Goal: Task Accomplishment & Management: Manage account settings

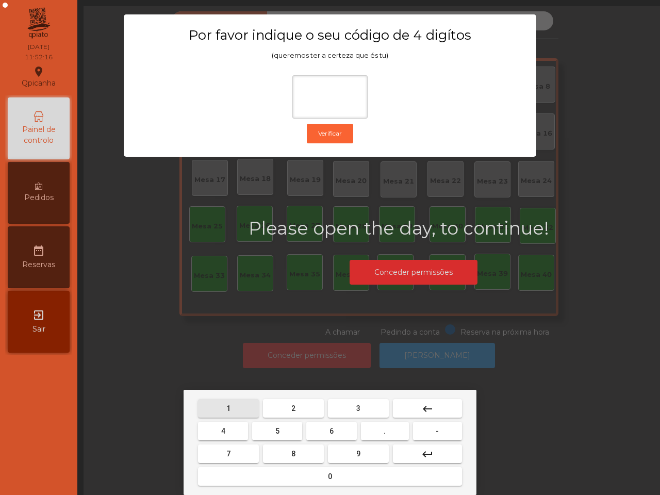
click at [233, 406] on button "1" at bounding box center [228, 408] width 61 height 19
click at [350, 450] on button "9" at bounding box center [358, 453] width 61 height 19
click at [235, 428] on button "4" at bounding box center [223, 431] width 50 height 19
click at [297, 472] on button "0" at bounding box center [330, 476] width 264 height 19
type input "****"
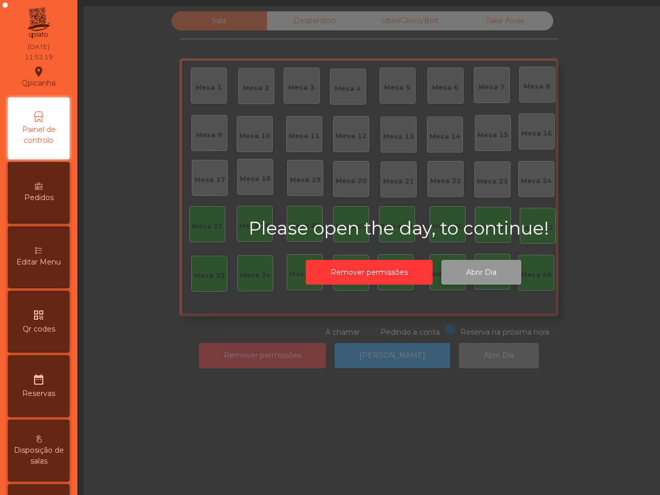
click at [478, 261] on button "Abrir Dia" at bounding box center [481, 272] width 80 height 25
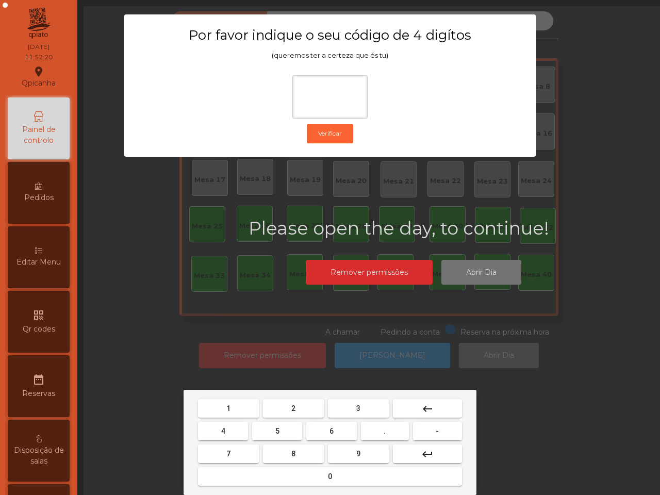
click at [227, 404] on span "1" at bounding box center [228, 408] width 4 height 8
click at [351, 451] on button "9" at bounding box center [358, 453] width 61 height 19
click at [220, 432] on button "4" at bounding box center [223, 431] width 50 height 19
click at [289, 478] on button "0" at bounding box center [330, 476] width 264 height 19
type input "****"
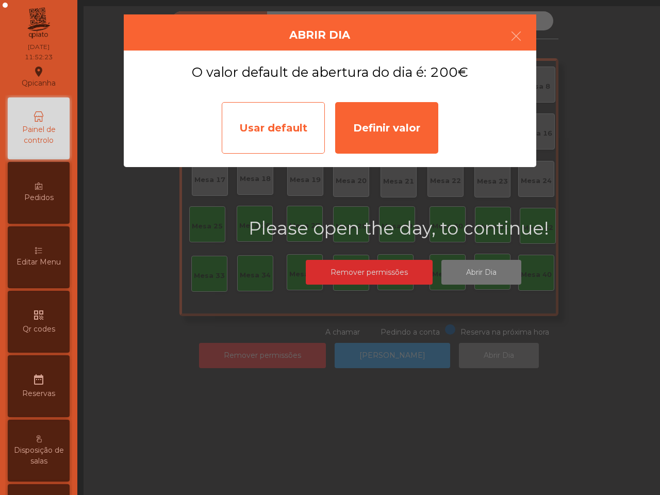
click at [272, 130] on div "Usar default" at bounding box center [273, 128] width 103 height 52
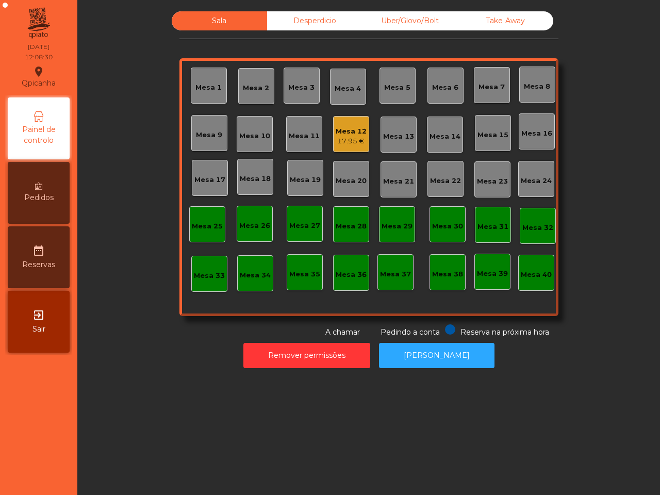
click at [347, 140] on div "17.95 €" at bounding box center [350, 141] width 31 height 10
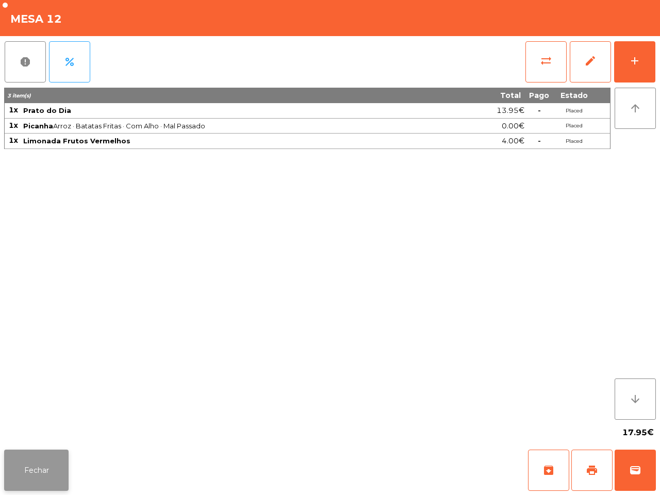
click at [53, 465] on button "Fechar" at bounding box center [36, 469] width 64 height 41
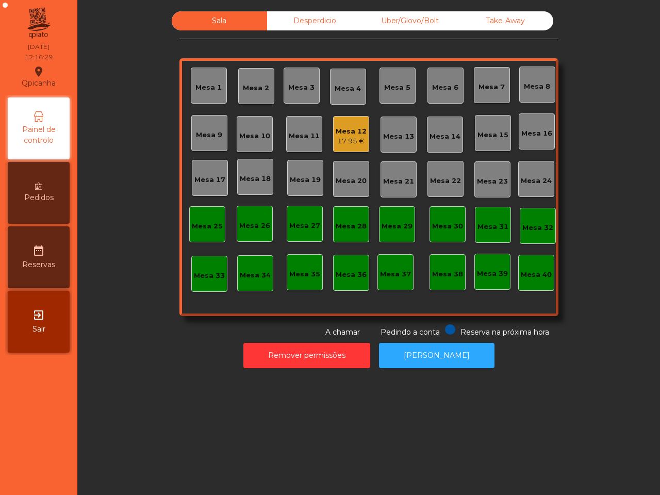
drag, startPoint x: 0, startPoint y: 243, endPoint x: 1, endPoint y: 211, distance: 32.0
click at [0, 242] on div "[GEOGRAPHIC_DATA] location_on [DATE] 12:16:29 Painel de controlo Pedidos date_r…" at bounding box center [330, 247] width 660 height 495
click at [526, 131] on div "Mesa 16" at bounding box center [536, 133] width 31 height 10
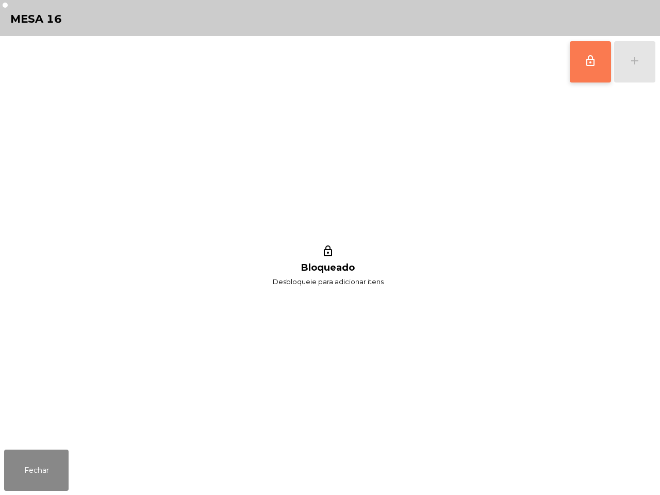
click at [588, 63] on span "lock_outline" at bounding box center [590, 61] width 12 height 12
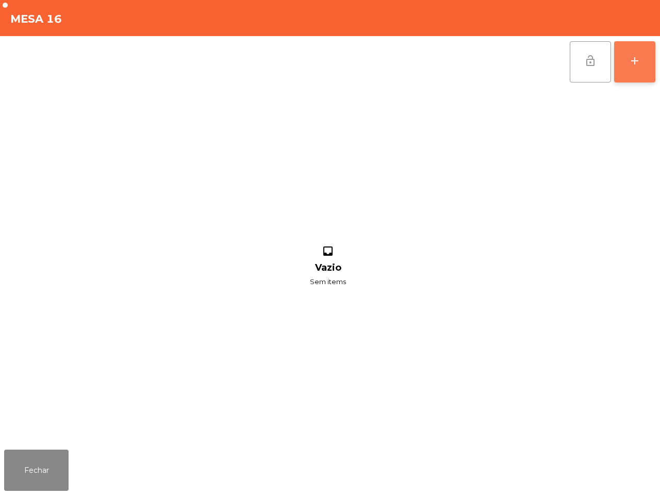
click at [636, 60] on div "add" at bounding box center [634, 61] width 12 height 12
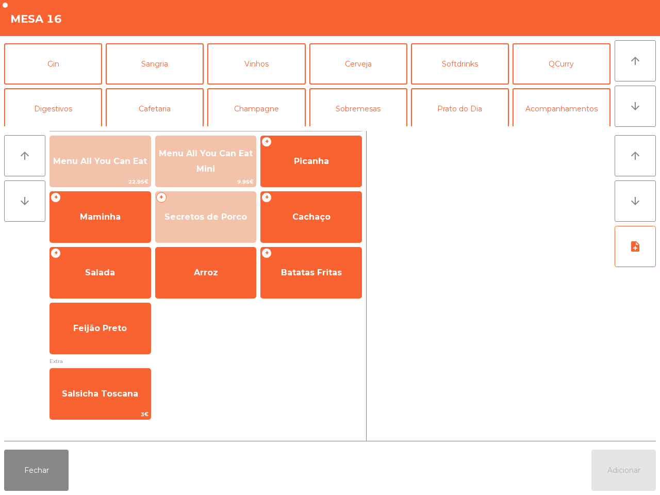
scroll to position [64, 0]
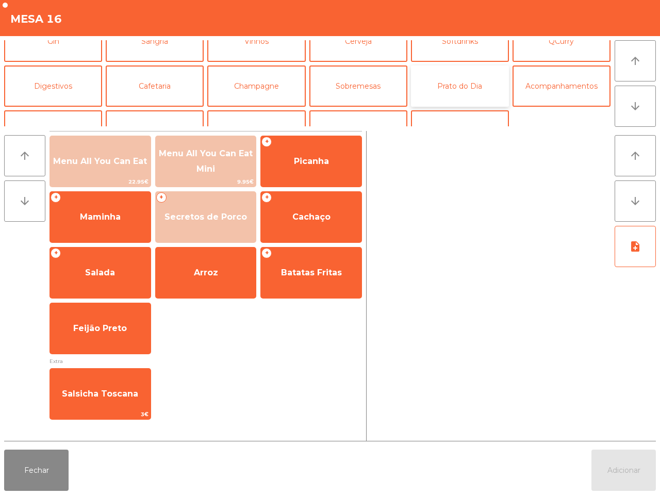
click at [457, 86] on button "Prato do Dia" at bounding box center [460, 85] width 98 height 41
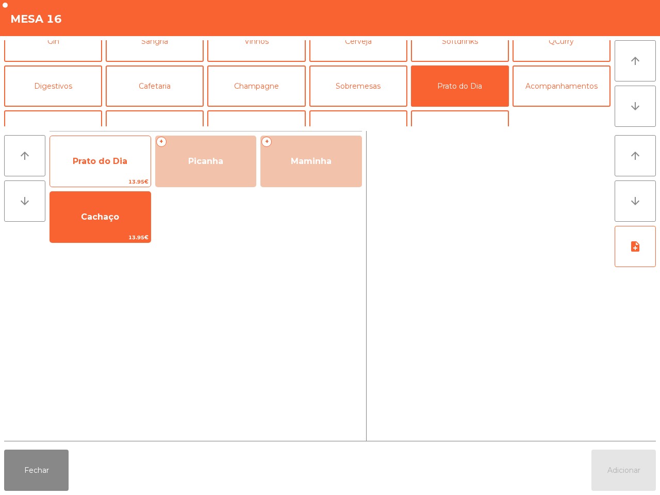
click at [93, 160] on span "Prato do Dia" at bounding box center [100, 161] width 55 height 10
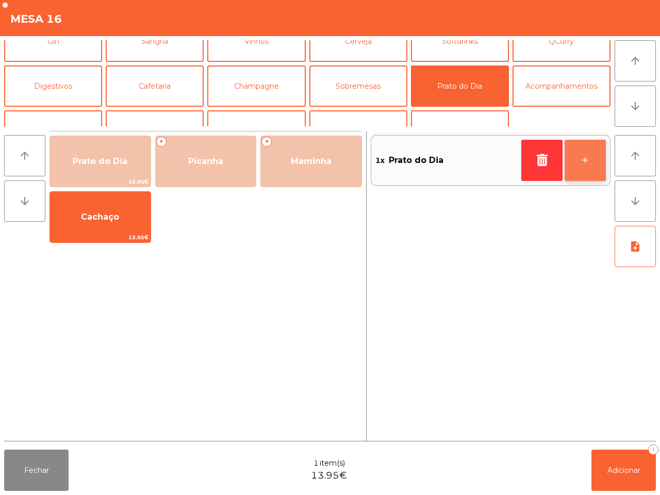
click at [578, 163] on button "+" at bounding box center [584, 160] width 41 height 41
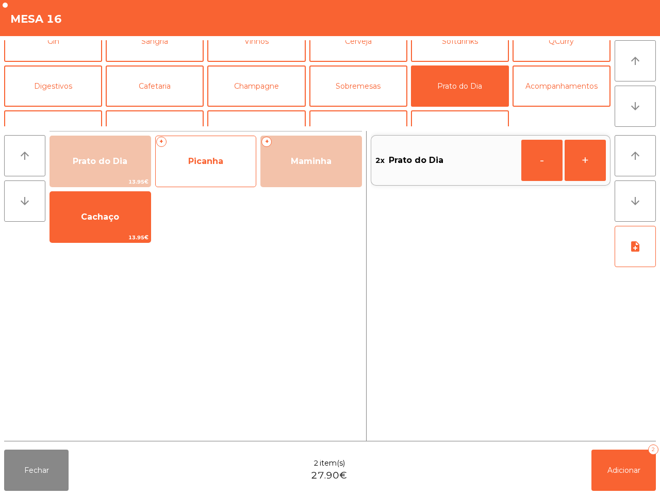
click at [217, 161] on span "Picanha" at bounding box center [205, 161] width 35 height 10
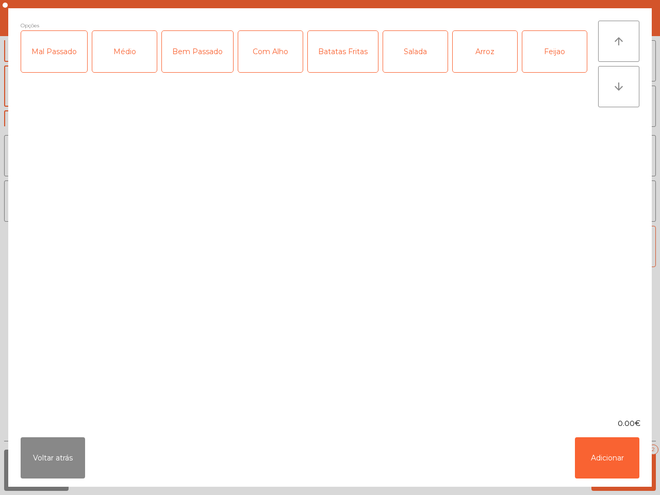
click at [114, 49] on div "Médio" at bounding box center [124, 51] width 64 height 41
drag, startPoint x: 266, startPoint y: 53, endPoint x: 300, endPoint y: 55, distance: 34.6
click at [269, 53] on div "Com Alho" at bounding box center [270, 51] width 64 height 41
click at [347, 58] on div "Batatas Fritas" at bounding box center [343, 51] width 70 height 41
click at [469, 65] on div "Arroz" at bounding box center [484, 51] width 64 height 41
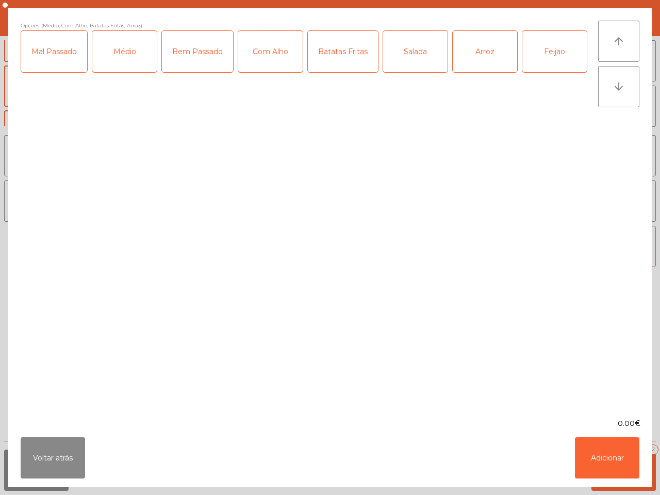
click at [547, 58] on div "Feijao" at bounding box center [554, 51] width 64 height 41
click at [594, 465] on button "Adicionar" at bounding box center [607, 457] width 64 height 41
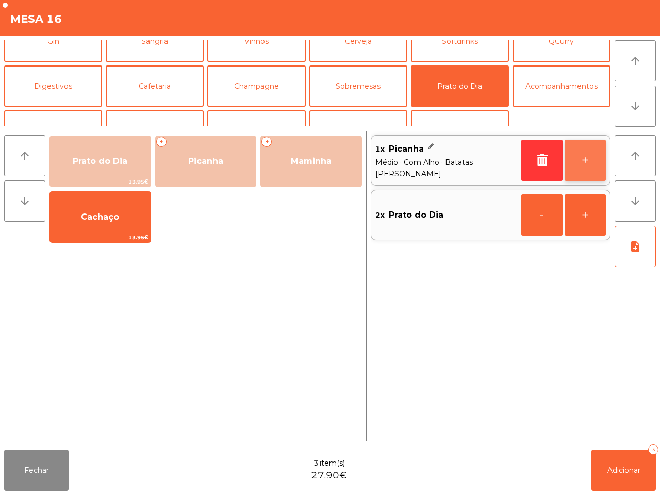
click at [580, 154] on button "+" at bounding box center [584, 160] width 41 height 41
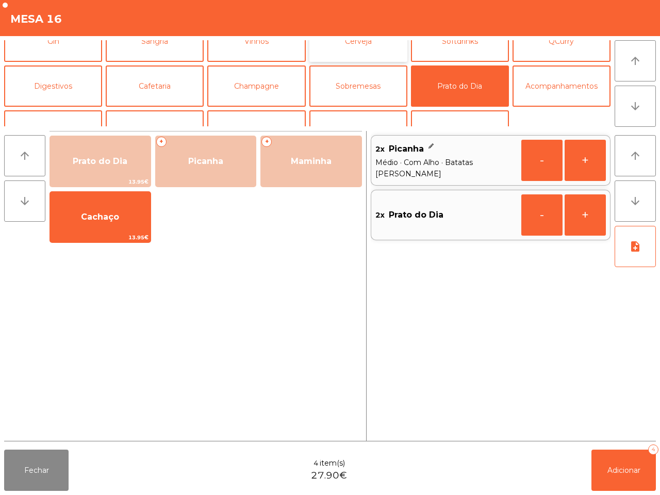
click at [349, 45] on button "Cerveja" at bounding box center [358, 41] width 98 height 41
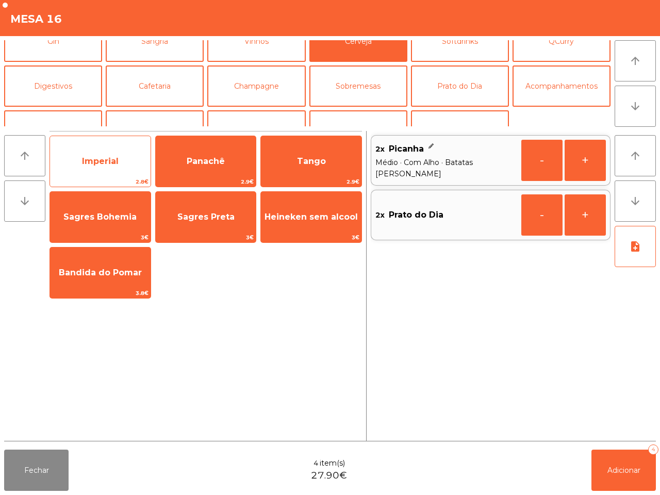
click at [122, 155] on span "Imperial" at bounding box center [100, 161] width 100 height 28
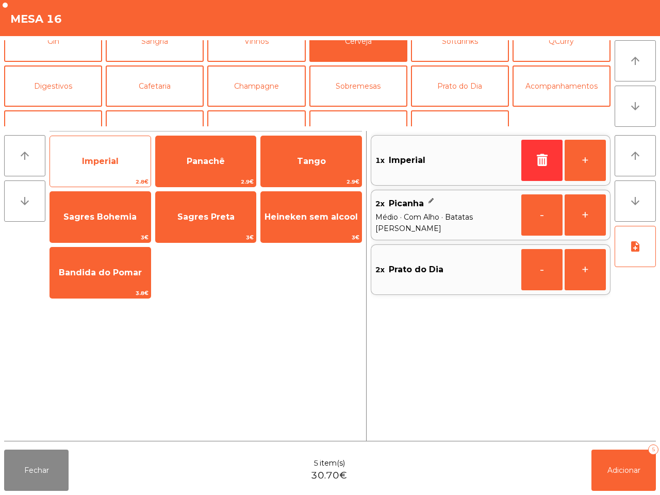
click at [122, 154] on span "Imperial" at bounding box center [100, 161] width 100 height 28
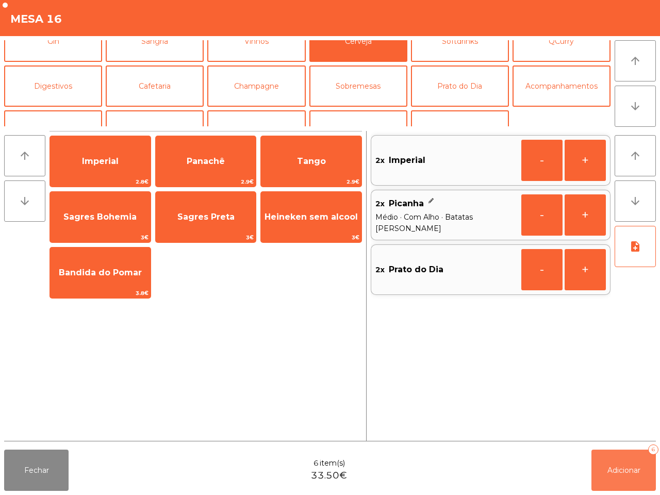
click at [629, 470] on span "Adicionar" at bounding box center [623, 469] width 33 height 9
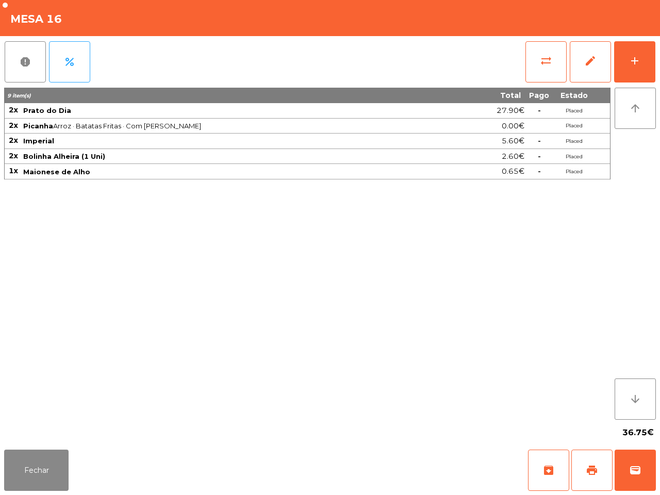
click at [153, 494] on div "Fechar archive print wallet" at bounding box center [330, 469] width 660 height 49
drag, startPoint x: 40, startPoint y: 463, endPoint x: 56, endPoint y: 451, distance: 19.5
click at [41, 464] on button "Fechar" at bounding box center [36, 469] width 64 height 41
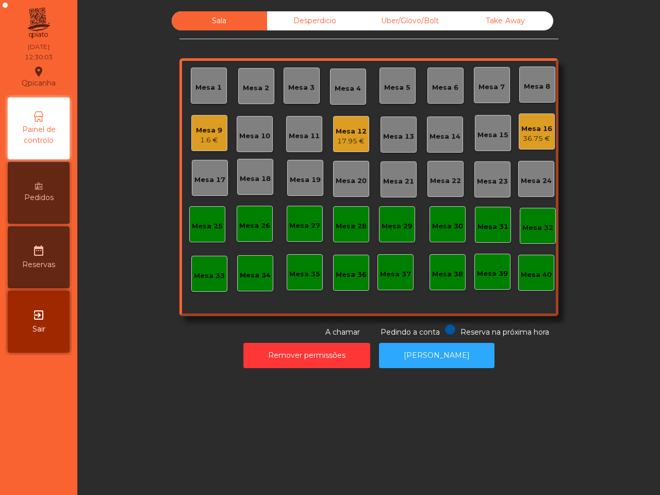
click at [206, 128] on div "Mesa 9" at bounding box center [209, 130] width 26 height 10
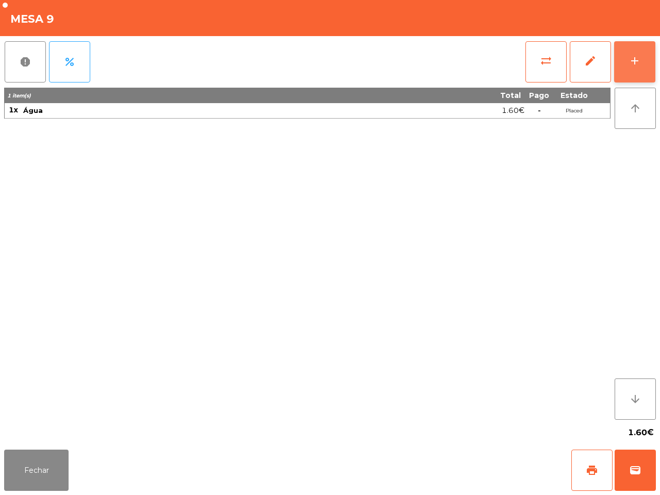
click at [627, 56] on button "add" at bounding box center [634, 61] width 41 height 41
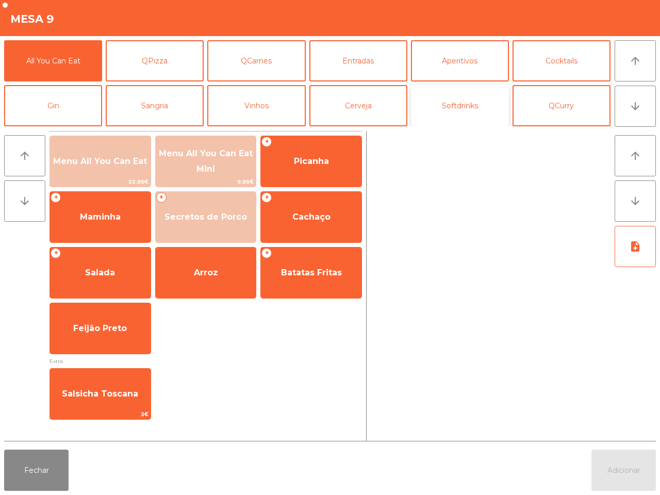
click at [442, 100] on button "Softdrinks" at bounding box center [460, 105] width 98 height 41
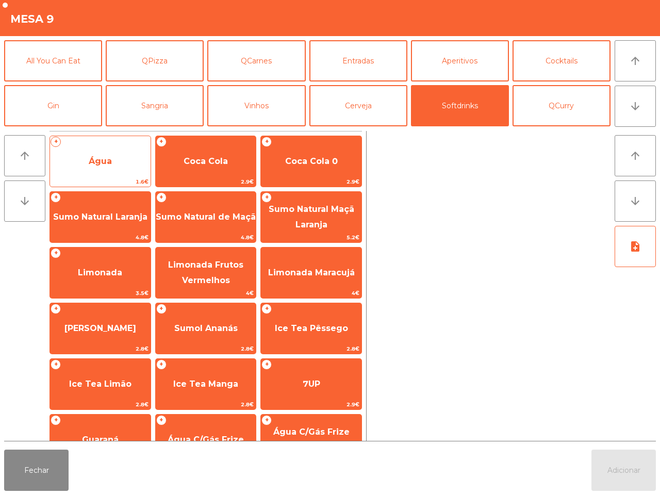
click at [117, 155] on span "Água" at bounding box center [100, 161] width 100 height 28
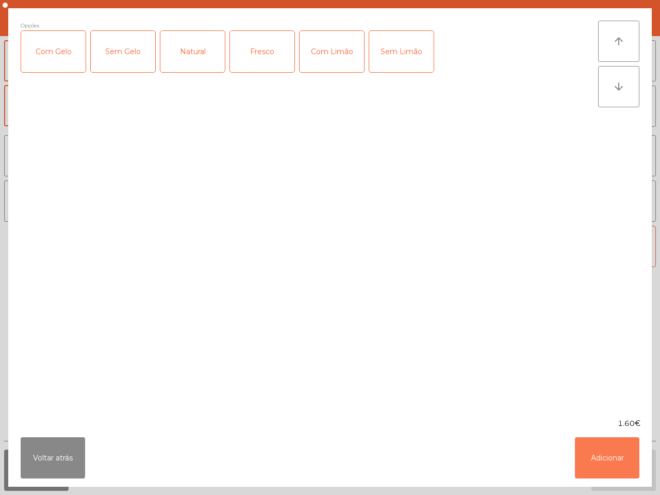
click at [598, 444] on button "Adicionar" at bounding box center [607, 457] width 64 height 41
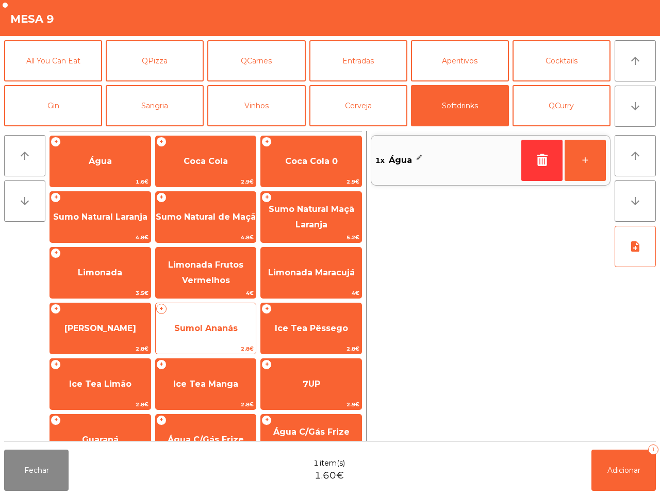
click at [207, 333] on span "Sumol Ananás" at bounding box center [206, 328] width 100 height 28
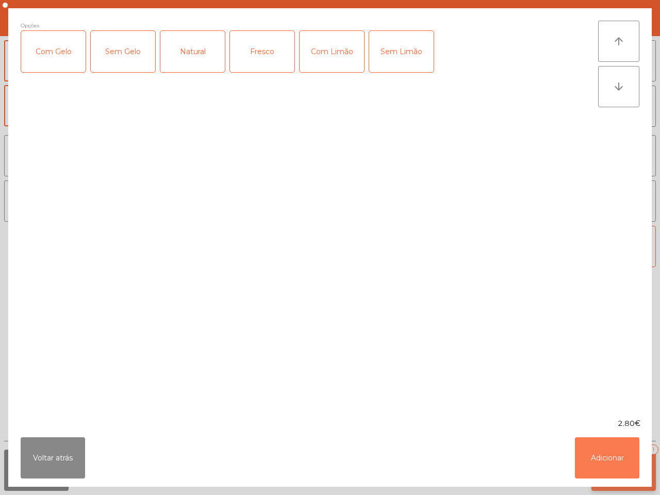
drag, startPoint x: 603, startPoint y: 464, endPoint x: 599, endPoint y: 455, distance: 9.7
click at [603, 463] on button "Adicionar" at bounding box center [607, 457] width 64 height 41
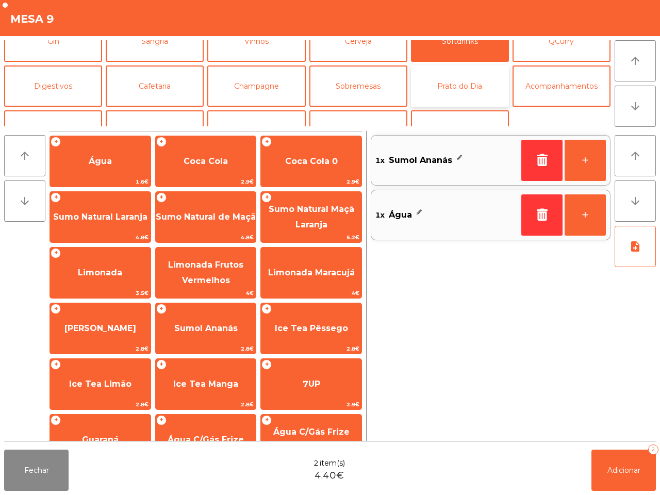
click at [441, 92] on button "Prato do Dia" at bounding box center [460, 85] width 98 height 41
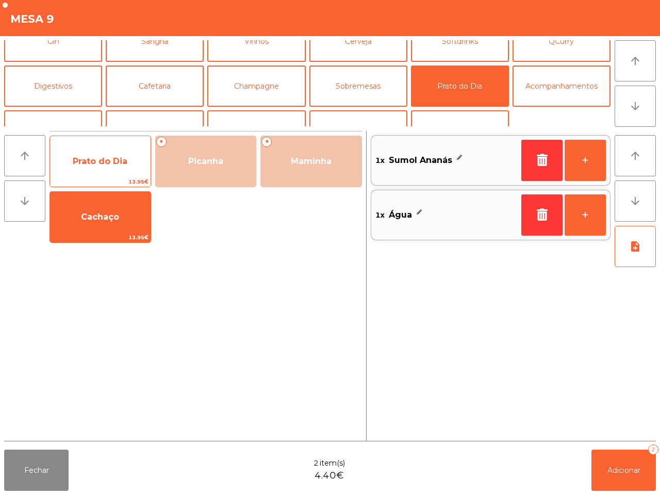
click at [111, 159] on span "Prato do Dia" at bounding box center [100, 161] width 55 height 10
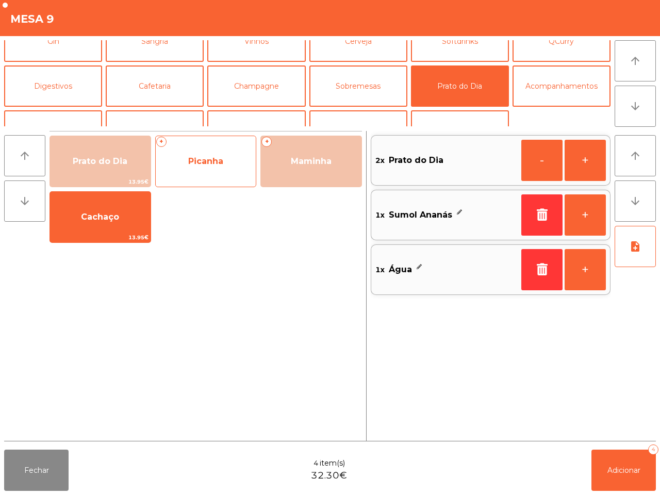
click at [169, 163] on span "Picanha" at bounding box center [206, 161] width 100 height 28
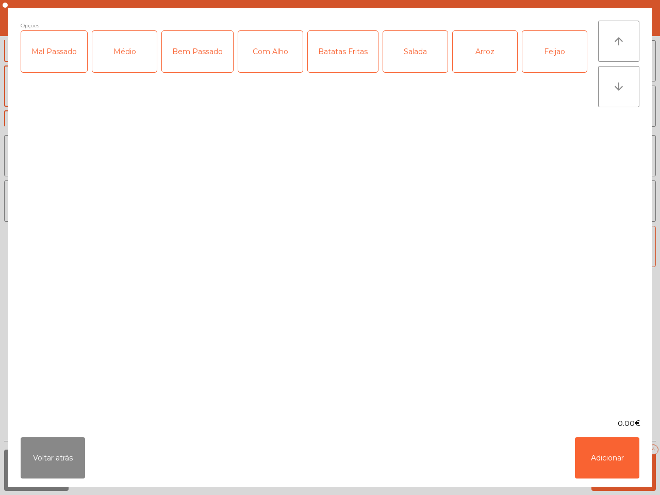
drag, startPoint x: 130, startPoint y: 58, endPoint x: 141, endPoint y: 56, distance: 11.0
click at [130, 58] on div "Médio" at bounding box center [124, 51] width 64 height 41
click at [269, 54] on div "Com Alho" at bounding box center [270, 51] width 64 height 41
drag, startPoint x: 349, startPoint y: 60, endPoint x: 372, endPoint y: 58, distance: 23.3
click at [351, 60] on div "Batatas Fritas" at bounding box center [343, 51] width 70 height 41
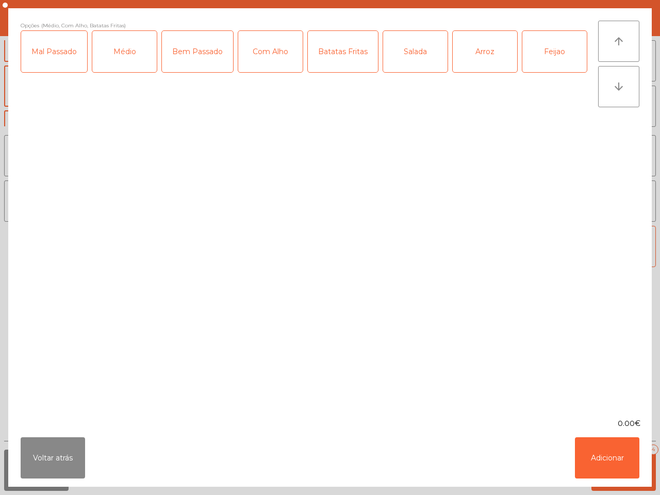
drag, startPoint x: 474, startPoint y: 61, endPoint x: 549, endPoint y: 58, distance: 75.3
click at [477, 63] on div "Arroz" at bounding box center [484, 51] width 64 height 41
click at [550, 60] on div "Feijao" at bounding box center [554, 51] width 64 height 41
click at [597, 458] on button "Adicionar" at bounding box center [607, 457] width 64 height 41
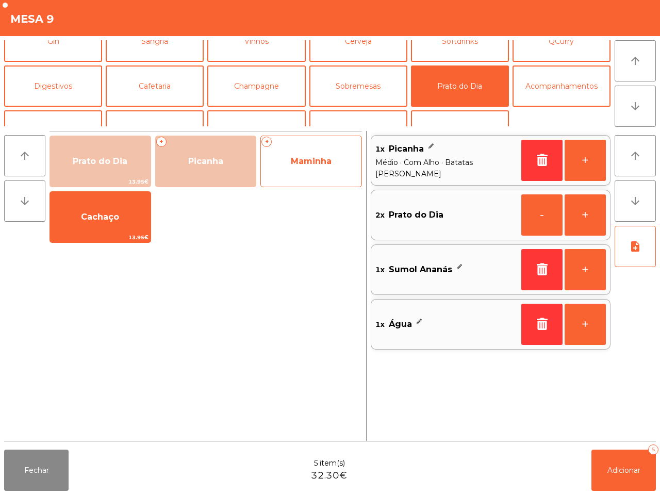
click at [293, 161] on span "Maminha" at bounding box center [311, 161] width 41 height 10
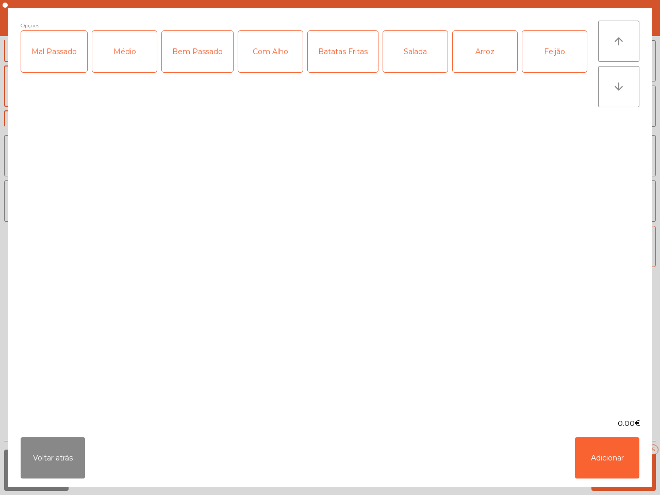
click at [127, 52] on div "Médio" at bounding box center [124, 51] width 64 height 41
drag, startPoint x: 260, startPoint y: 43, endPoint x: 308, endPoint y: 49, distance: 47.9
click at [261, 43] on div "Com Alho" at bounding box center [270, 51] width 64 height 41
click at [349, 58] on div "Batatas Fritas" at bounding box center [343, 51] width 70 height 41
drag, startPoint x: 473, startPoint y: 54, endPoint x: 492, endPoint y: 52, distance: 19.7
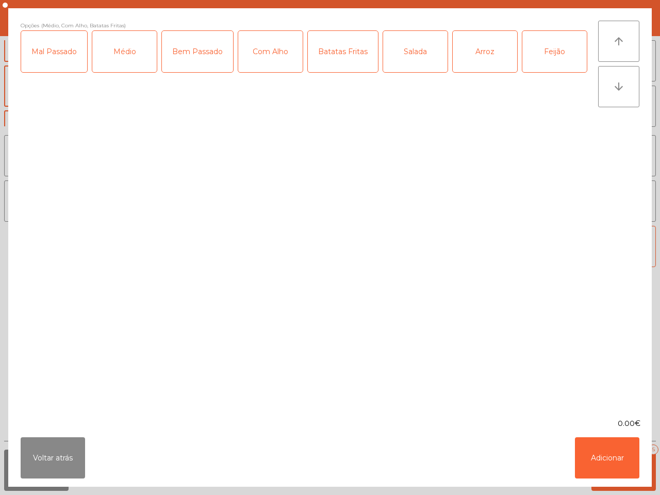
click at [477, 54] on div "Arroz" at bounding box center [484, 51] width 64 height 41
click at [534, 53] on div "Feijão" at bounding box center [554, 51] width 64 height 41
drag, startPoint x: 596, startPoint y: 440, endPoint x: 605, endPoint y: 451, distance: 14.6
click at [599, 441] on button "Adicionar" at bounding box center [607, 457] width 64 height 41
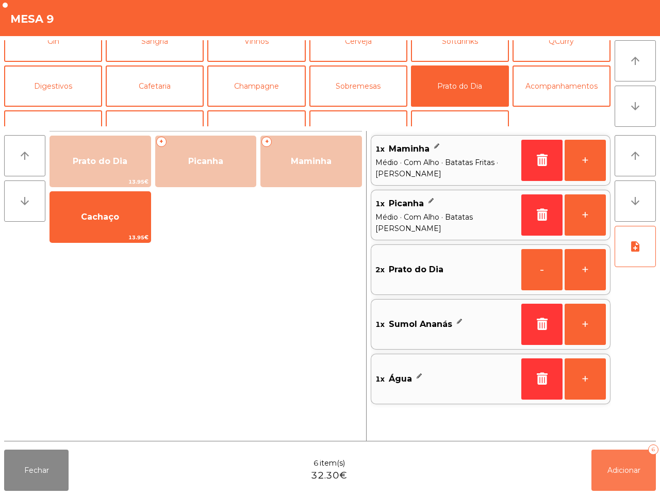
click at [616, 466] on span "Adicionar" at bounding box center [623, 469] width 33 height 9
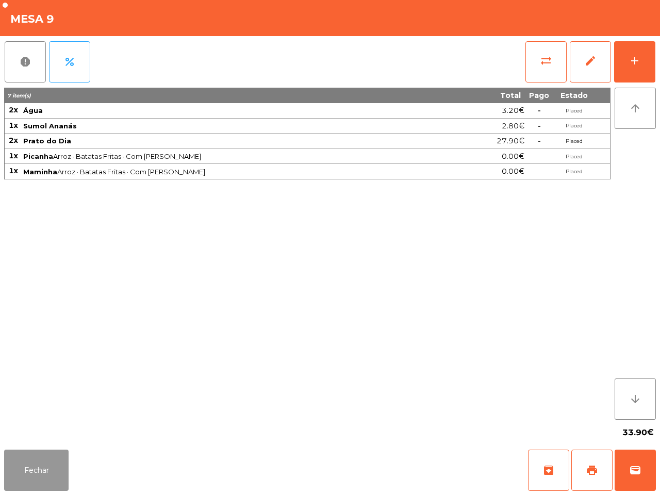
drag, startPoint x: 39, startPoint y: 465, endPoint x: 47, endPoint y: 457, distance: 11.7
click at [41, 465] on button "Fechar" at bounding box center [36, 469] width 64 height 41
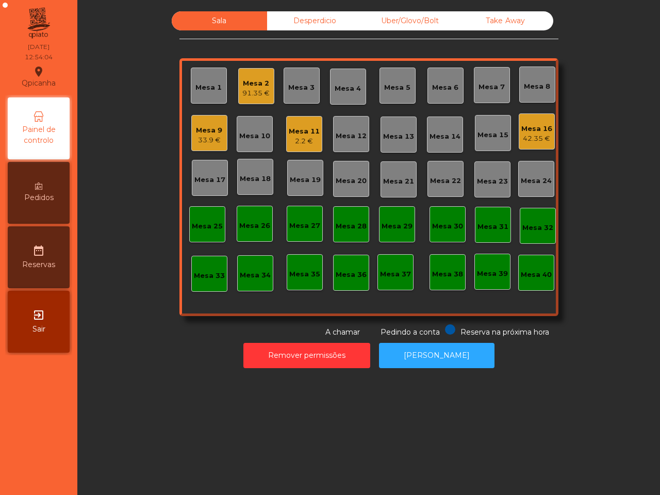
click at [424, 19] on div "Uber/Glovo/Bolt" at bounding box center [409, 20] width 95 height 19
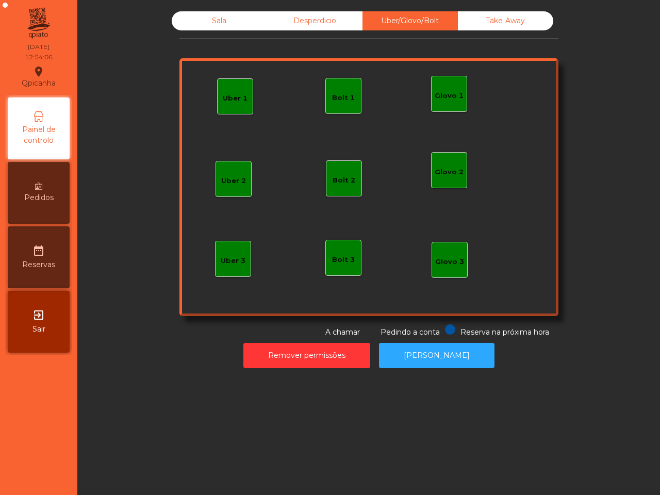
click at [447, 91] on div "Glovo 1" at bounding box center [448, 96] width 29 height 10
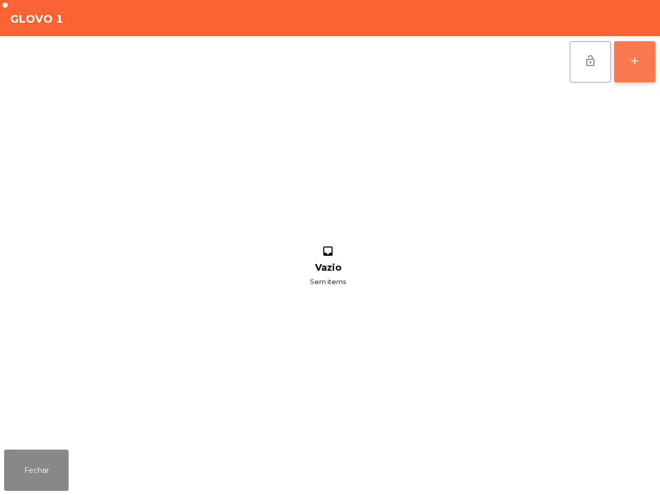
click at [643, 60] on button "add" at bounding box center [634, 61] width 41 height 41
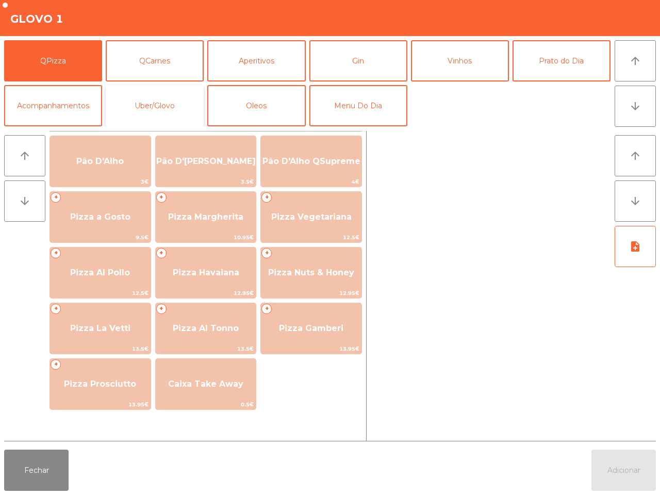
click at [173, 101] on button "Uber/Glovo" at bounding box center [155, 105] width 98 height 41
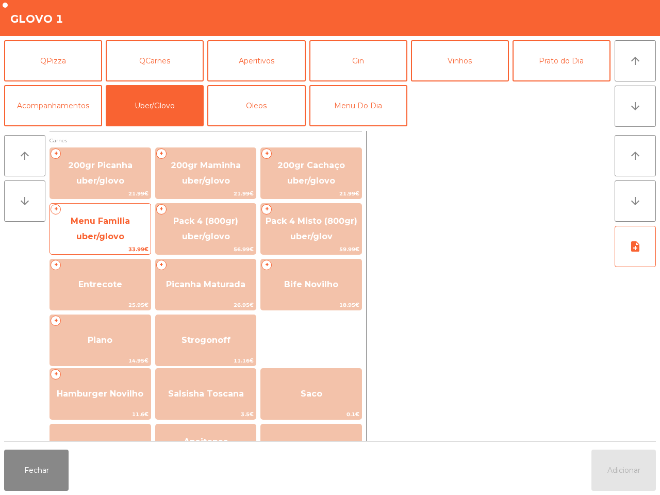
click at [124, 230] on span "Menu Familia uber/glovo" at bounding box center [100, 229] width 100 height 44
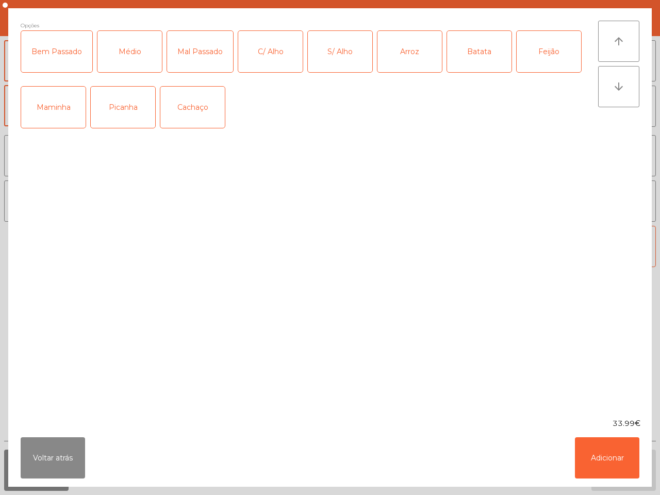
drag, startPoint x: 112, startPoint y: 112, endPoint x: 117, endPoint y: 106, distance: 8.4
click at [114, 111] on div "Picanha" at bounding box center [123, 107] width 64 height 41
drag, startPoint x: 137, startPoint y: 48, endPoint x: 146, endPoint y: 47, distance: 8.8
click at [140, 49] on div "Médio" at bounding box center [129, 51] width 64 height 41
click at [256, 53] on div "C/ Alho" at bounding box center [270, 51] width 64 height 41
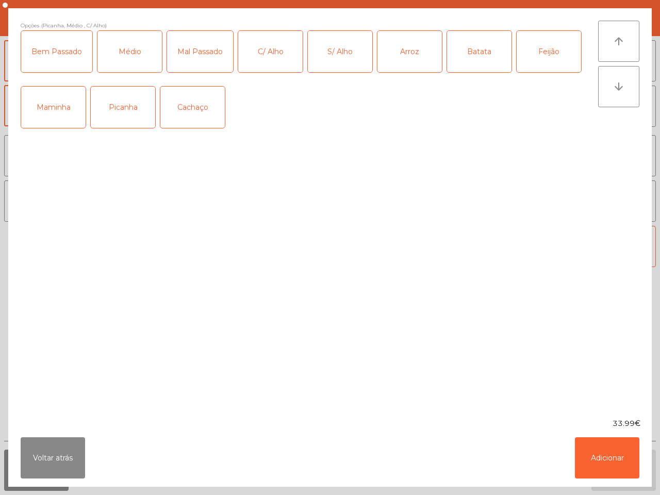
click at [414, 63] on div "Arroz" at bounding box center [409, 51] width 64 height 41
click at [484, 62] on div "Batata" at bounding box center [479, 51] width 64 height 41
click at [546, 58] on div "Feijão" at bounding box center [548, 51] width 64 height 41
click at [598, 464] on button "Adicionar" at bounding box center [607, 457] width 64 height 41
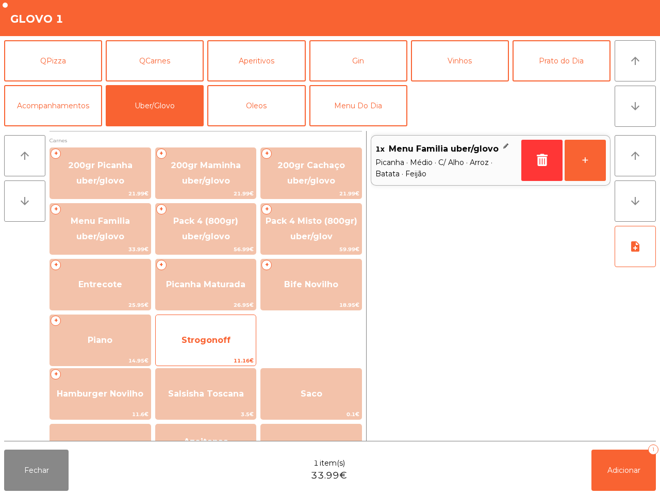
click at [186, 332] on span "Strogonoff" at bounding box center [206, 340] width 100 height 28
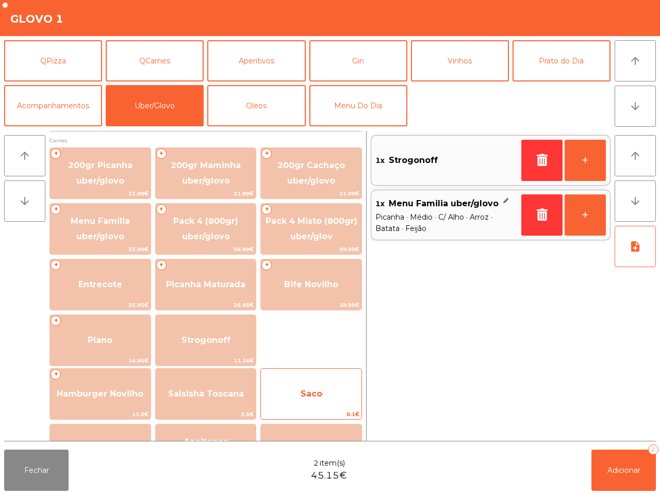
click at [291, 380] on span "Saco" at bounding box center [311, 394] width 100 height 28
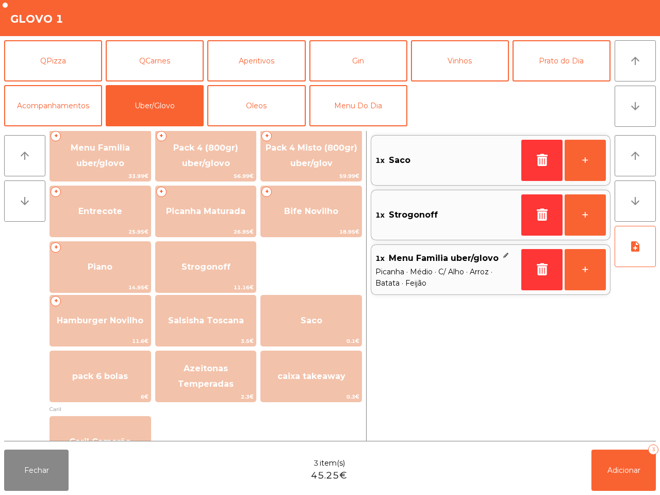
scroll to position [129, 0]
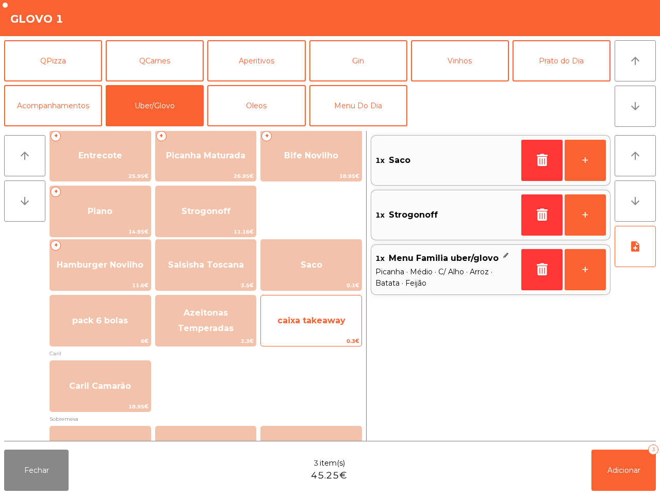
click at [297, 326] on span "caixa takeaway" at bounding box center [311, 321] width 100 height 28
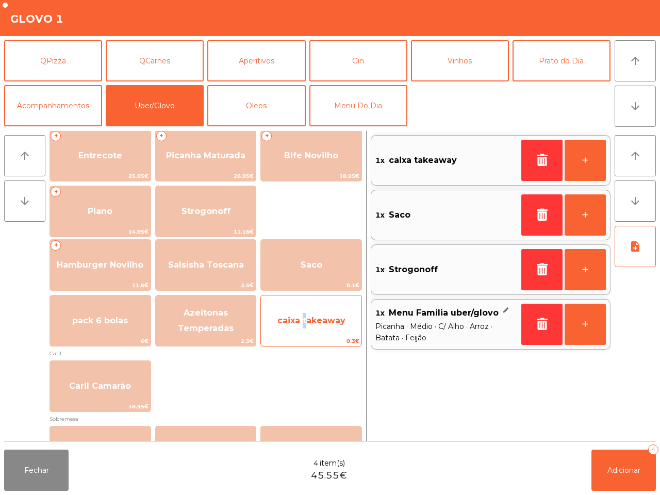
click at [297, 326] on span "caixa takeaway" at bounding box center [311, 321] width 100 height 28
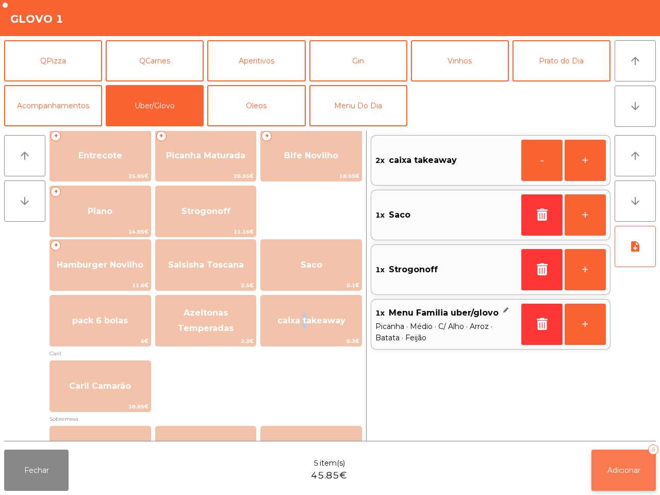
click at [626, 469] on span "Adicionar" at bounding box center [623, 469] width 33 height 9
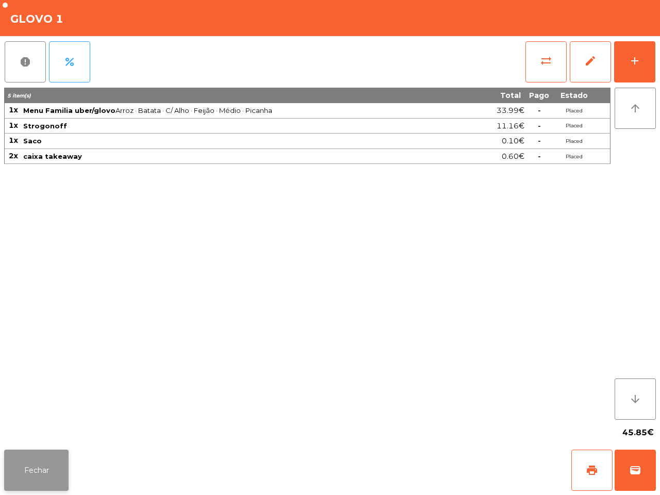
click at [29, 464] on button "Fechar" at bounding box center [36, 469] width 64 height 41
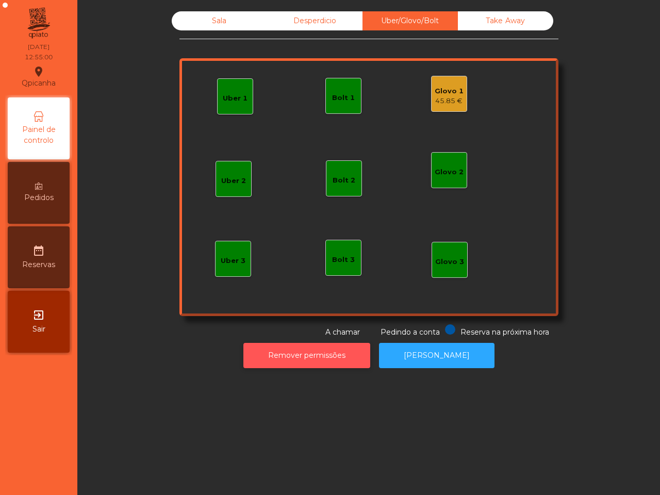
click at [309, 357] on button "Remover permissões" at bounding box center [306, 355] width 127 height 25
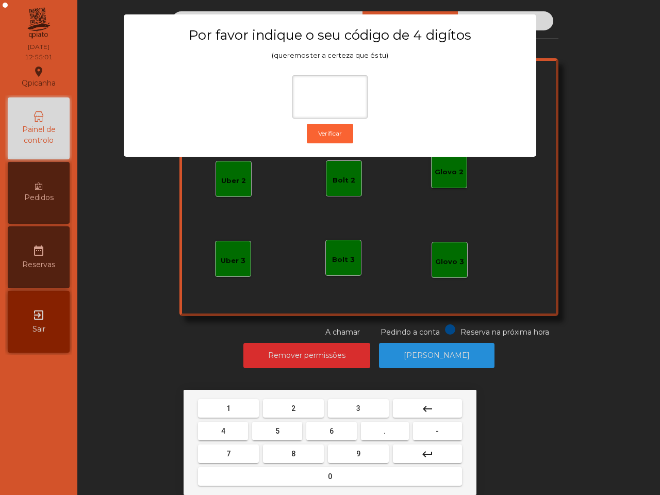
drag, startPoint x: 227, startPoint y: 410, endPoint x: 246, endPoint y: 424, distance: 23.2
click at [228, 410] on span "1" at bounding box center [228, 408] width 4 height 8
drag, startPoint x: 338, startPoint y: 451, endPoint x: 282, endPoint y: 441, distance: 56.0
click at [336, 450] on button "9" at bounding box center [358, 453] width 61 height 19
click at [233, 433] on button "4" at bounding box center [223, 431] width 50 height 19
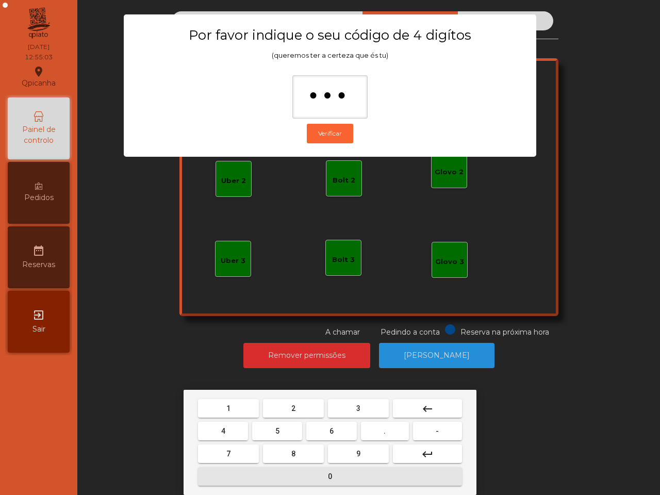
click at [287, 470] on button "0" at bounding box center [330, 476] width 264 height 19
type input "****"
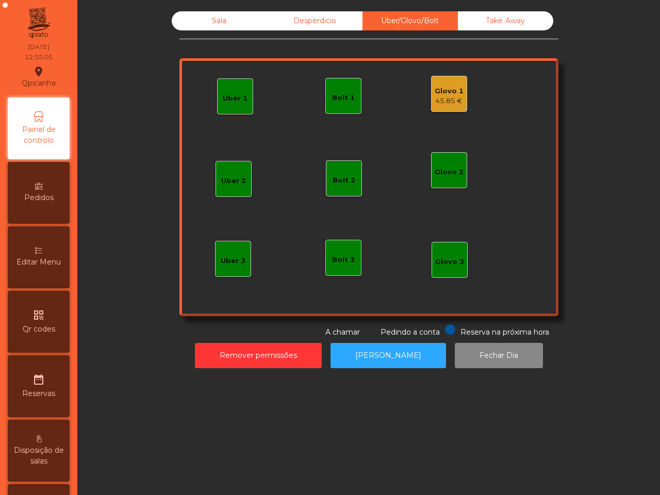
click at [431, 91] on div "Glovo 1 45.85 €" at bounding box center [449, 94] width 36 height 36
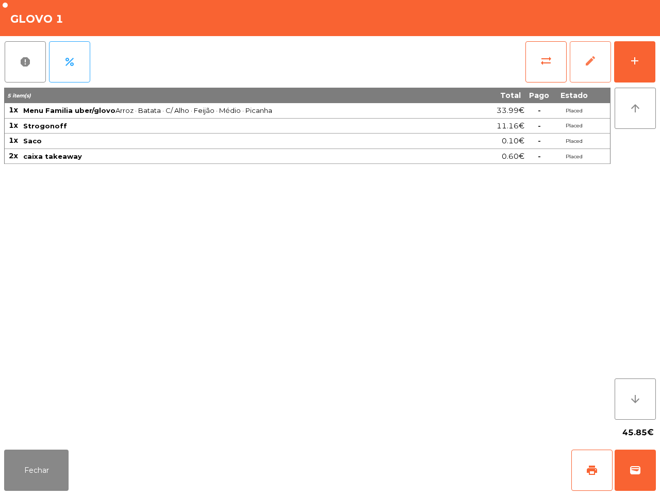
click at [581, 53] on button "edit" at bounding box center [589, 61] width 41 height 41
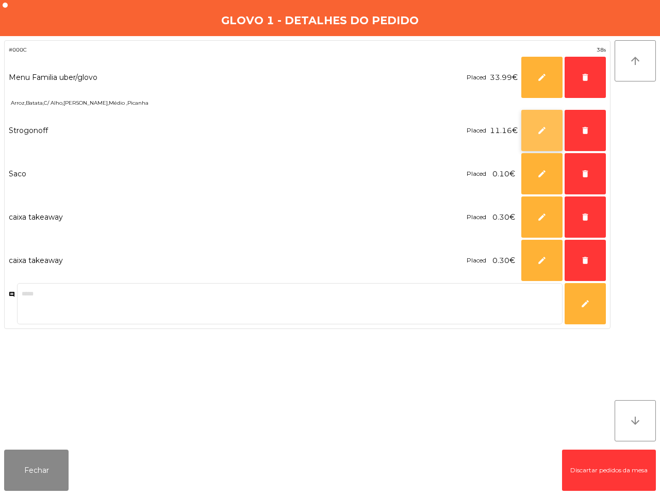
click at [536, 125] on button "edit" at bounding box center [541, 130] width 41 height 41
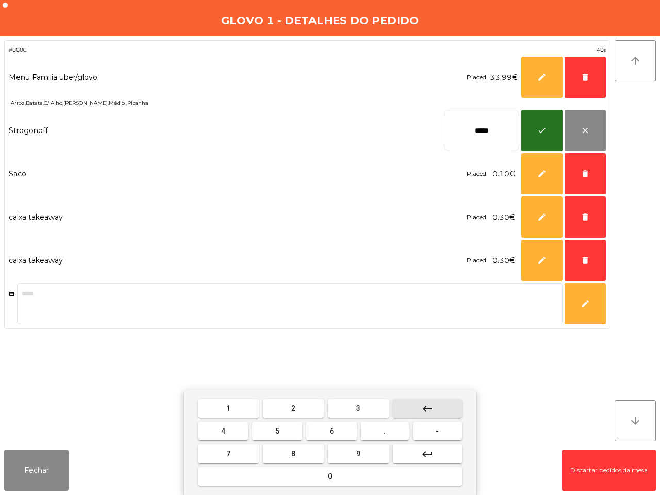
click at [444, 414] on button "keyboard_backspace" at bounding box center [427, 408] width 69 height 19
click at [446, 414] on button "keyboard_backspace" at bounding box center [427, 408] width 69 height 19
click at [446, 413] on button "keyboard_backspace" at bounding box center [427, 408] width 69 height 19
click at [370, 410] on button "3" at bounding box center [358, 408] width 61 height 19
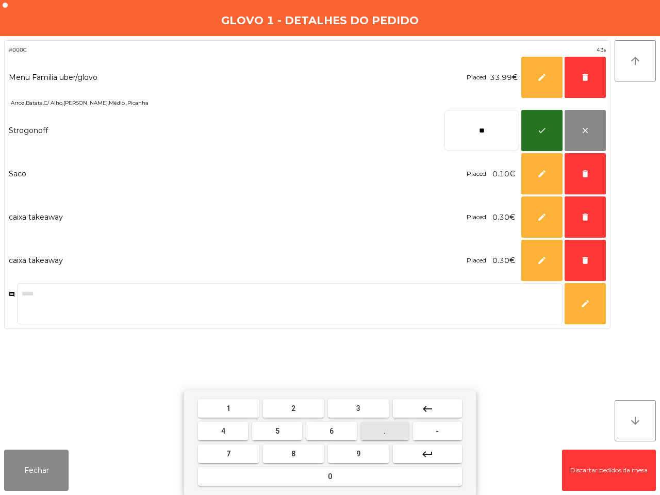
click at [390, 434] on button "." at bounding box center [385, 431] width 48 height 19
drag, startPoint x: 351, startPoint y: 455, endPoint x: 339, endPoint y: 448, distance: 13.6
click at [353, 457] on button "9" at bounding box center [358, 453] width 61 height 19
click at [279, 429] on button "5" at bounding box center [277, 431] width 50 height 19
type input "*****"
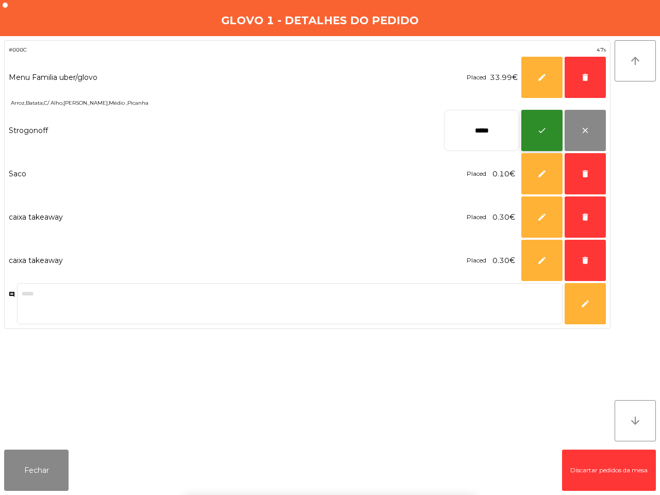
click at [542, 122] on button "check" at bounding box center [541, 130] width 41 height 41
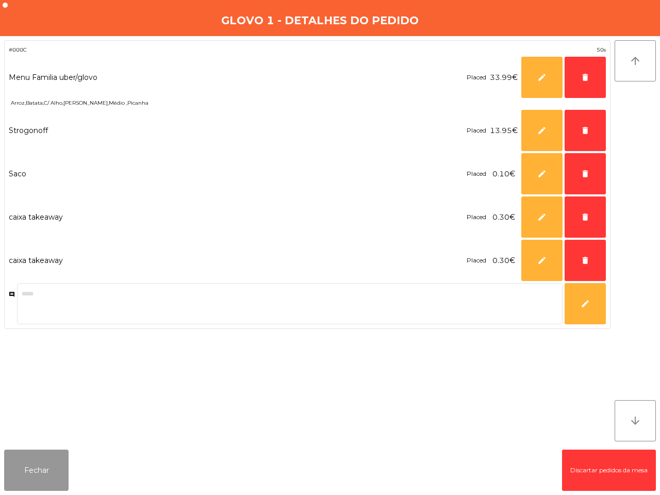
click at [40, 473] on button "Fechar" at bounding box center [36, 469] width 64 height 41
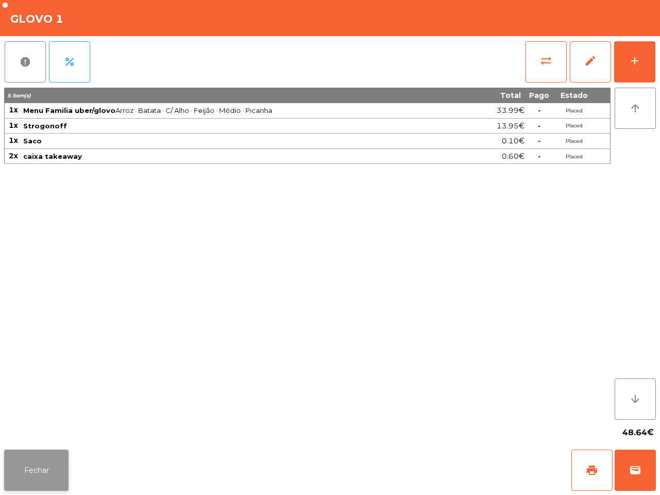
click at [47, 473] on button "Fechar" at bounding box center [36, 469] width 64 height 41
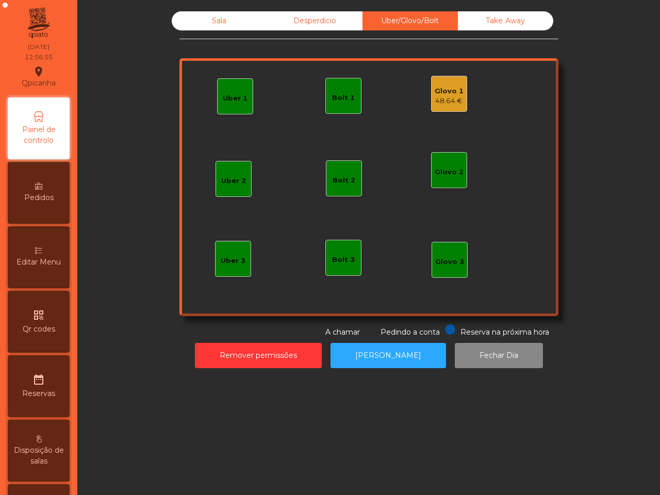
click at [431, 89] on div "Glovo 1 48.64 €" at bounding box center [449, 94] width 36 height 36
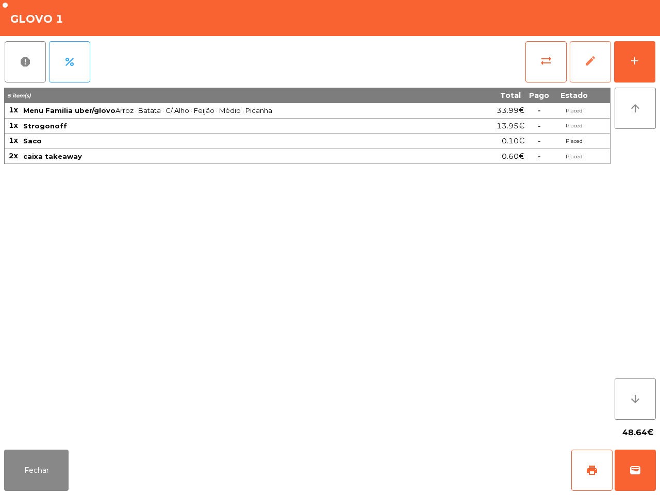
click at [580, 63] on button "edit" at bounding box center [589, 61] width 41 height 41
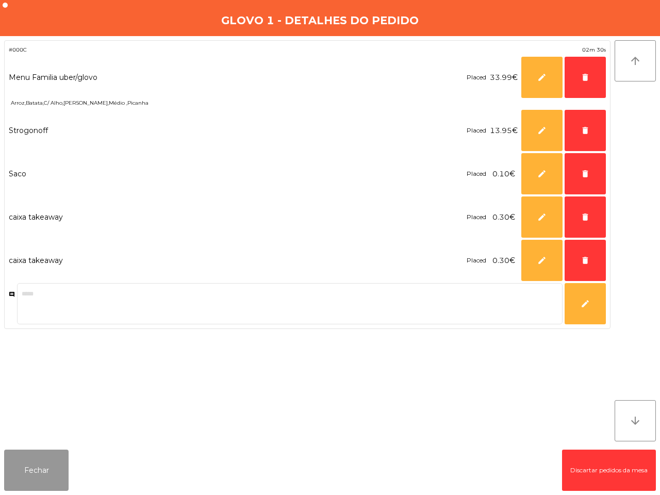
click at [47, 471] on button "Fechar" at bounding box center [36, 469] width 64 height 41
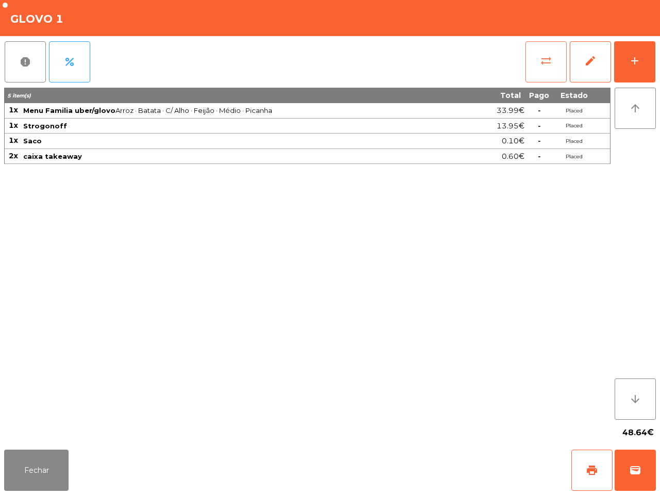
click at [532, 62] on button "sync_alt" at bounding box center [545, 61] width 41 height 41
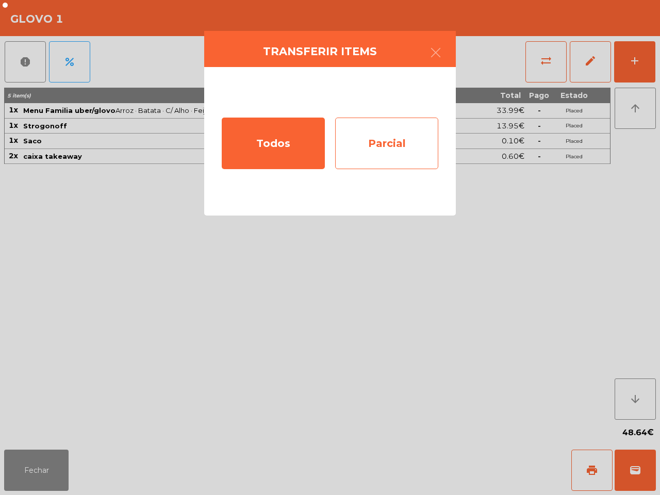
click at [410, 143] on div "Parcial" at bounding box center [386, 143] width 103 height 52
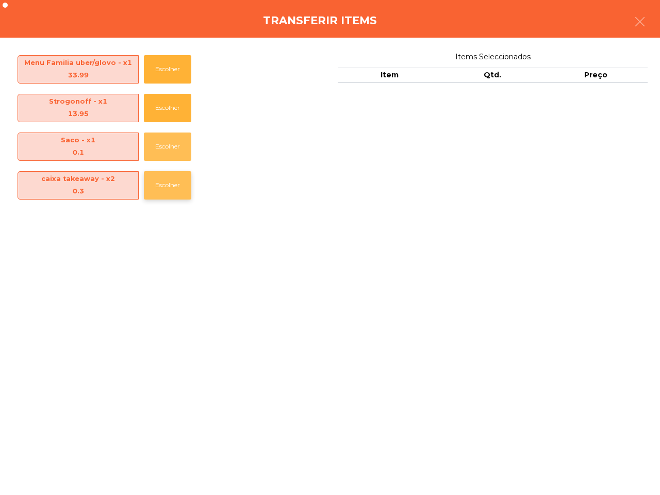
click at [177, 149] on button "Escolher" at bounding box center [167, 146] width 47 height 28
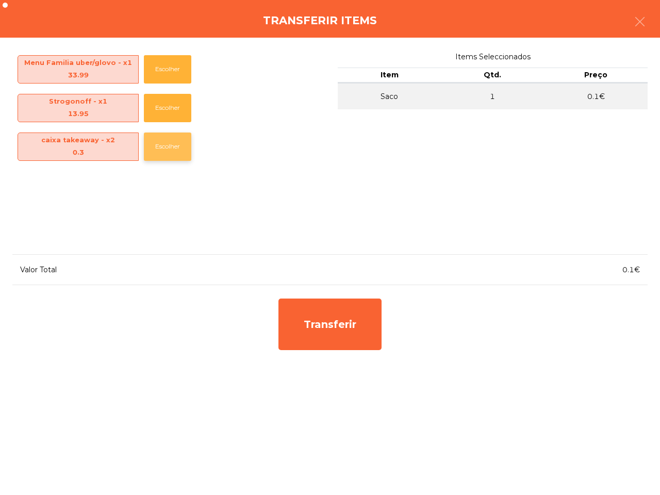
click at [166, 146] on button "Escolher" at bounding box center [167, 146] width 47 height 28
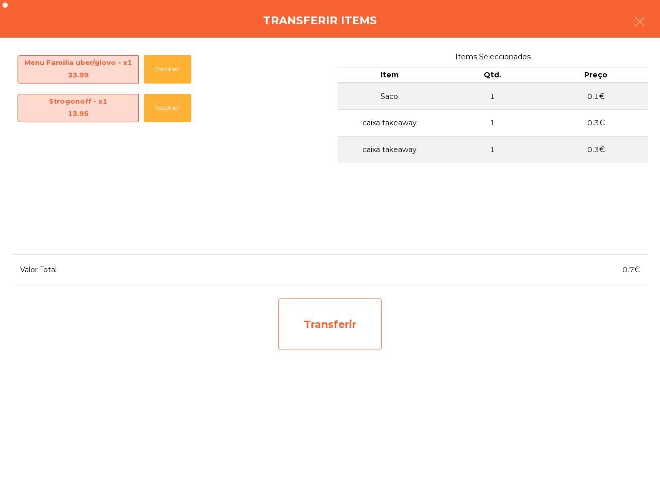
click at [301, 322] on div "Transferir" at bounding box center [329, 324] width 103 height 52
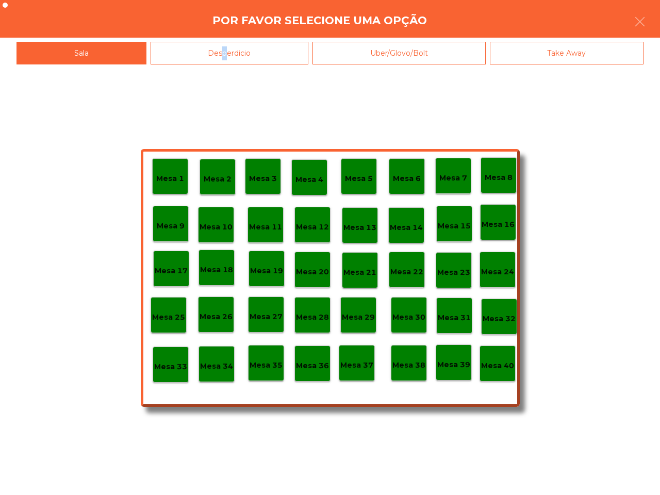
click at [223, 55] on div "Desperdicio" at bounding box center [229, 53] width 158 height 23
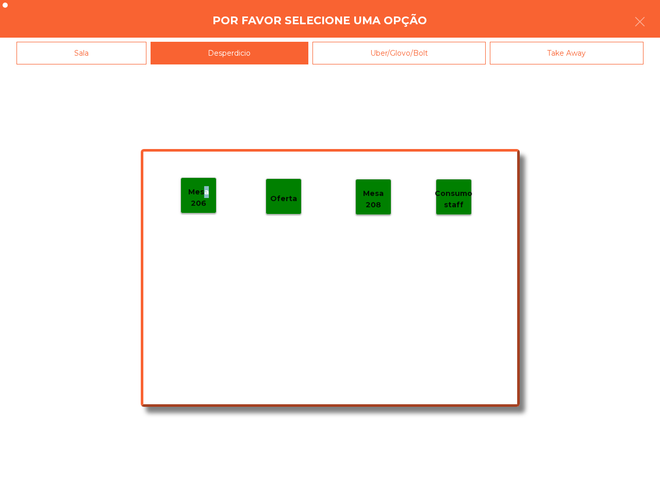
click at [203, 193] on p "Mesa 206" at bounding box center [198, 197] width 35 height 23
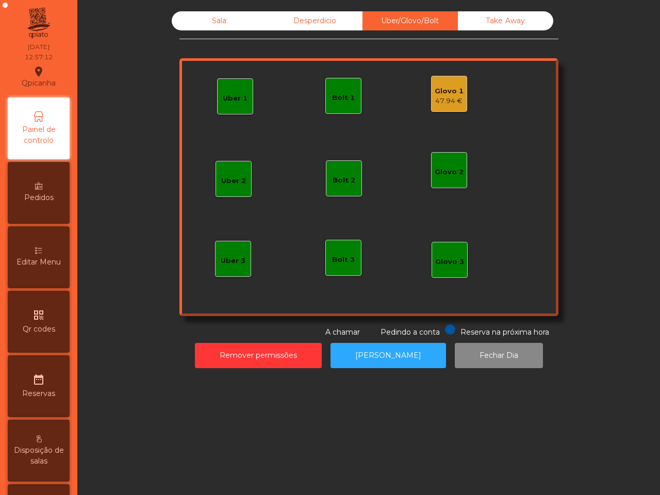
click at [434, 89] on div "Glovo 1" at bounding box center [448, 91] width 29 height 10
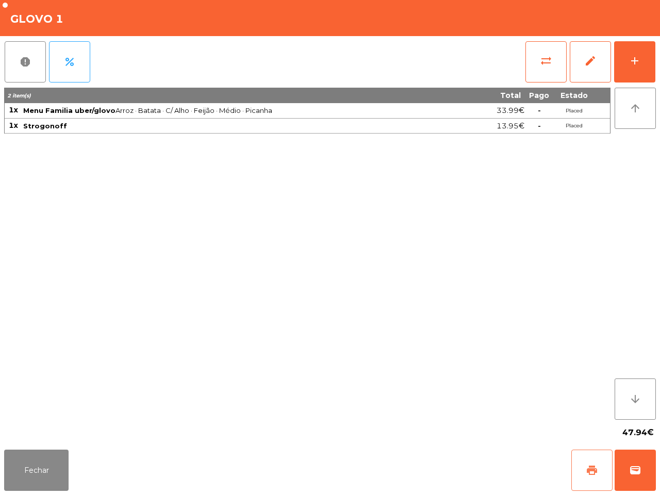
click at [585, 467] on button "print" at bounding box center [591, 469] width 41 height 41
click at [629, 464] on span "wallet" at bounding box center [635, 470] width 12 height 12
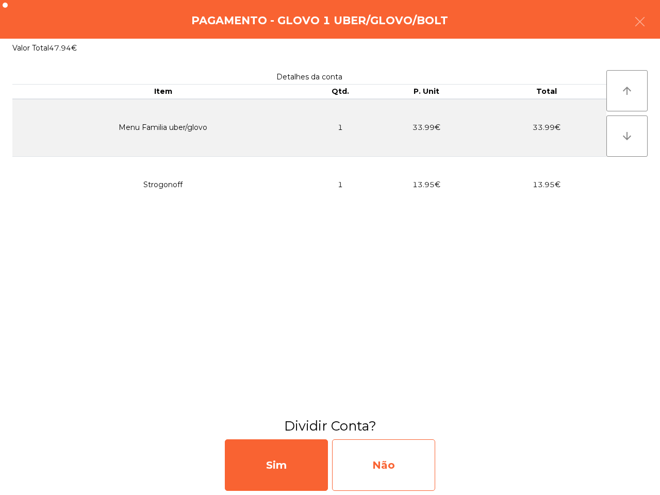
click at [388, 449] on div "Não" at bounding box center [383, 465] width 103 height 52
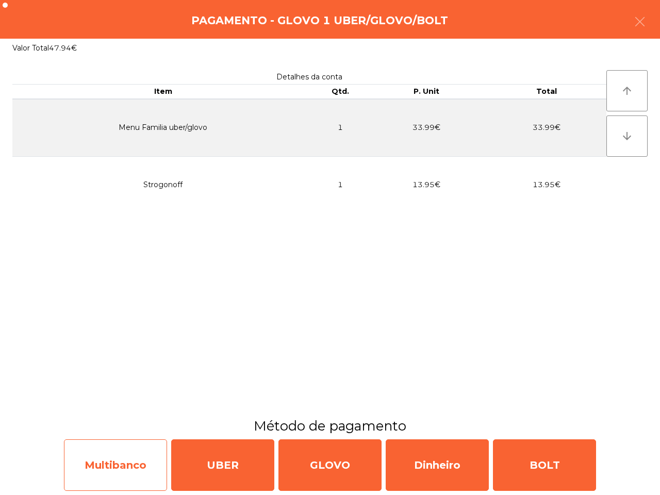
click at [110, 449] on div "Multibanco" at bounding box center [115, 465] width 103 height 52
select select "**"
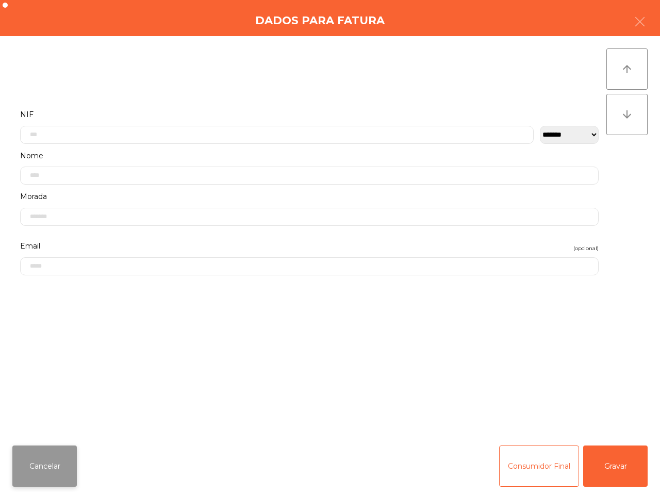
click at [60, 465] on button "Cancelar" at bounding box center [44, 465] width 64 height 41
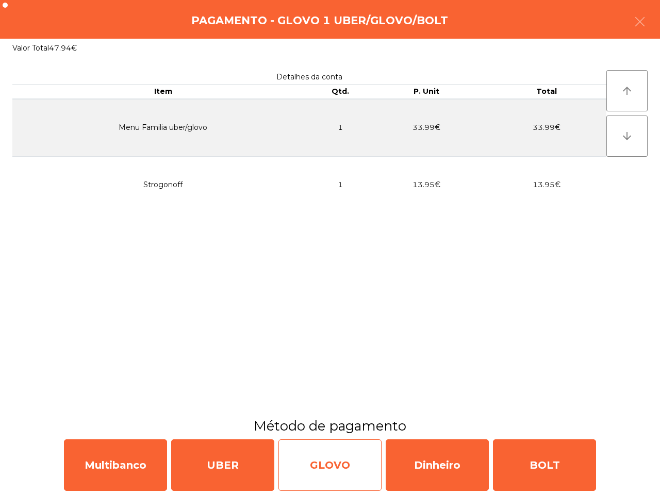
click at [323, 473] on div "GLOVO" at bounding box center [329, 465] width 103 height 52
select select "**"
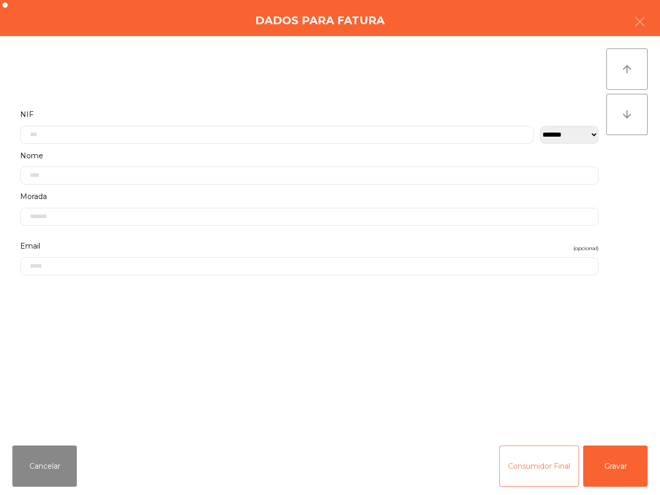
click at [545, 474] on button "Consumidor Final" at bounding box center [539, 465] width 80 height 41
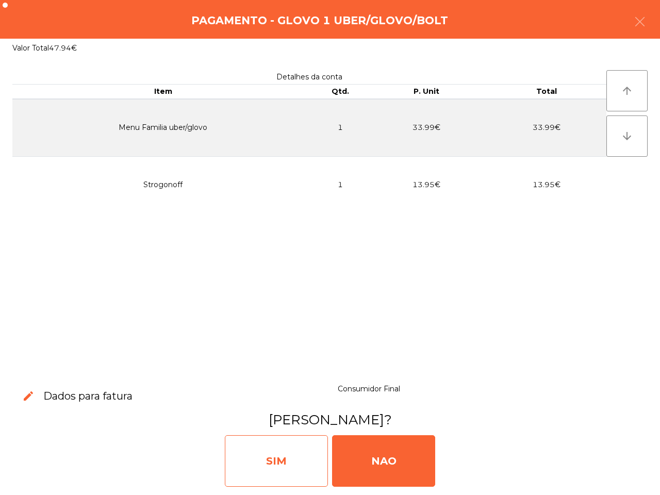
click at [321, 459] on div "SIM" at bounding box center [276, 461] width 103 height 52
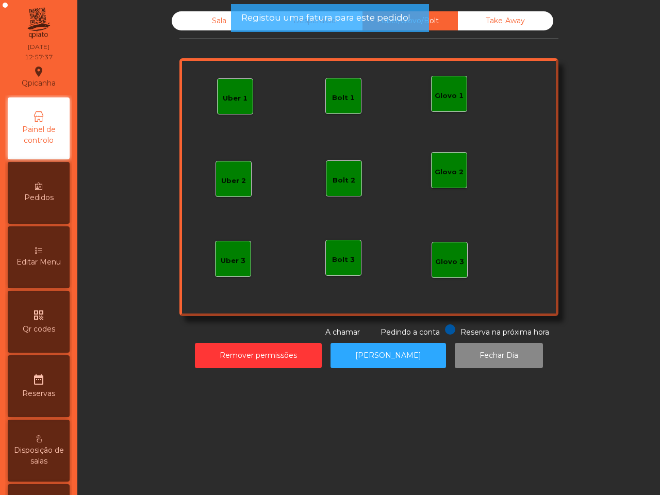
click at [189, 21] on div "Sala" at bounding box center [219, 20] width 95 height 19
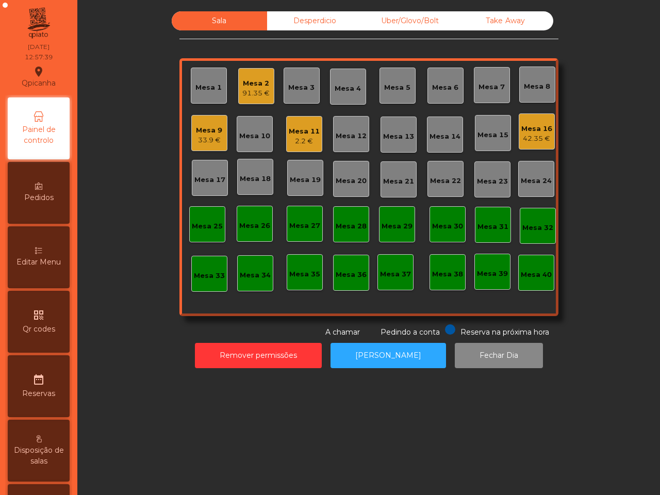
click at [522, 124] on div "Mesa 16" at bounding box center [536, 129] width 31 height 10
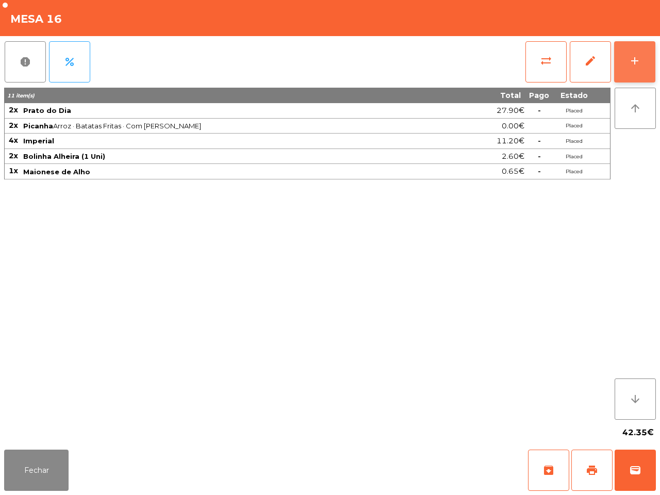
click at [619, 59] on button "add" at bounding box center [634, 61] width 41 height 41
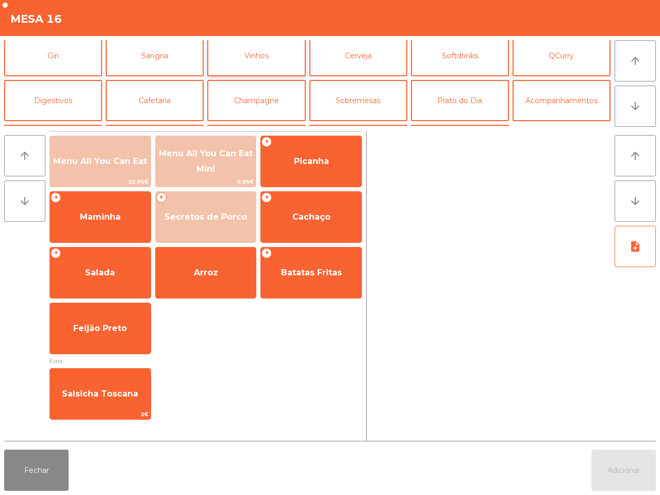
scroll to position [89, 0]
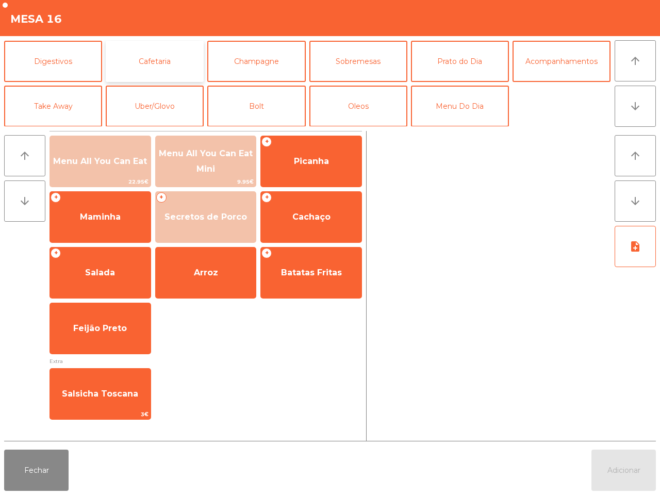
click at [169, 64] on button "Cafetaria" at bounding box center [155, 61] width 98 height 41
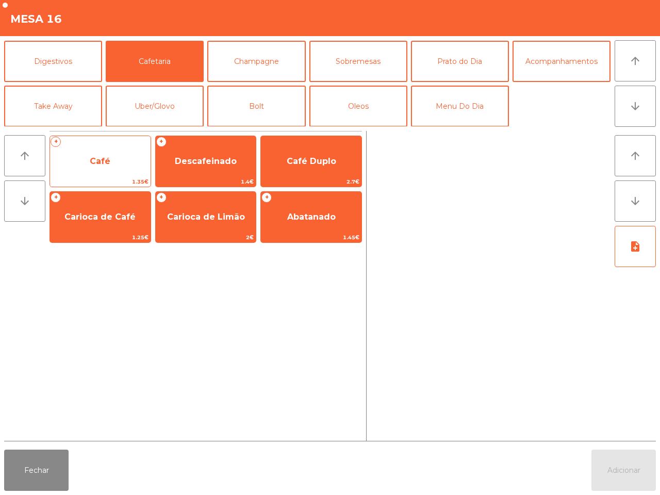
click at [119, 171] on span "Café" at bounding box center [100, 161] width 100 height 28
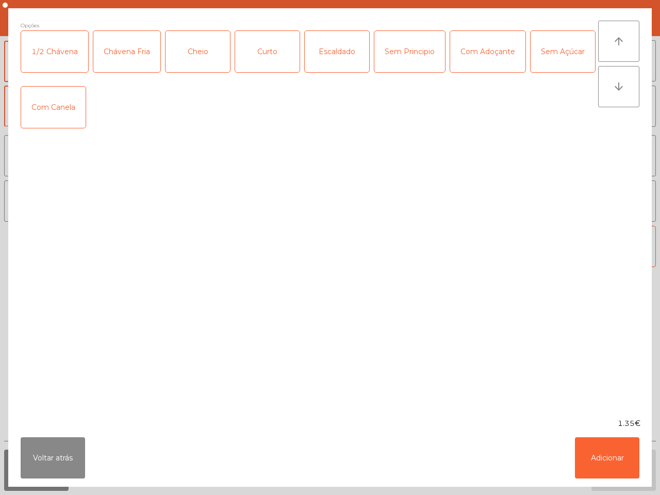
click at [116, 166] on div "Opções 1/2 Chávena Chávena Fria Cheio Curto Escaldado Sem Principio Com Adoçant…" at bounding box center [309, 213] width 577 height 385
click at [617, 455] on button "Adicionar" at bounding box center [607, 457] width 64 height 41
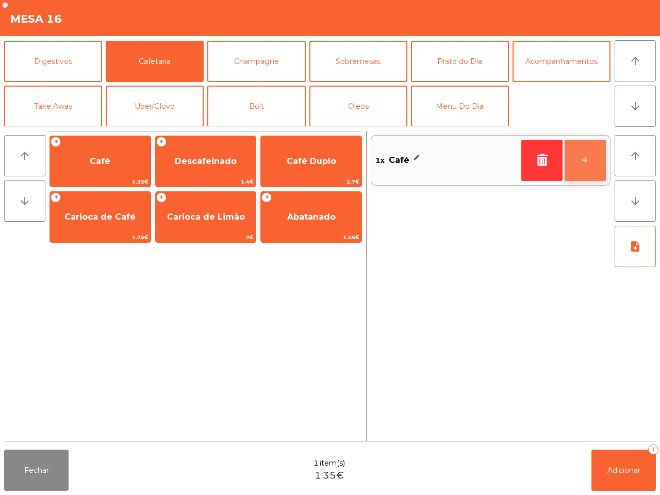
click at [575, 161] on button "+" at bounding box center [584, 160] width 41 height 41
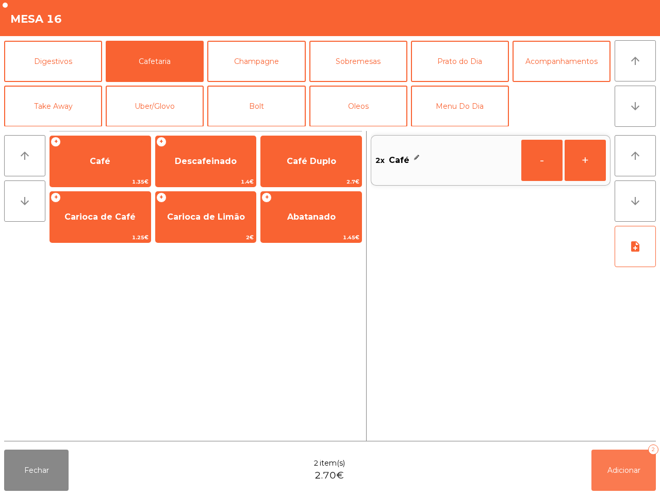
drag, startPoint x: 612, startPoint y: 457, endPoint x: 604, endPoint y: 451, distance: 9.3
click at [615, 459] on button "Adicionar 2" at bounding box center [623, 469] width 64 height 41
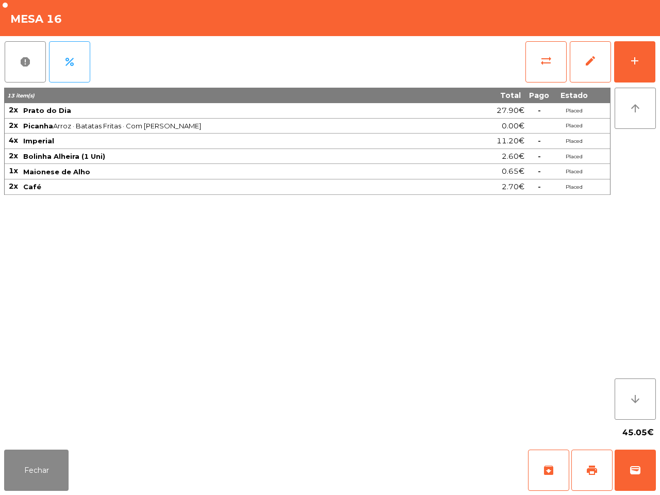
drag, startPoint x: 589, startPoint y: 437, endPoint x: 581, endPoint y: 435, distance: 7.9
click at [581, 435] on div "45.05€" at bounding box center [329, 432] width 651 height 26
click at [126, 367] on div "13 item(s) Total Pago Estado 2x Prato do Dia 27.90€ - Placed 2x Picanha Arroz ·…" at bounding box center [307, 254] width 606 height 332
drag, startPoint x: 49, startPoint y: 465, endPoint x: 60, endPoint y: 451, distance: 17.3
click at [52, 465] on button "Fechar" at bounding box center [36, 469] width 64 height 41
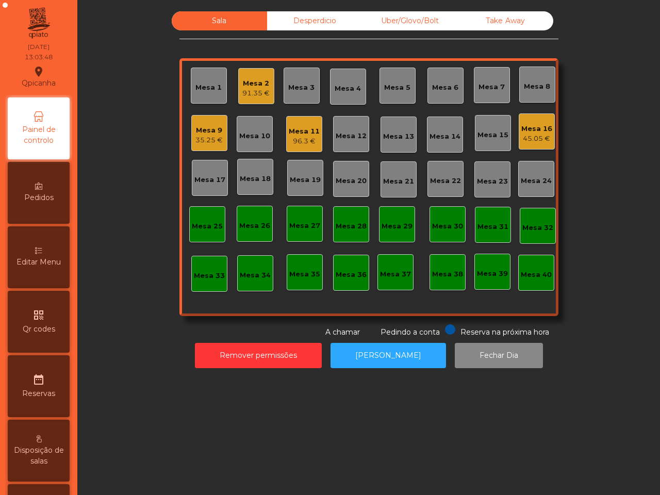
click at [246, 174] on div "Mesa 18" at bounding box center [255, 179] width 31 height 10
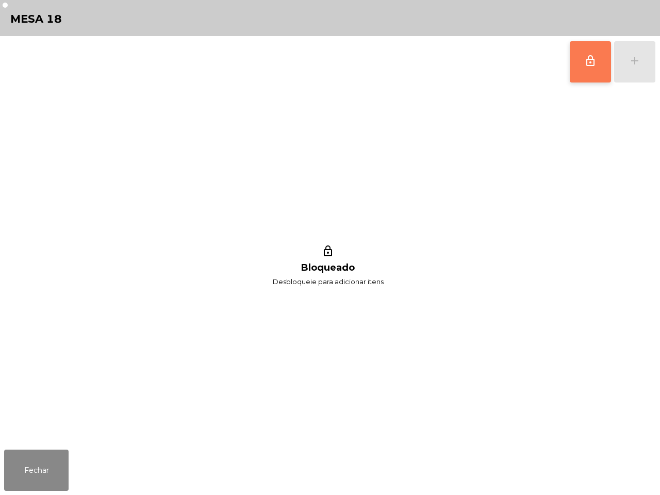
click at [586, 56] on span "lock_outline" at bounding box center [590, 61] width 12 height 12
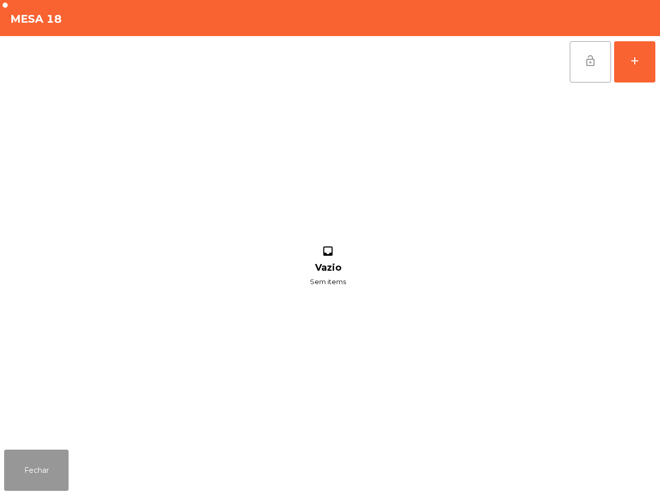
click at [35, 476] on button "Fechar" at bounding box center [36, 469] width 64 height 41
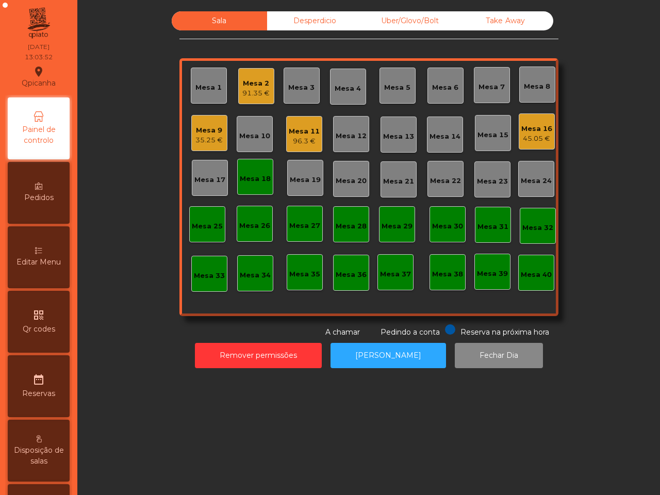
click at [304, 81] on div "Mesa 3" at bounding box center [301, 85] width 26 height 14
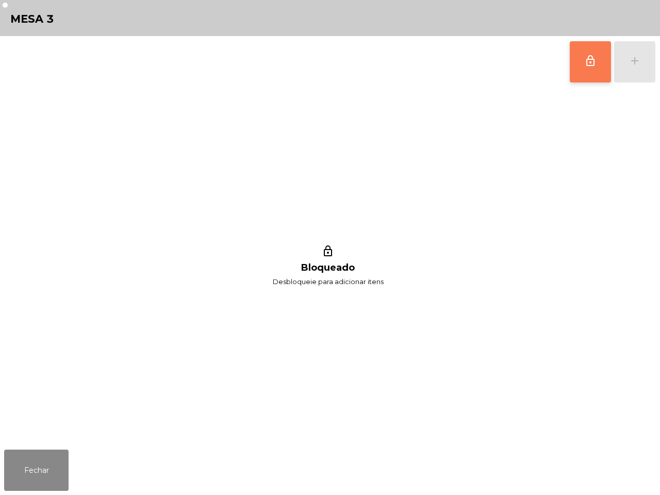
click at [594, 69] on button "lock_outline" at bounding box center [589, 61] width 41 height 41
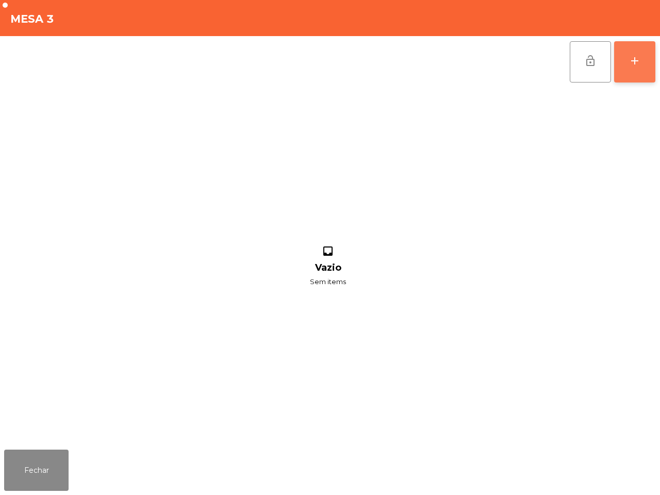
click at [634, 65] on div "add" at bounding box center [634, 61] width 12 height 12
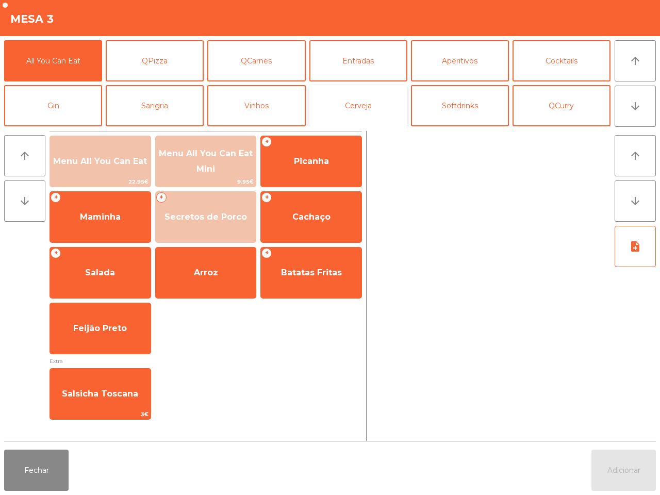
click at [376, 106] on button "Cerveja" at bounding box center [358, 105] width 98 height 41
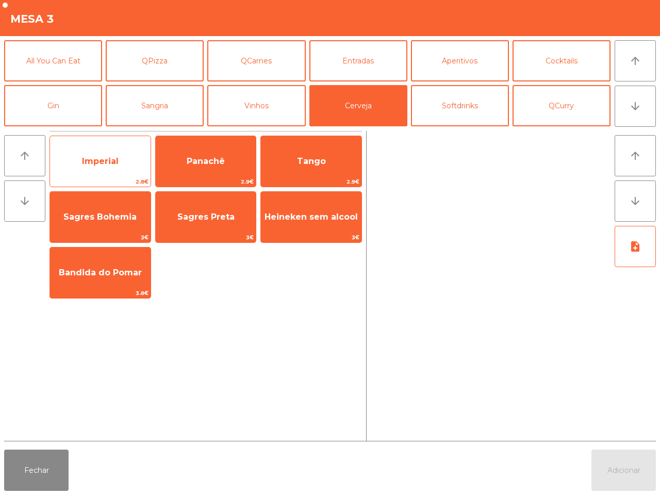
click at [87, 147] on span "Imperial" at bounding box center [100, 161] width 100 height 28
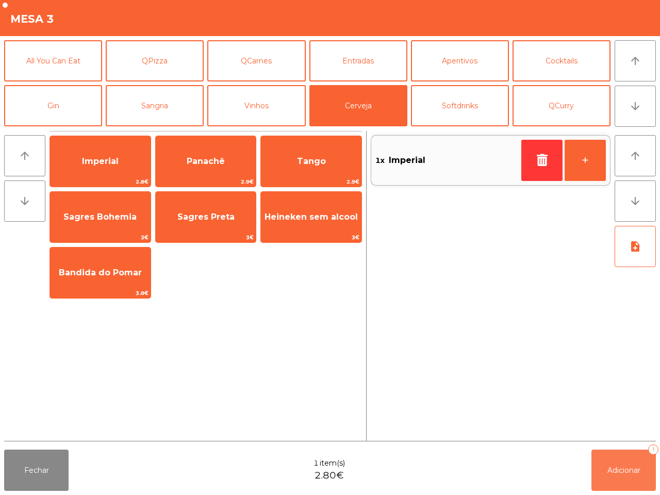
drag, startPoint x: 624, startPoint y: 471, endPoint x: 624, endPoint y: 464, distance: 7.7
click at [624, 473] on span "Adicionar" at bounding box center [623, 469] width 33 height 9
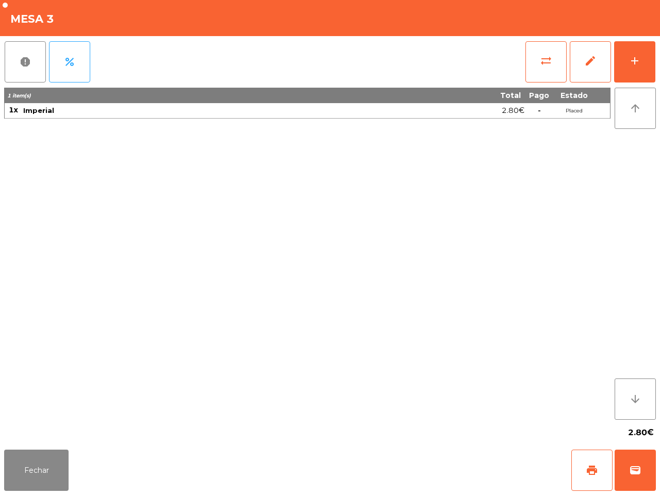
drag, startPoint x: 574, startPoint y: 403, endPoint x: 538, endPoint y: 439, distance: 49.6
click at [538, 439] on app-items-list "report percent sync_alt edit add 1 item(s) Total Pago Estado 1x Imperial 2.80€ …" at bounding box center [329, 240] width 651 height 409
drag, startPoint x: 416, startPoint y: 494, endPoint x: 312, endPoint y: 447, distance: 114.6
click at [415, 488] on div "Fechar print wallet" at bounding box center [330, 469] width 660 height 49
drag, startPoint x: 27, startPoint y: 483, endPoint x: 63, endPoint y: 439, distance: 57.1
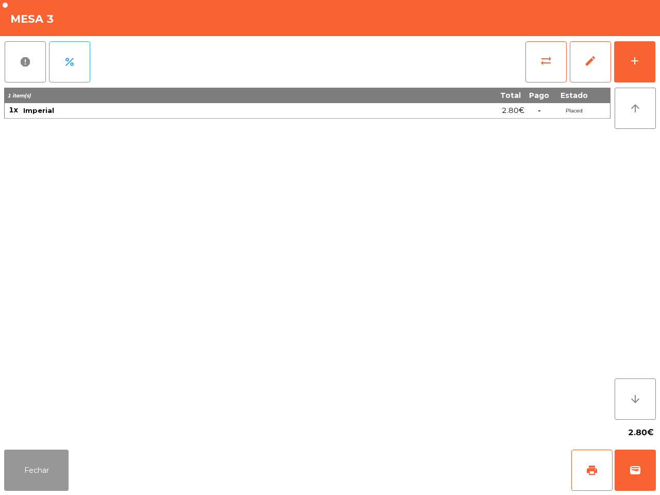
click at [29, 483] on button "Fechar" at bounding box center [36, 469] width 64 height 41
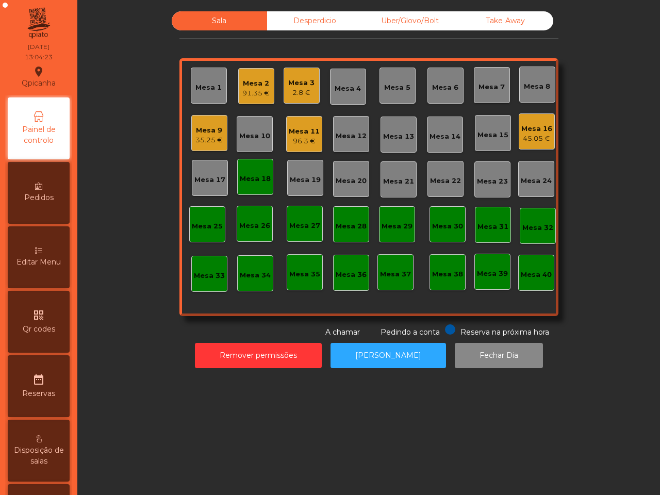
click at [526, 125] on div "Mesa 16" at bounding box center [536, 129] width 31 height 10
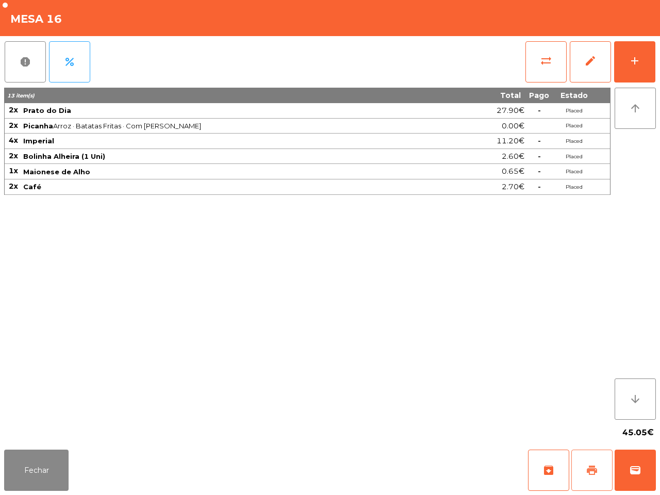
click at [596, 457] on button "print" at bounding box center [591, 469] width 41 height 41
click at [620, 467] on button "wallet" at bounding box center [634, 469] width 41 height 41
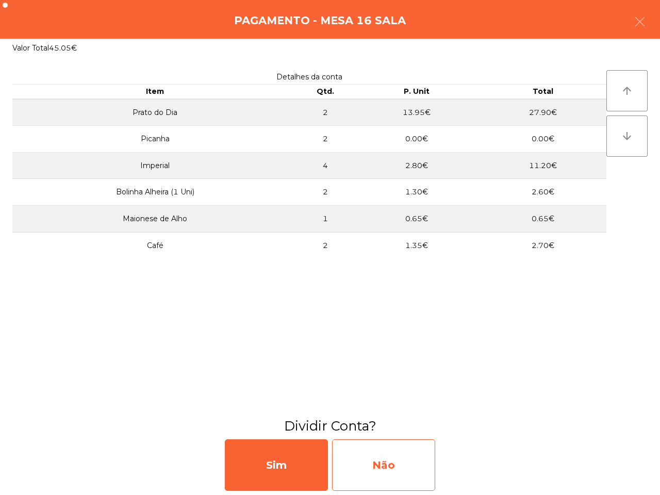
click at [383, 458] on div "Não" at bounding box center [383, 465] width 103 height 52
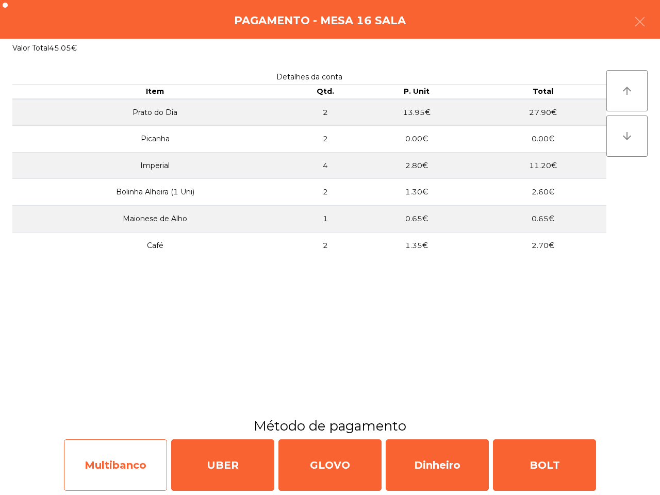
click at [143, 451] on div "Multibanco" at bounding box center [115, 465] width 103 height 52
select select "**"
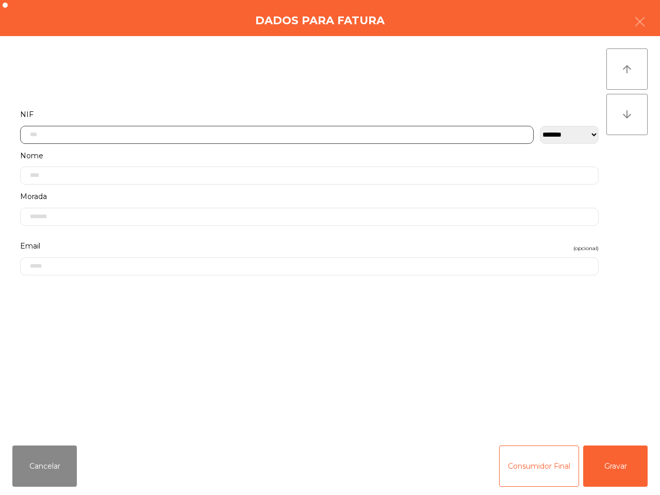
click at [89, 131] on input "text" at bounding box center [276, 135] width 513 height 18
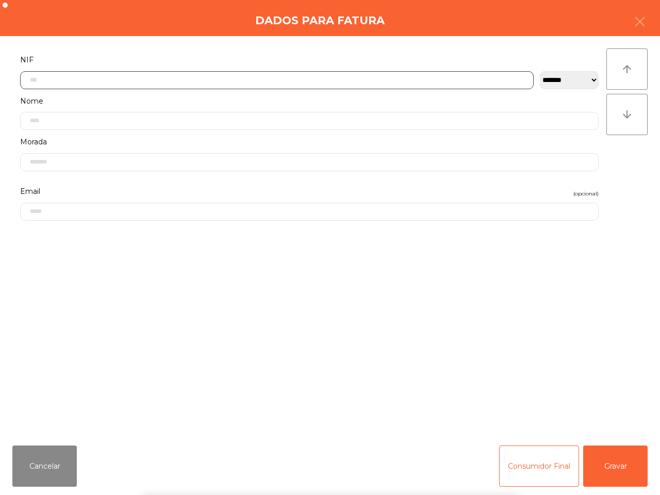
scroll to position [58, 0]
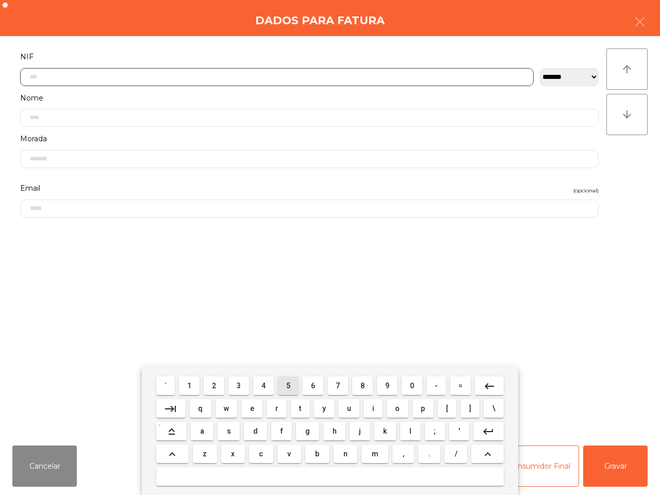
drag, startPoint x: 284, startPoint y: 382, endPoint x: 297, endPoint y: 379, distance: 12.9
click at [287, 383] on button "5" at bounding box center [288, 385] width 21 height 19
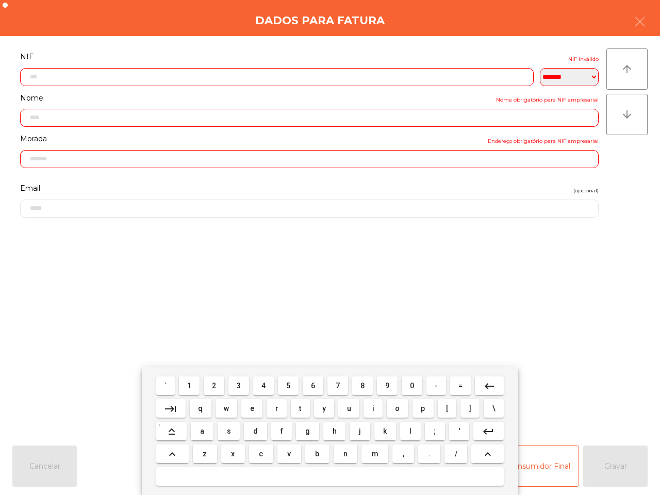
click at [413, 381] on button "0" at bounding box center [411, 385] width 21 height 19
click at [339, 384] on span "7" at bounding box center [337, 385] width 4 height 8
drag, startPoint x: 336, startPoint y: 385, endPoint x: 322, endPoint y: 381, distance: 14.5
click at [338, 387] on span "7" at bounding box center [337, 385] width 4 height 8
click at [315, 384] on button "6" at bounding box center [312, 385] width 21 height 19
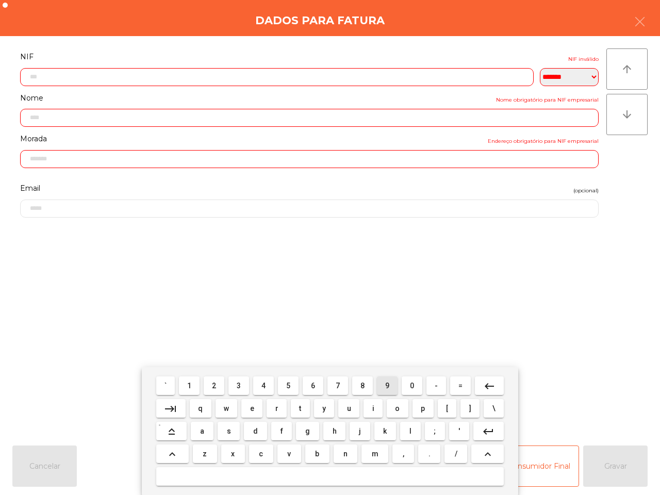
click at [384, 382] on button "9" at bounding box center [387, 385] width 21 height 19
click at [215, 384] on span "2" at bounding box center [214, 385] width 4 height 8
click at [259, 382] on button "4" at bounding box center [263, 385] width 21 height 19
click at [262, 384] on button "4" at bounding box center [263, 385] width 21 height 19
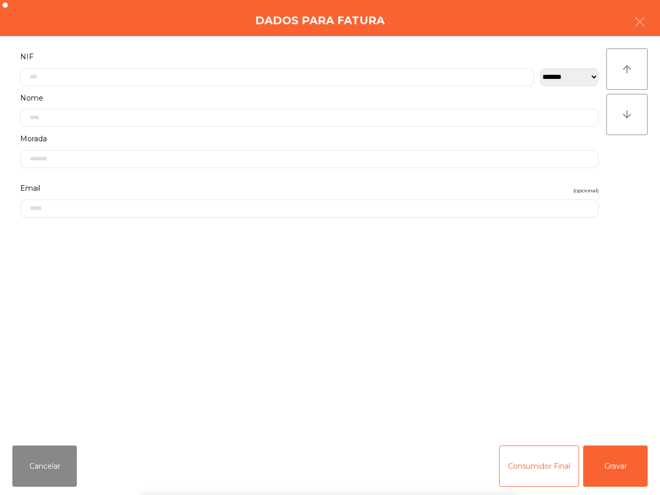
click at [601, 462] on div "` 1 2 3 4 5 6 7 8 9 0 - = keyboard_backspace keyboard_tab q w e r t y u i o p […" at bounding box center [330, 431] width 660 height 128
click at [601, 463] on button "Gravar" at bounding box center [615, 465] width 64 height 41
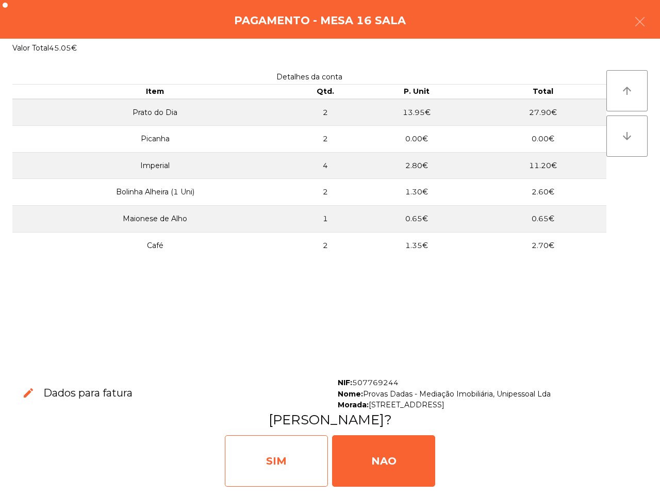
click at [321, 456] on div "SIM" at bounding box center [276, 461] width 103 height 52
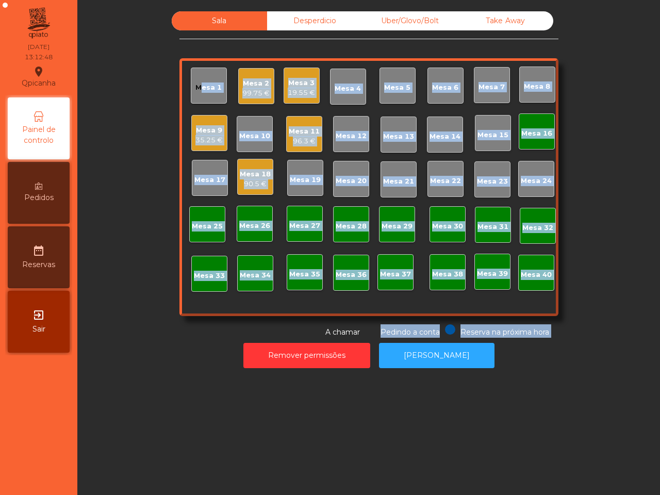
drag, startPoint x: 263, startPoint y: 334, endPoint x: 246, endPoint y: 263, distance: 72.7
click at [259, 301] on div "Sala Desperdicio Uber/Glovo/Bolt Take Away Mesa 1 Mesa 2 99.75 € Mesa 3 19.55 €…" at bounding box center [368, 174] width 379 height 326
click at [215, 123] on div "Mesa 9 35.25 €" at bounding box center [208, 133] width 27 height 24
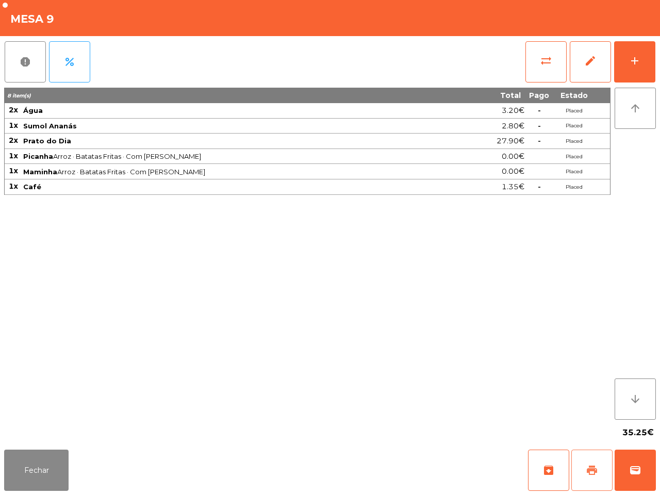
click at [590, 469] on span "print" at bounding box center [591, 470] width 12 height 12
click at [537, 53] on button "sync_alt" at bounding box center [545, 61] width 41 height 41
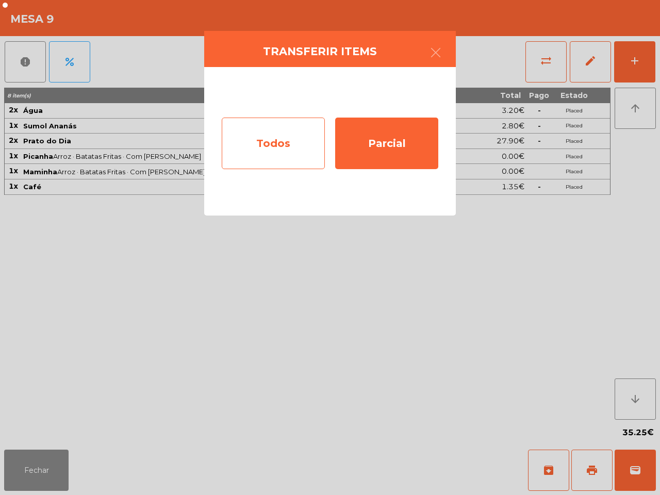
click at [249, 127] on div "Todos" at bounding box center [273, 143] width 103 height 52
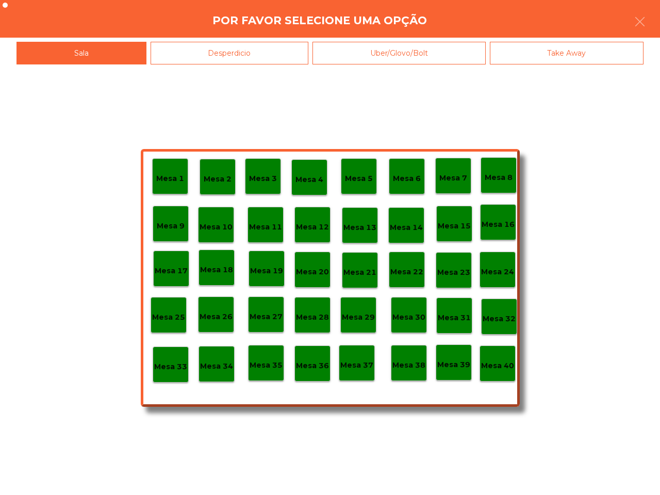
click at [499, 371] on p "Mesa 40" at bounding box center [497, 366] width 33 height 12
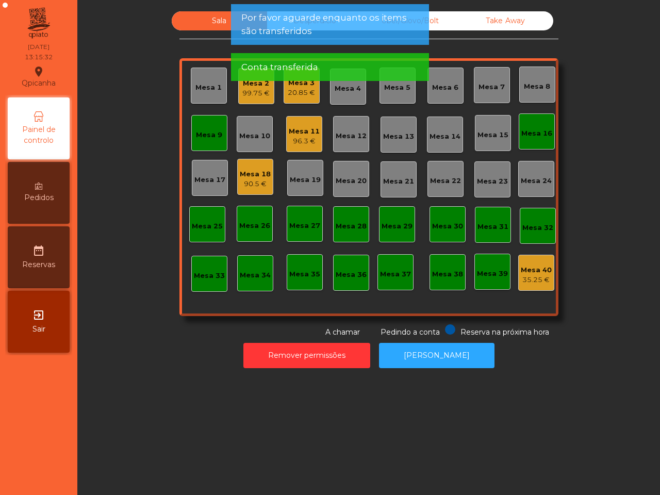
click at [197, 125] on div "Mesa 9" at bounding box center [209, 133] width 36 height 36
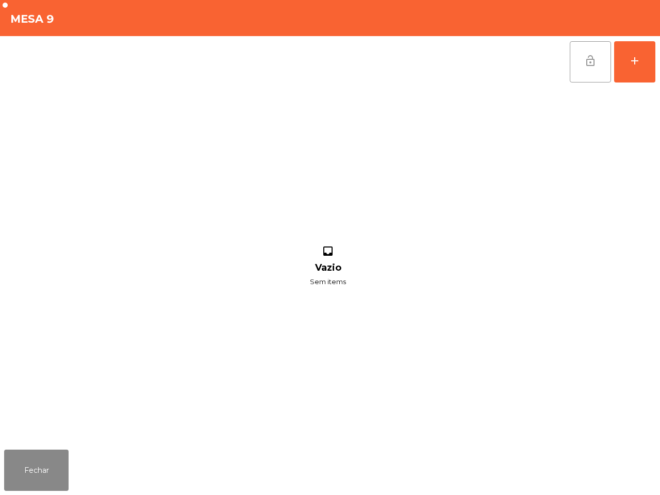
click at [586, 65] on span "lock_open" at bounding box center [590, 61] width 12 height 12
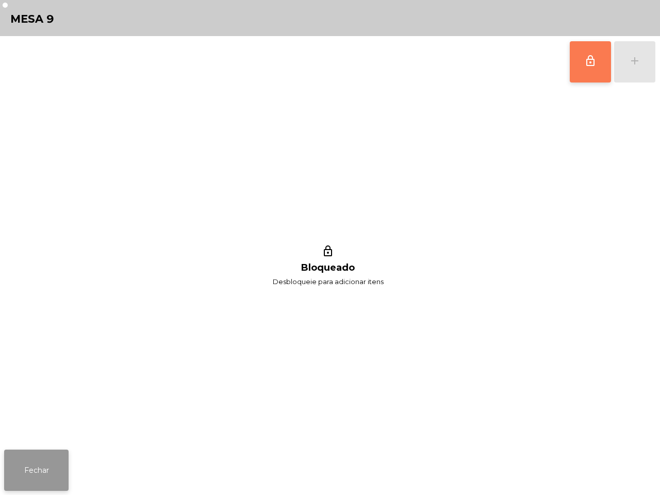
click at [46, 456] on button "Fechar" at bounding box center [36, 469] width 64 height 41
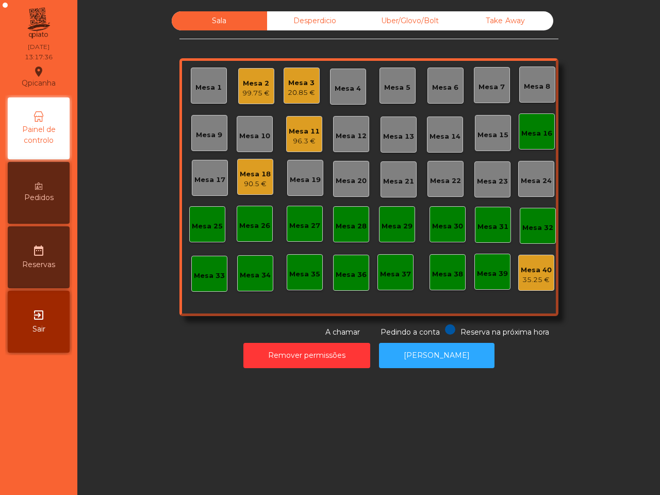
click at [299, 88] on div "20.85 €" at bounding box center [301, 93] width 27 height 10
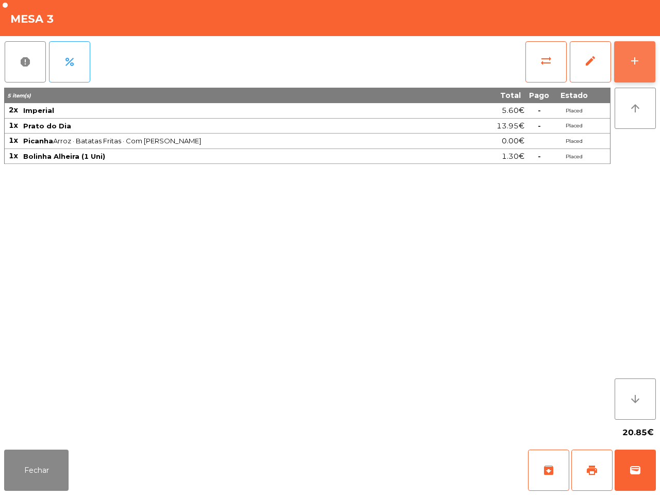
click at [635, 58] on div "add" at bounding box center [634, 61] width 12 height 12
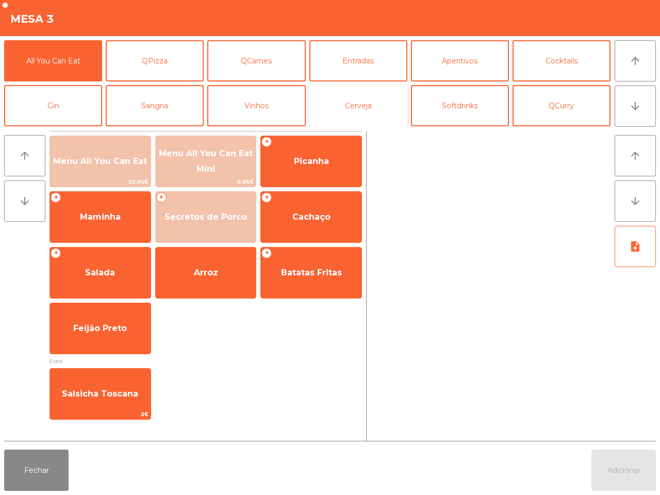
click at [343, 115] on button "Cerveja" at bounding box center [358, 105] width 98 height 41
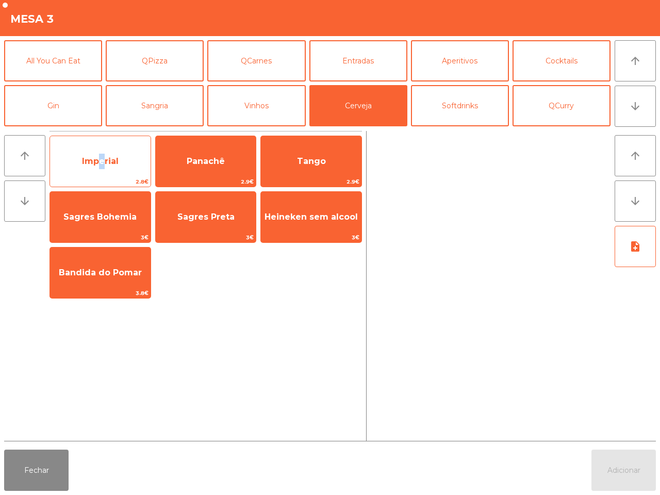
click at [98, 153] on span "Imperial" at bounding box center [100, 161] width 100 height 28
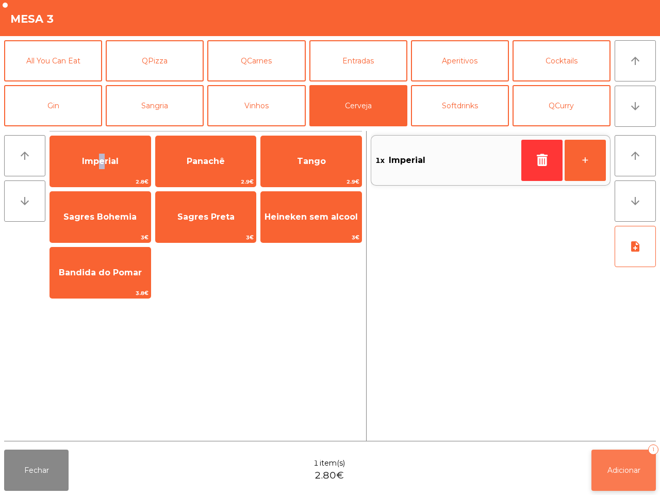
click at [627, 470] on span "Adicionar" at bounding box center [623, 469] width 33 height 9
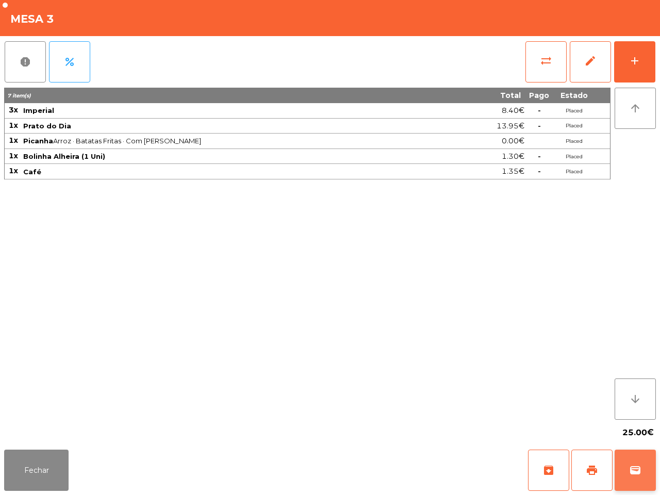
click at [619, 461] on button "wallet" at bounding box center [634, 469] width 41 height 41
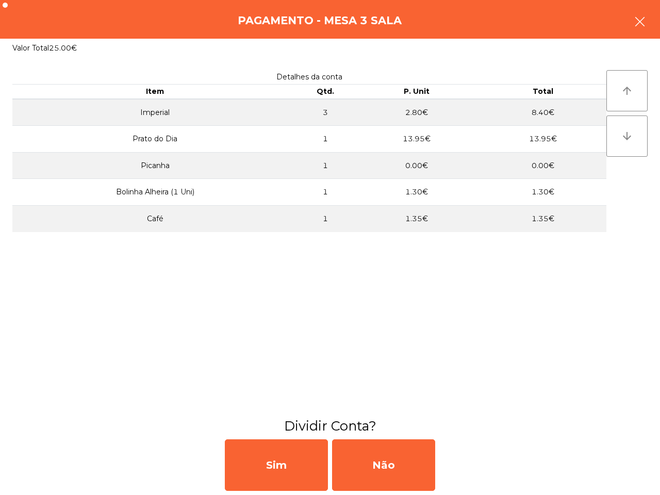
click at [642, 18] on icon "button" at bounding box center [639, 21] width 12 height 12
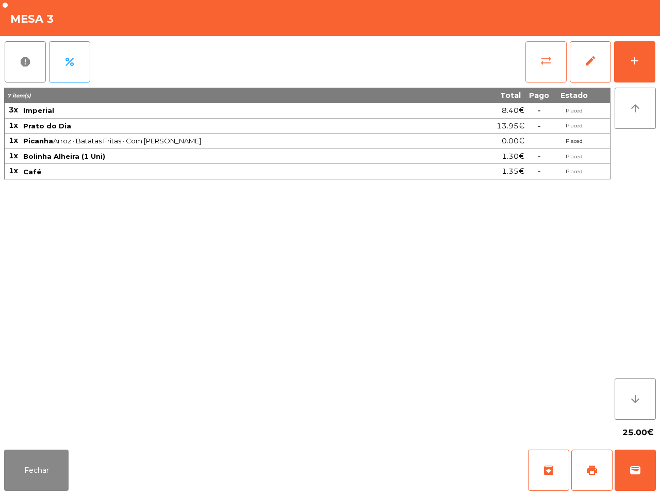
click at [549, 63] on span "sync_alt" at bounding box center [546, 61] width 12 height 12
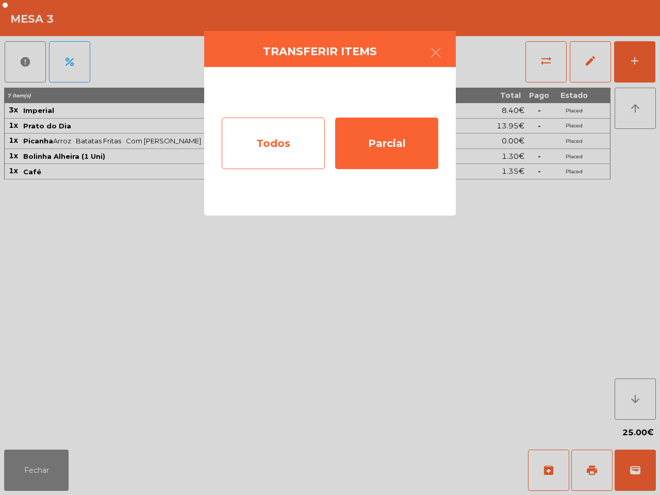
click at [227, 151] on div "Todos" at bounding box center [273, 143] width 103 height 52
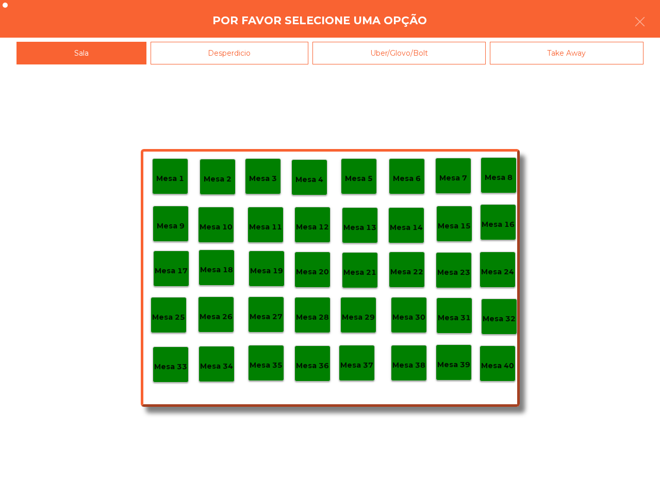
click at [488, 362] on p "Mesa 40" at bounding box center [497, 366] width 33 height 12
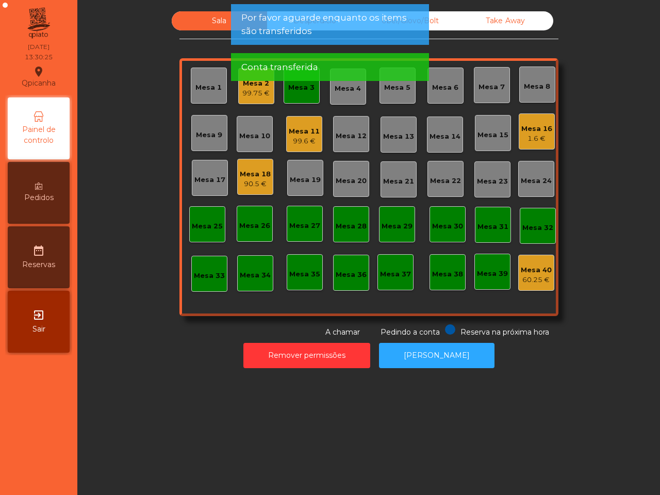
click at [300, 134] on div "Mesa 11" at bounding box center [304, 131] width 31 height 10
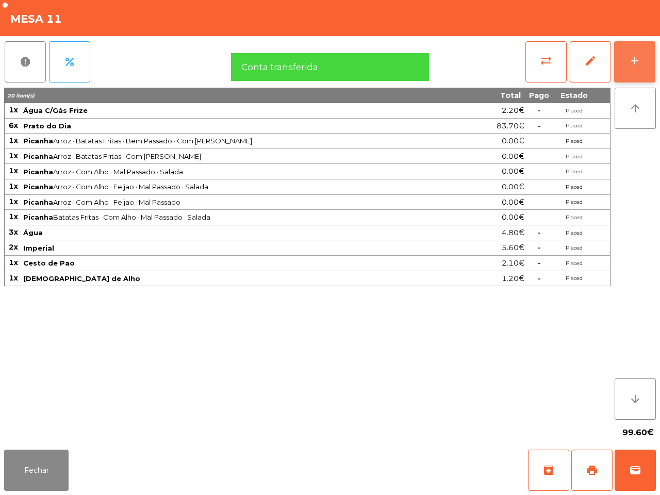
click at [634, 50] on button "add" at bounding box center [634, 61] width 41 height 41
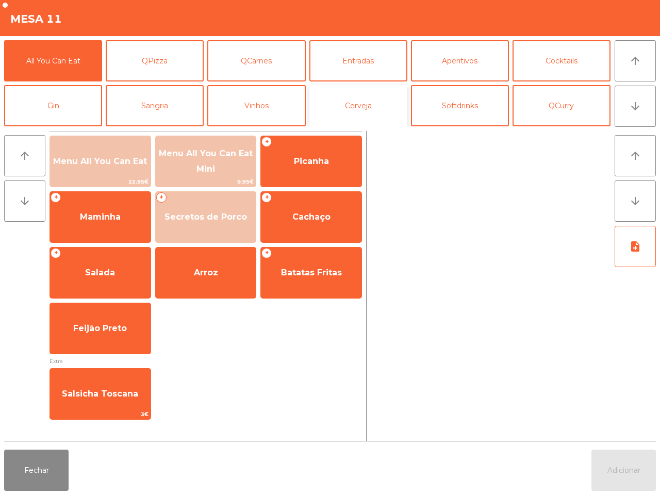
click at [366, 106] on button "Cerveja" at bounding box center [358, 105] width 98 height 41
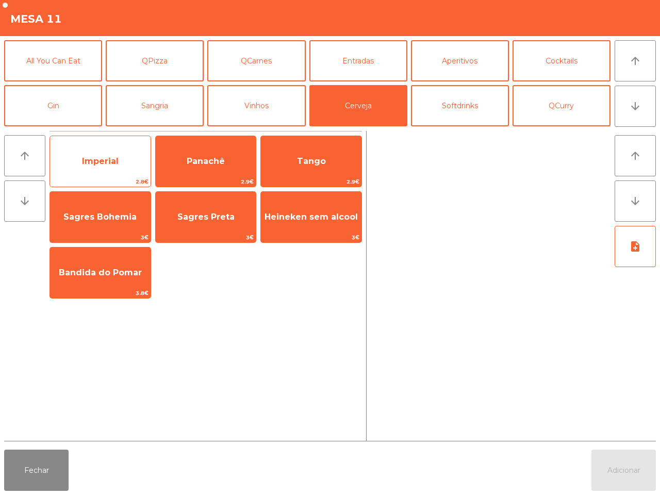
click at [124, 153] on span "Imperial" at bounding box center [100, 161] width 100 height 28
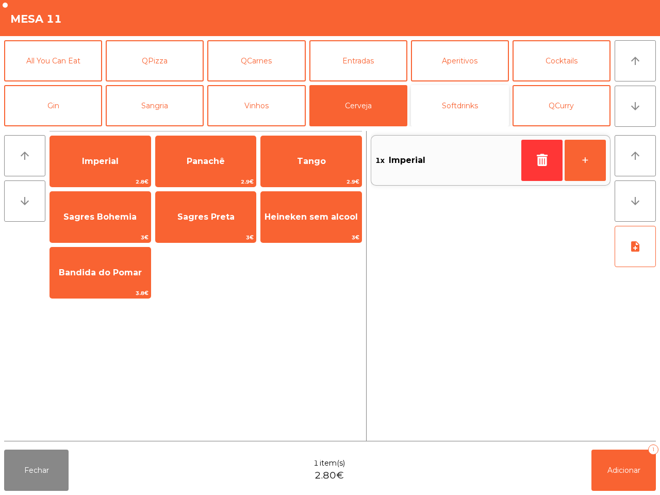
click at [468, 106] on button "Softdrinks" at bounding box center [460, 105] width 98 height 41
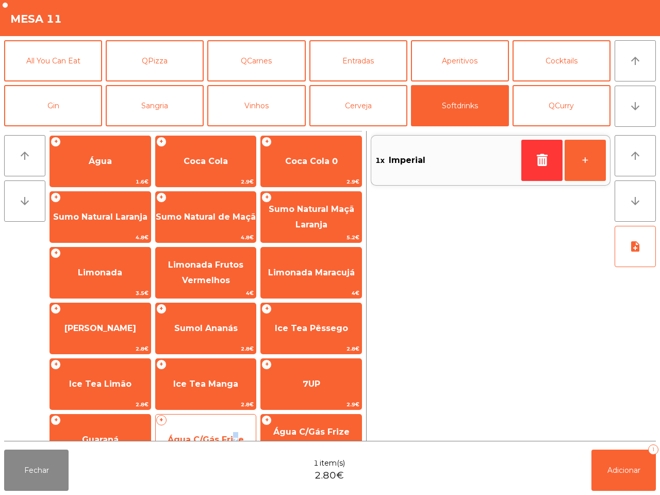
click at [234, 428] on span "Água C/Gás Frize" at bounding box center [206, 440] width 100 height 28
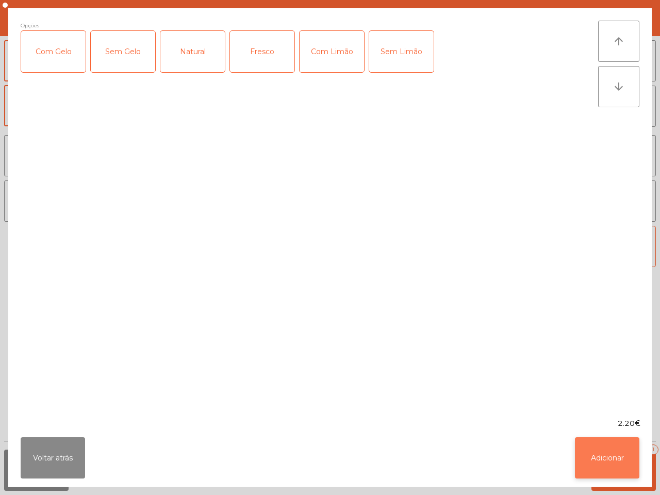
click at [617, 462] on button "Adicionar" at bounding box center [607, 457] width 64 height 41
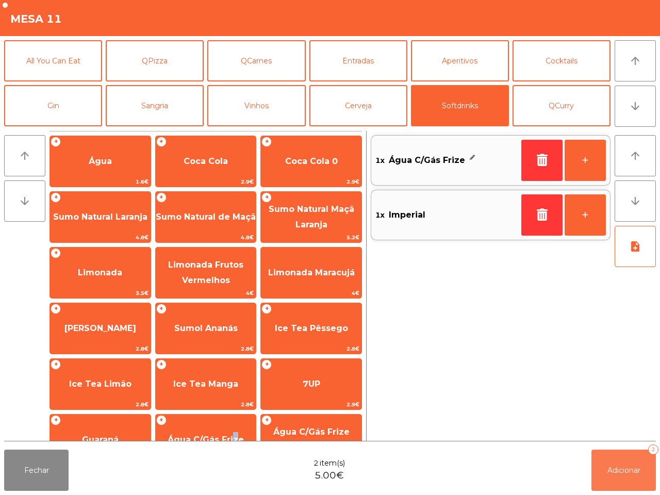
click at [633, 482] on button "Adicionar 2" at bounding box center [623, 469] width 64 height 41
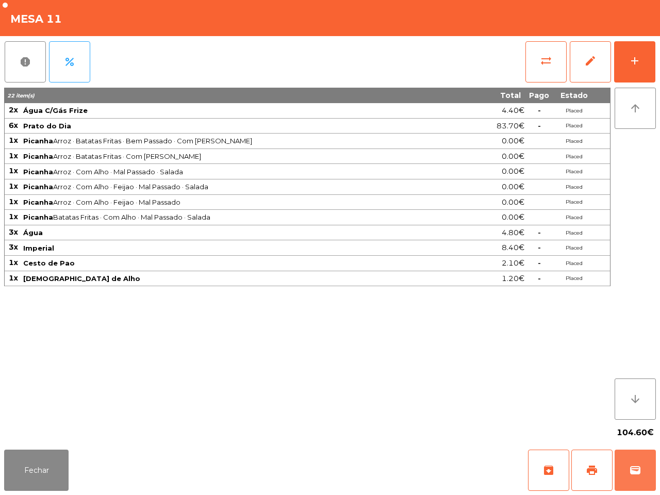
click at [627, 448] on div "Fechar archive print wallet" at bounding box center [330, 469] width 660 height 49
click at [630, 68] on button "add" at bounding box center [634, 61] width 41 height 41
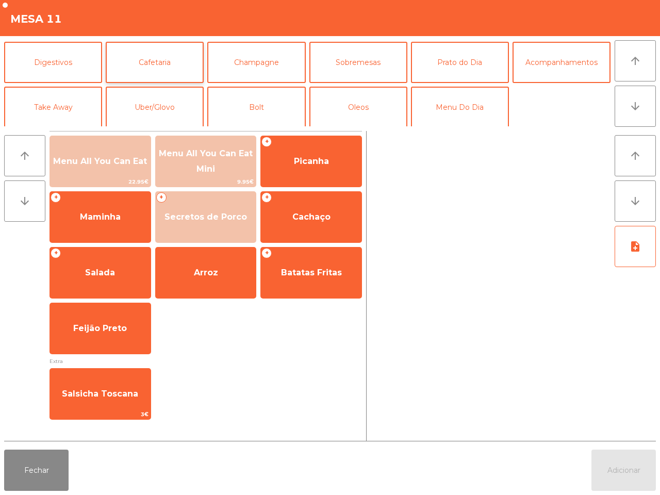
scroll to position [89, 0]
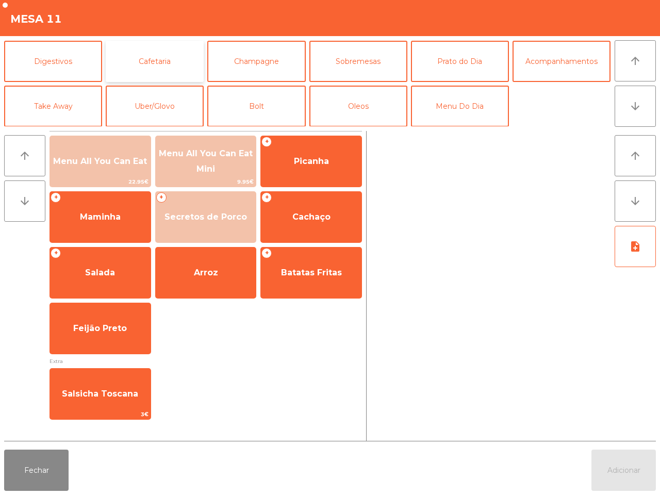
click at [155, 60] on button "Cafetaria" at bounding box center [155, 61] width 98 height 41
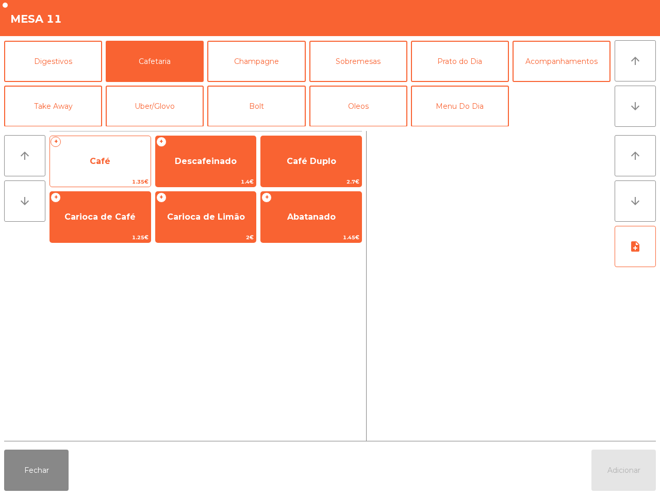
click at [120, 165] on span "Café" at bounding box center [100, 161] width 100 height 28
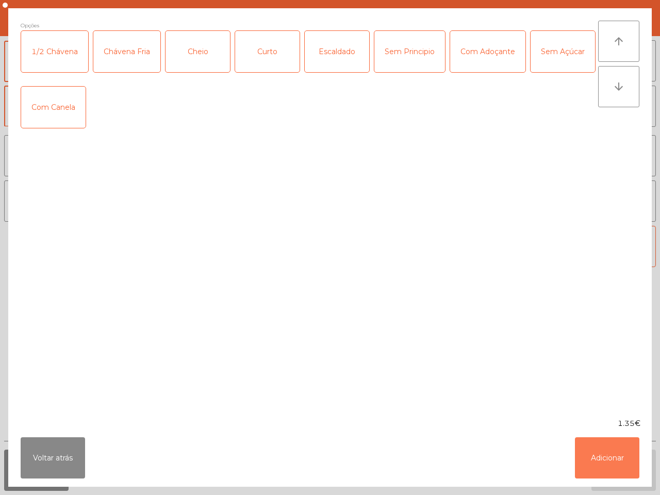
drag, startPoint x: 604, startPoint y: 465, endPoint x: 603, endPoint y: 442, distance: 22.7
click at [607, 463] on button "Adicionar" at bounding box center [607, 457] width 64 height 41
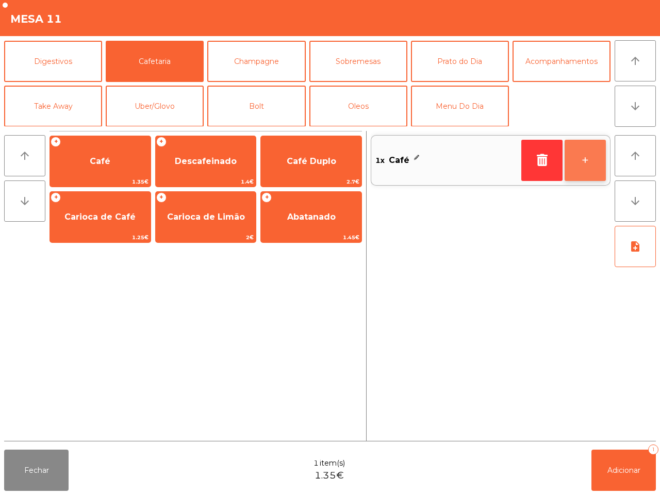
click at [585, 168] on button "+" at bounding box center [584, 160] width 41 height 41
click at [590, 166] on button "+" at bounding box center [584, 160] width 41 height 41
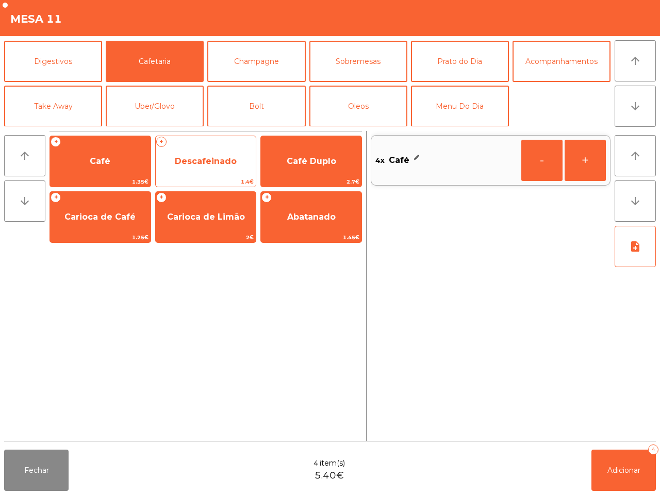
click at [233, 157] on span "Descafeinado" at bounding box center [206, 161] width 62 height 10
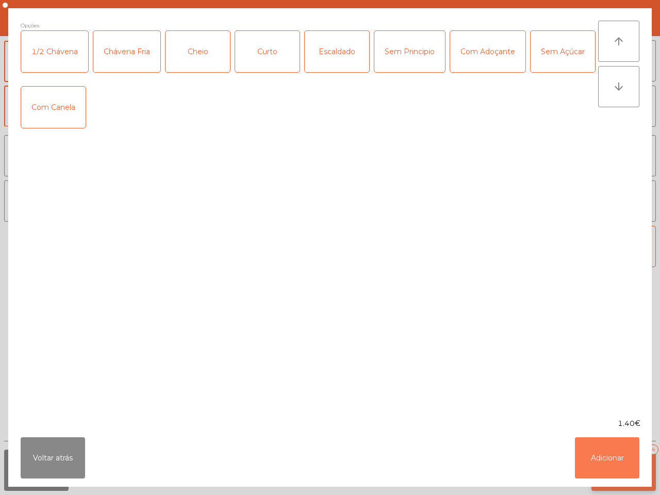
click at [609, 450] on button "Adicionar" at bounding box center [607, 457] width 64 height 41
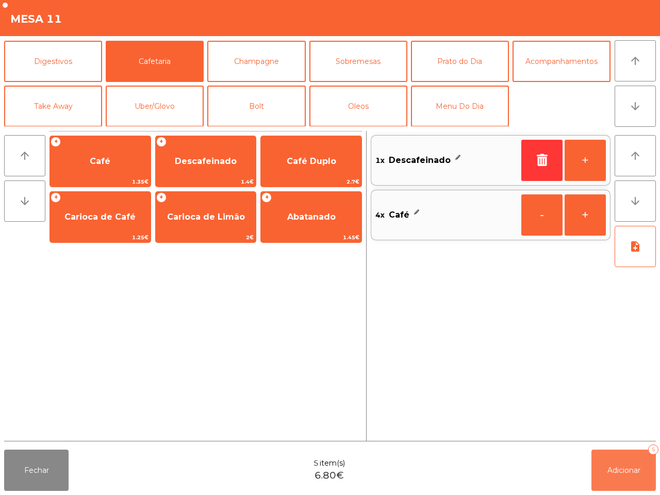
click at [637, 469] on span "Adicionar" at bounding box center [623, 469] width 33 height 9
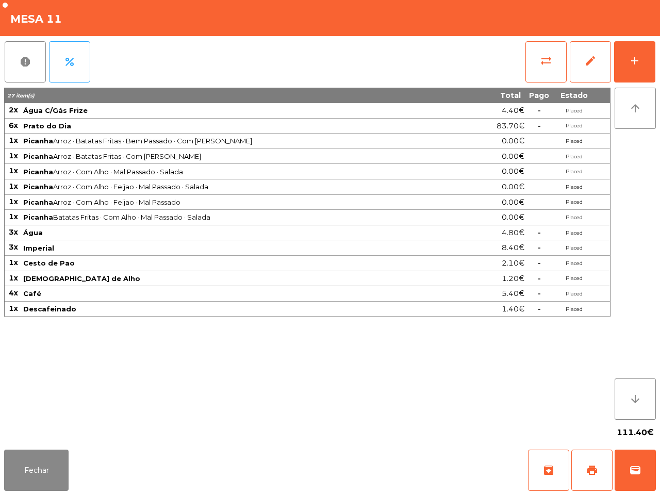
click at [630, 173] on div "arrow_upward arrow_downward" at bounding box center [632, 254] width 45 height 332
click at [622, 65] on button "add" at bounding box center [634, 61] width 41 height 41
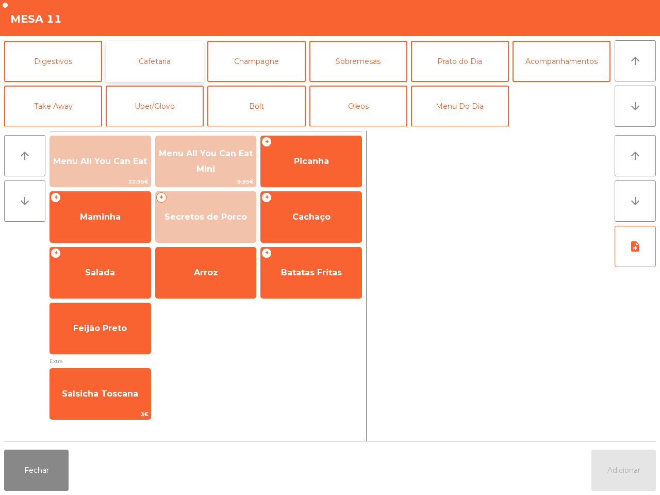
click at [122, 63] on button "Cafetaria" at bounding box center [155, 61] width 98 height 41
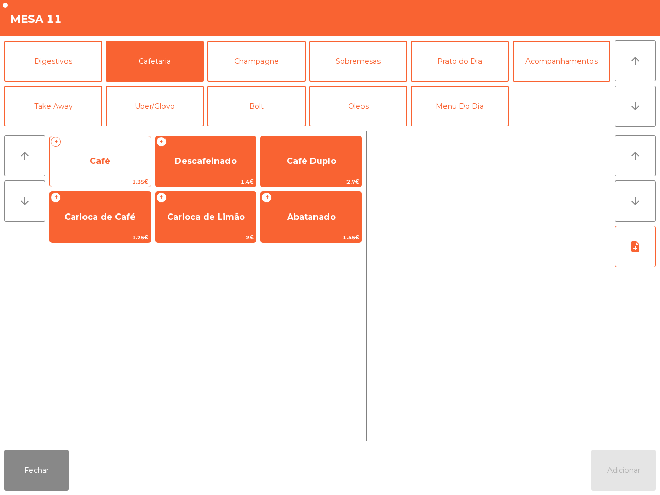
click at [95, 154] on span "Café" at bounding box center [100, 161] width 100 height 28
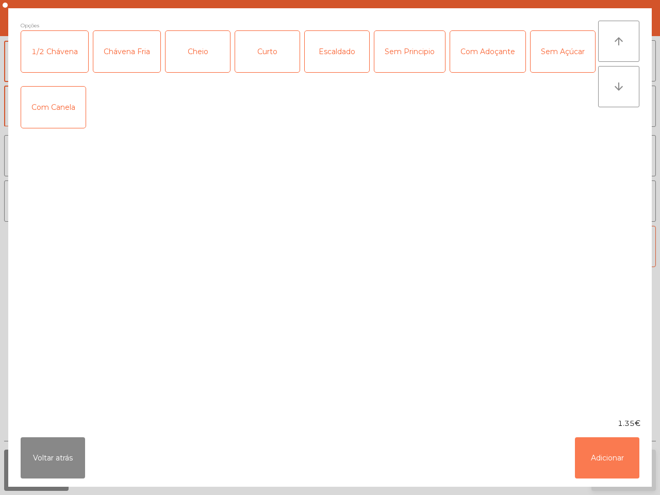
click at [599, 452] on button "Adicionar" at bounding box center [607, 457] width 64 height 41
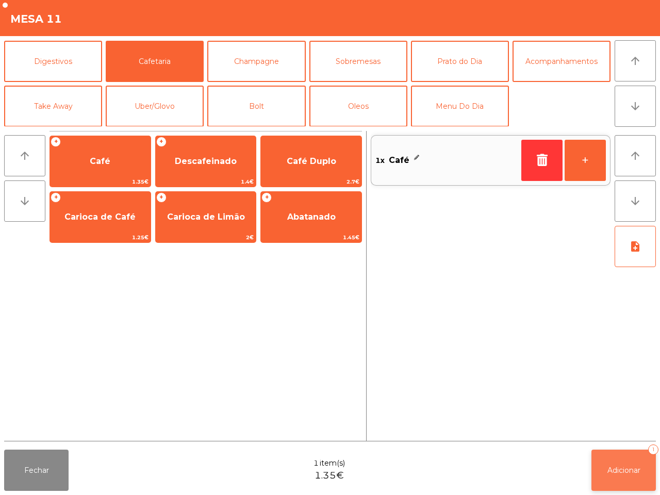
click at [619, 466] on span "Adicionar" at bounding box center [623, 469] width 33 height 9
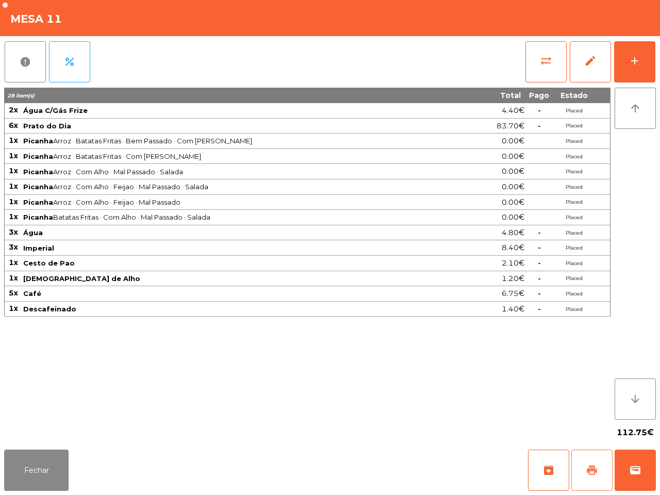
click at [589, 467] on span "print" at bounding box center [591, 470] width 12 height 12
click at [633, 474] on span "wallet" at bounding box center [635, 470] width 12 height 12
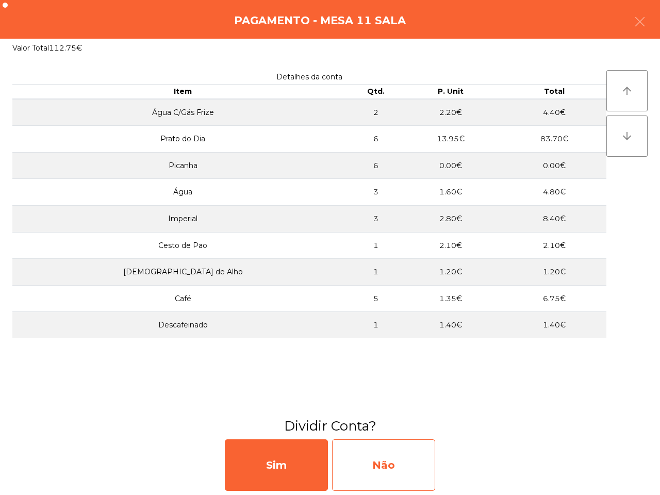
click at [395, 478] on div "Não" at bounding box center [383, 465] width 103 height 52
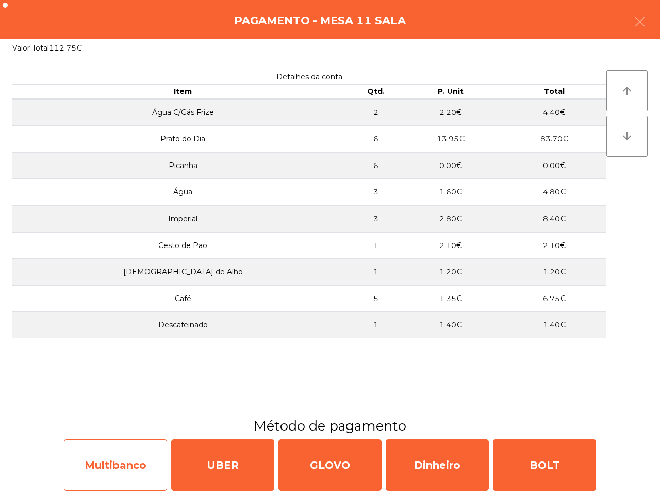
click at [95, 454] on div "Multibanco" at bounding box center [115, 465] width 103 height 52
select select "**"
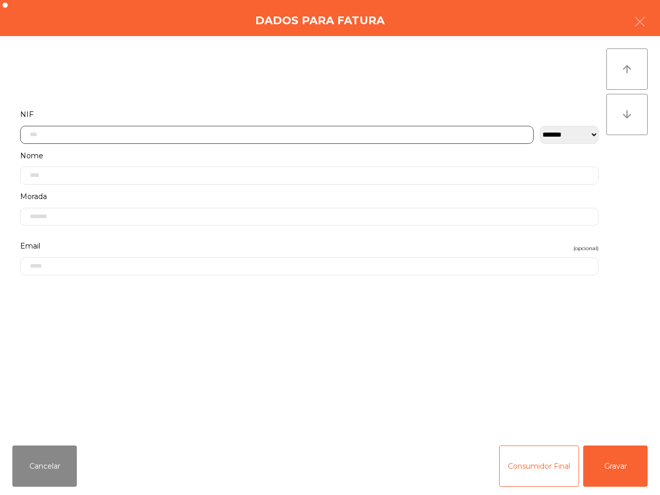
click at [140, 136] on input "text" at bounding box center [276, 135] width 513 height 18
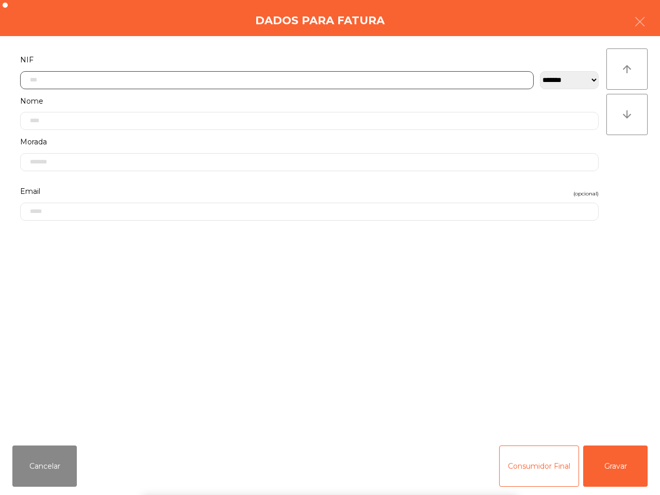
scroll to position [58, 0]
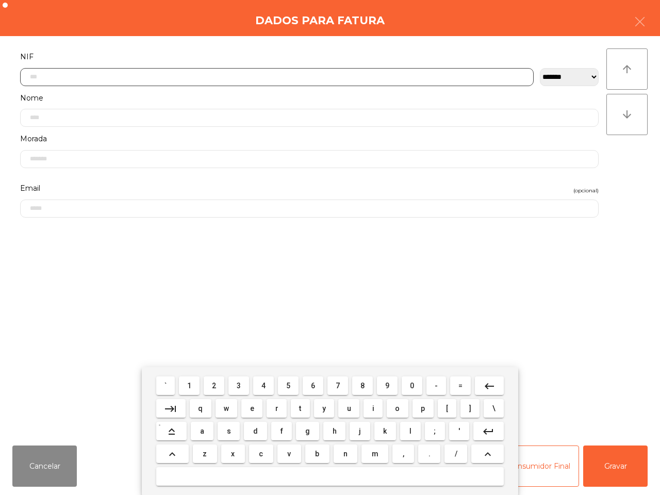
click at [284, 384] on button "5" at bounding box center [288, 385] width 21 height 19
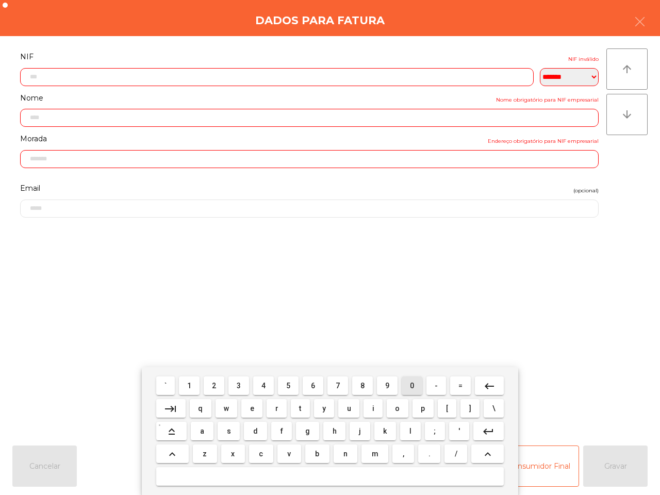
click at [412, 384] on span "0" at bounding box center [412, 385] width 4 height 8
drag, startPoint x: 283, startPoint y: 388, endPoint x: 290, endPoint y: 387, distance: 6.3
click at [283, 389] on button "5" at bounding box center [288, 385] width 21 height 19
drag, startPoint x: 191, startPoint y: 384, endPoint x: 204, endPoint y: 387, distance: 12.6
click at [194, 387] on button "1" at bounding box center [189, 385] width 21 height 19
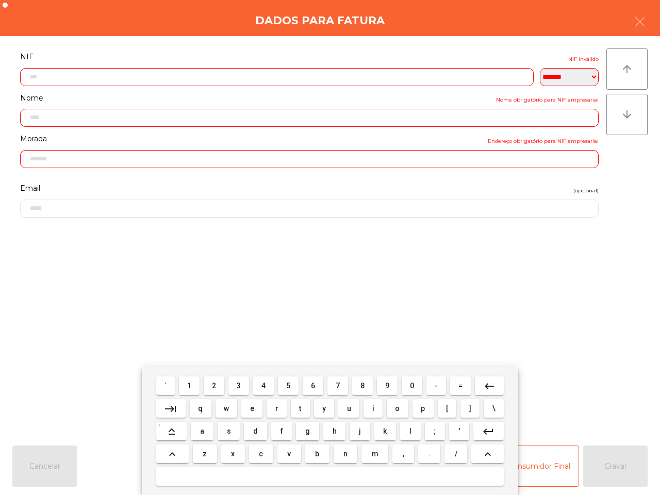
click at [216, 385] on span "2" at bounding box center [214, 385] width 4 height 8
click at [362, 385] on span "8" at bounding box center [362, 385] width 4 height 8
drag, startPoint x: 384, startPoint y: 381, endPoint x: 375, endPoint y: 380, distance: 9.4
click at [385, 381] on span "9" at bounding box center [387, 385] width 4 height 8
drag, startPoint x: 363, startPoint y: 381, endPoint x: 354, endPoint y: 382, distance: 9.3
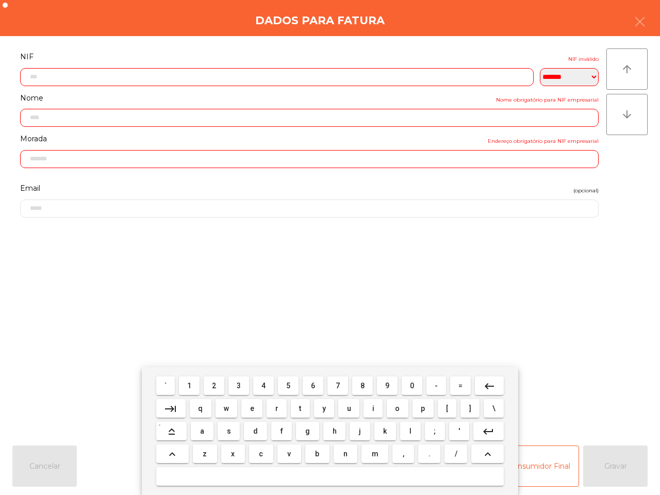
click at [362, 382] on span "8" at bounding box center [362, 385] width 4 height 8
click at [290, 384] on span "5" at bounding box center [288, 385] width 4 height 8
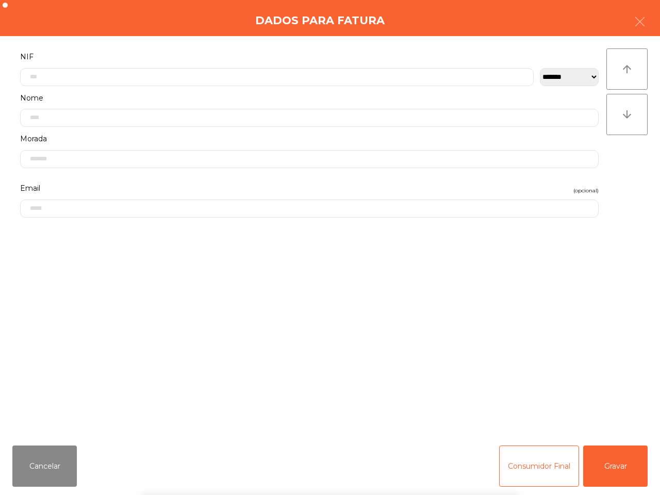
click at [599, 460] on div "` 1 2 3 4 5 6 7 8 9 0 - = keyboard_backspace keyboard_tab q w e r t y u i o p […" at bounding box center [330, 431] width 660 height 128
drag, startPoint x: 612, startPoint y: 461, endPoint x: 605, endPoint y: 461, distance: 6.2
click at [612, 462] on button "Gravar" at bounding box center [615, 465] width 64 height 41
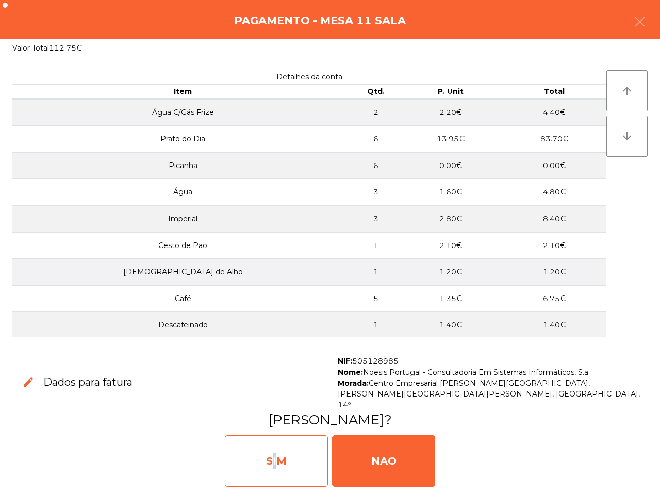
click at [271, 462] on div "SIM" at bounding box center [276, 461] width 103 height 52
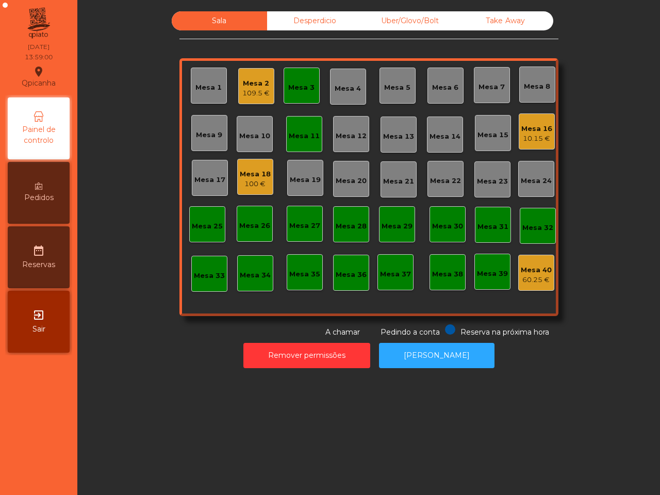
click at [608, 305] on div "Sala Desperdicio Uber/Glovo/Bolt Take Away Mesa 1 Mesa 2 109.5 € Mesa 3 Mesa 4 …" at bounding box center [368, 192] width 570 height 362
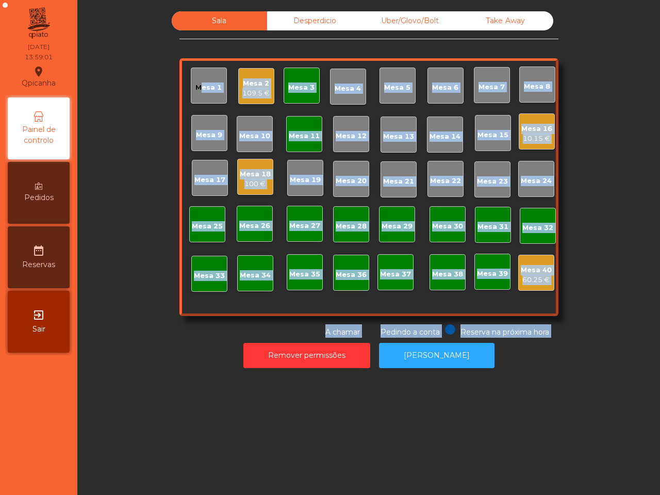
click at [521, 122] on div "Mesa 16 10.15 €" at bounding box center [536, 132] width 31 height 24
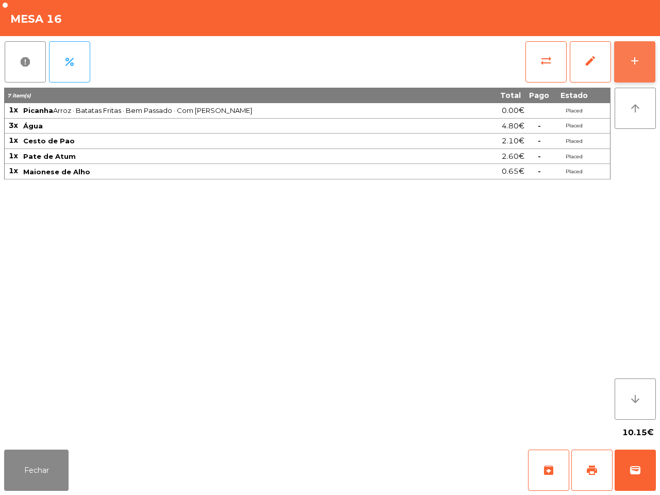
click at [633, 65] on div "add" at bounding box center [634, 61] width 12 height 12
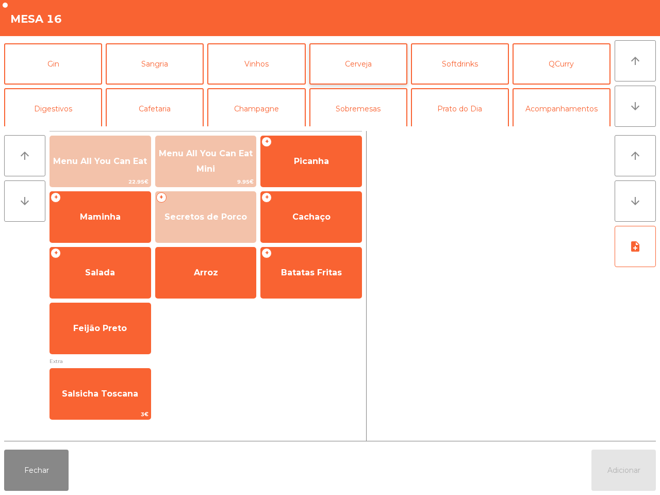
scroll to position [64, 0]
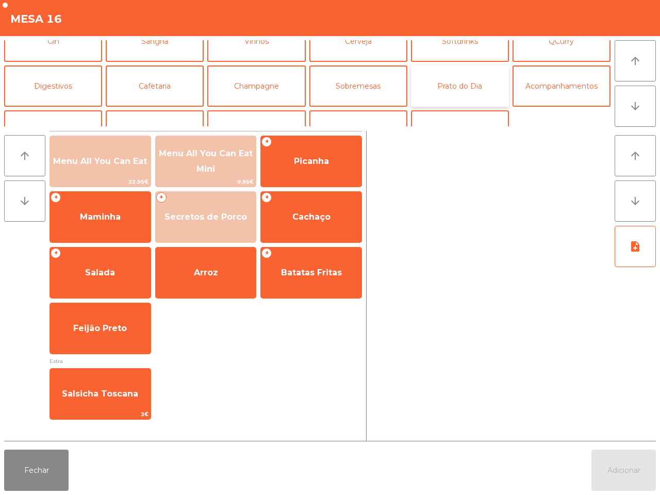
click at [470, 82] on button "Prato do Dia" at bounding box center [460, 85] width 98 height 41
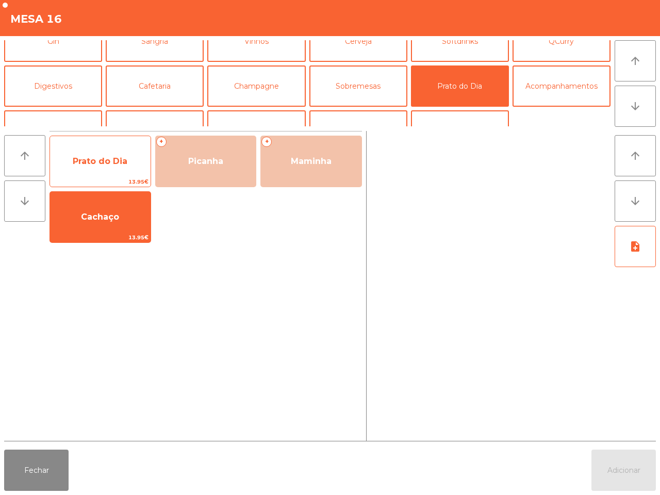
click at [116, 154] on span "Prato do Dia" at bounding box center [100, 161] width 100 height 28
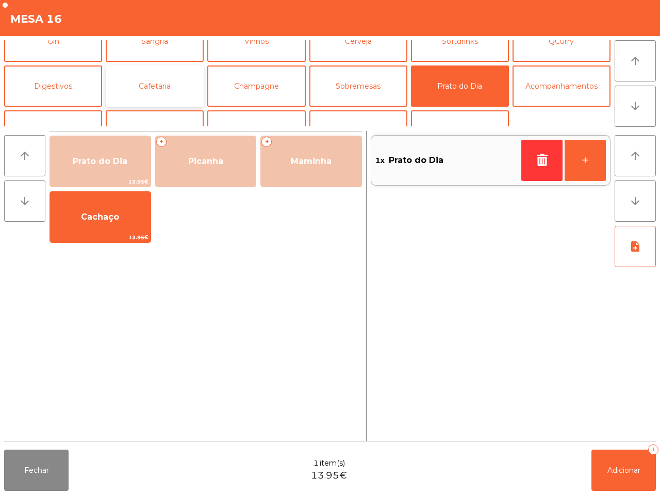
click at [150, 87] on button "Cafetaria" at bounding box center [155, 85] width 98 height 41
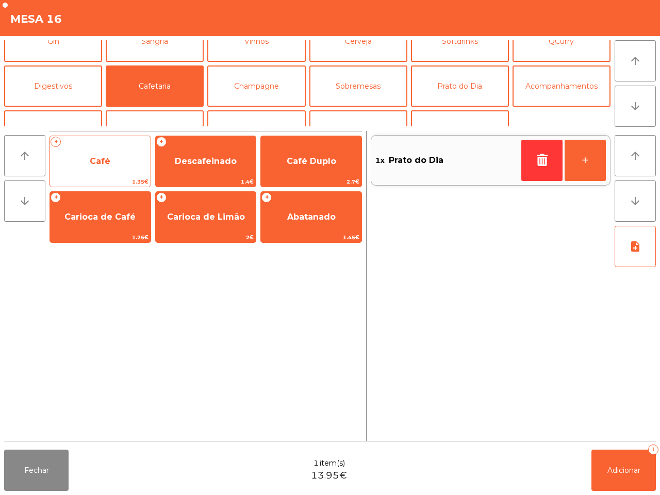
click at [99, 166] on span "Café" at bounding box center [100, 161] width 100 height 28
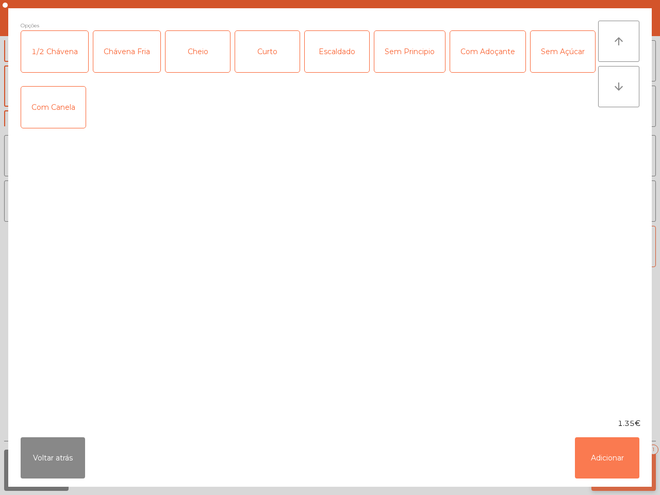
click at [603, 461] on button "Adicionar" at bounding box center [607, 457] width 64 height 41
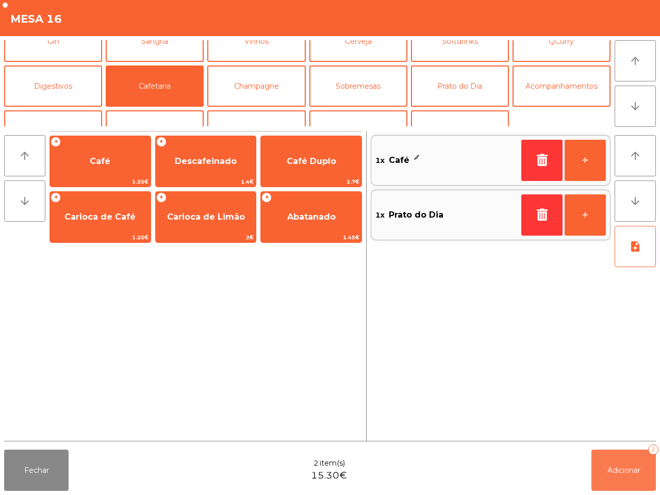
click at [616, 473] on span "Adicionar" at bounding box center [623, 469] width 33 height 9
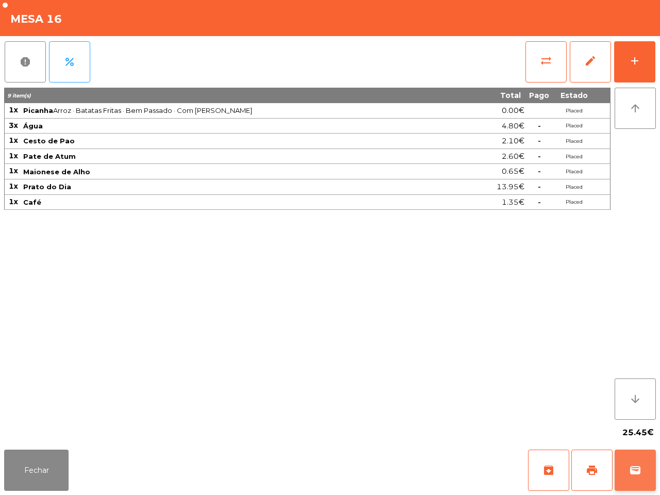
drag, startPoint x: 630, startPoint y: 487, endPoint x: 635, endPoint y: 480, distance: 9.3
click at [637, 493] on div "Fechar archive print wallet" at bounding box center [330, 469] width 660 height 49
click at [595, 465] on span "print" at bounding box center [591, 470] width 12 height 12
click at [636, 469] on span "wallet" at bounding box center [635, 470] width 12 height 12
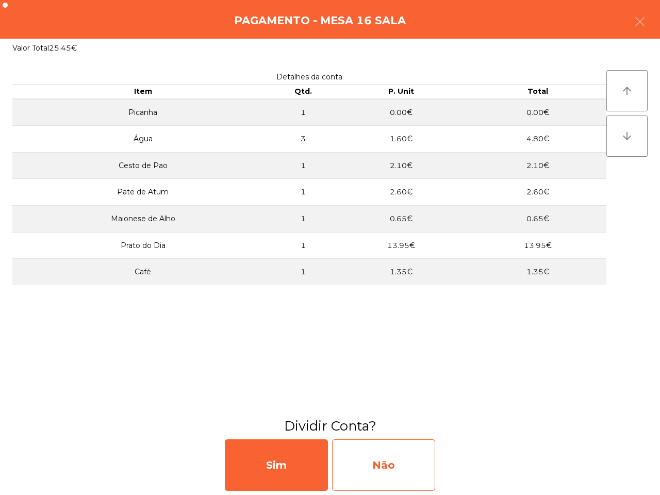
click at [405, 465] on div "Não" at bounding box center [383, 465] width 103 height 52
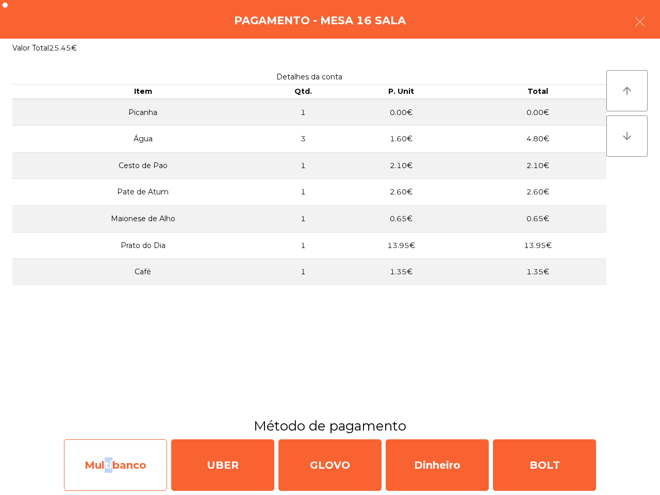
drag, startPoint x: 102, startPoint y: 442, endPoint x: 109, endPoint y: 446, distance: 7.6
click at [109, 446] on div "Multibanco" at bounding box center [115, 465] width 103 height 52
select select "**"
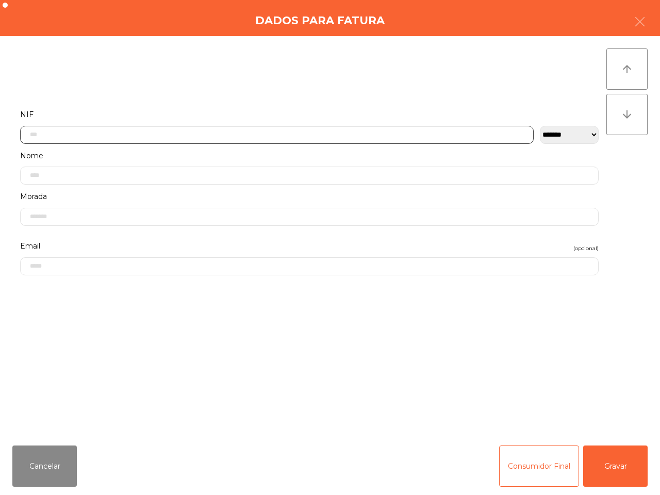
click at [132, 133] on input "text" at bounding box center [276, 135] width 513 height 18
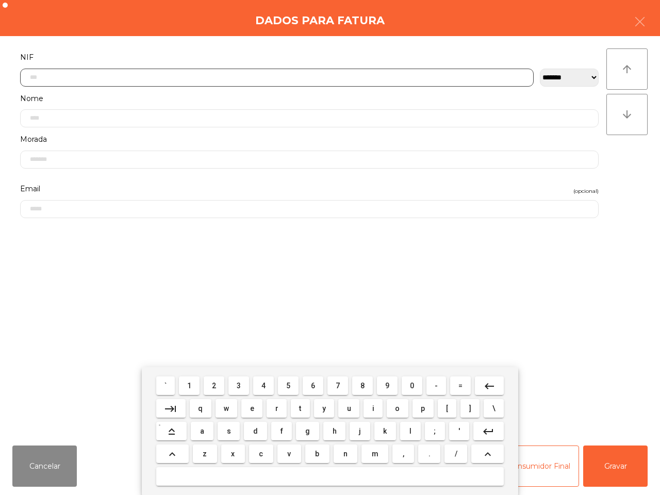
scroll to position [58, 0]
click at [298, 388] on button "5" at bounding box center [288, 385] width 21 height 19
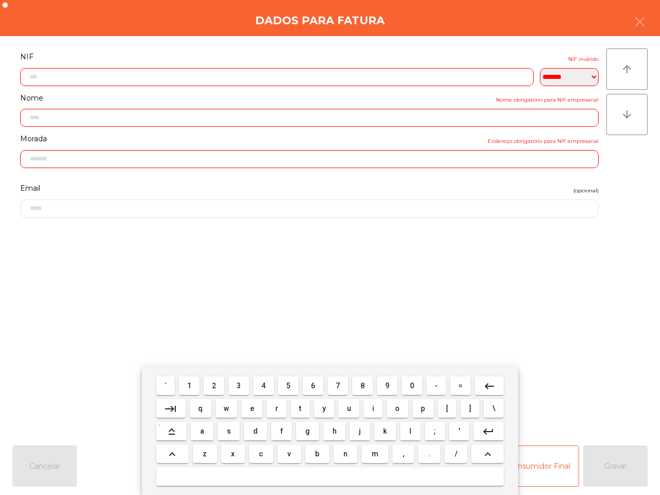
click at [419, 392] on button "0" at bounding box center [411, 385] width 21 height 19
drag, startPoint x: 391, startPoint y: 387, endPoint x: 366, endPoint y: 380, distance: 25.8
click at [393, 387] on button "9" at bounding box center [387, 385] width 21 height 19
drag, startPoint x: 313, startPoint y: 385, endPoint x: 344, endPoint y: 392, distance: 31.7
click at [315, 387] on button "6" at bounding box center [312, 385] width 21 height 19
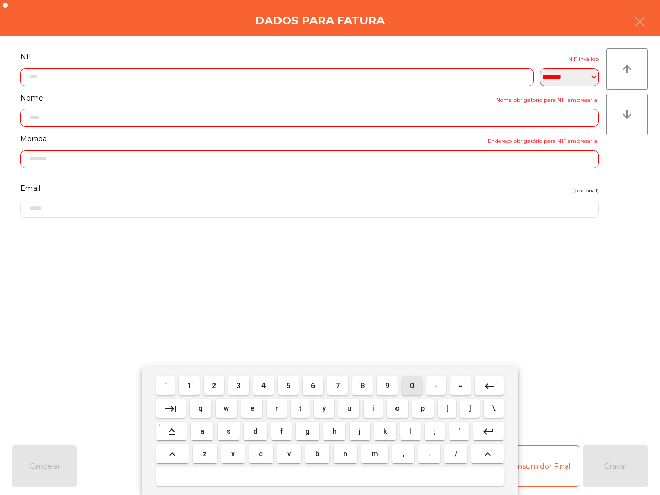
drag, startPoint x: 410, startPoint y: 385, endPoint x: 403, endPoint y: 380, distance: 8.9
click at [411, 385] on span "0" at bounding box center [412, 385] width 4 height 8
drag, startPoint x: 263, startPoint y: 385, endPoint x: 291, endPoint y: 387, distance: 28.4
click at [271, 387] on button "4" at bounding box center [263, 385] width 21 height 19
drag, startPoint x: 312, startPoint y: 384, endPoint x: 339, endPoint y: 388, distance: 27.0
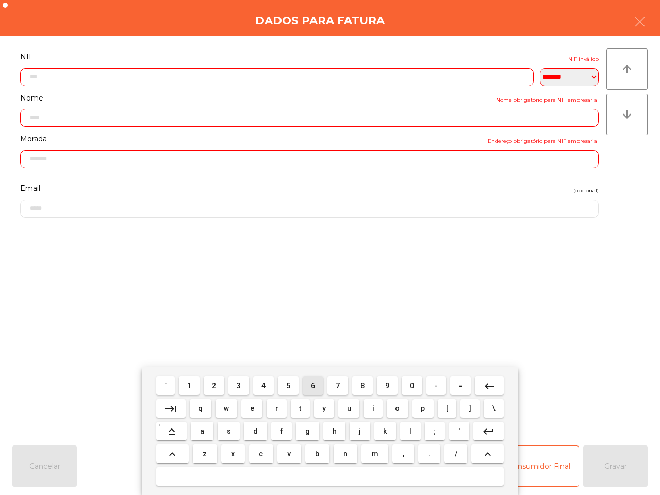
click at [330, 388] on div "` 1 2 3 4 5 6 7 8 9 0 - = keyboard_backspace" at bounding box center [329, 385] width 351 height 23
drag, startPoint x: 392, startPoint y: 385, endPoint x: 367, endPoint y: 386, distance: 24.8
click at [391, 385] on button "9" at bounding box center [387, 385] width 21 height 19
click at [222, 384] on button "2" at bounding box center [214, 385] width 21 height 19
drag, startPoint x: 517, startPoint y: 451, endPoint x: 562, endPoint y: 464, distance: 46.5
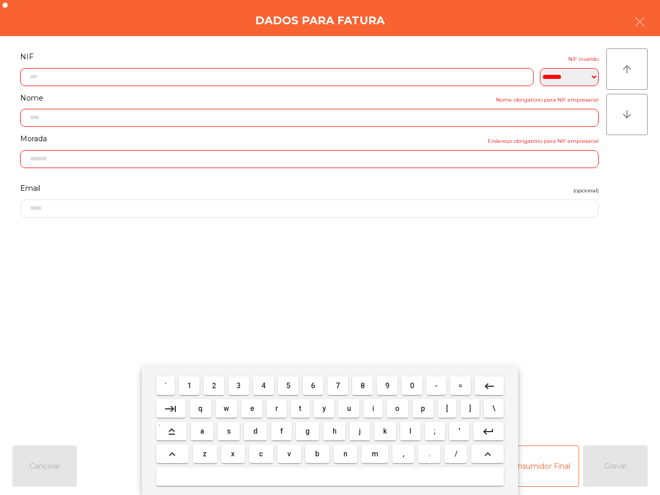
click at [550, 460] on div "` 1 2 3 4 5 6 7 8 9 0 - = keyboard_backspace keyboard_tab q w e r t y u i o p […" at bounding box center [330, 431] width 660 height 128
click at [39, 75] on input "text" at bounding box center [276, 77] width 513 height 18
click at [261, 379] on button "4" at bounding box center [263, 385] width 21 height 19
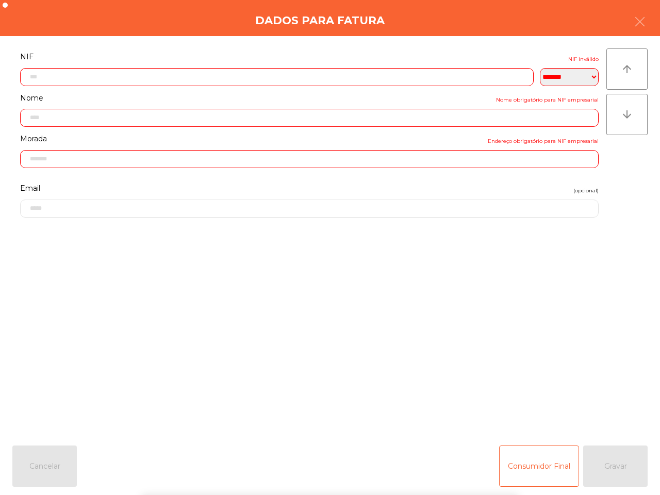
click at [154, 62] on div "**********" at bounding box center [309, 68] width 578 height 36
click at [150, 73] on input "text" at bounding box center [276, 77] width 513 height 18
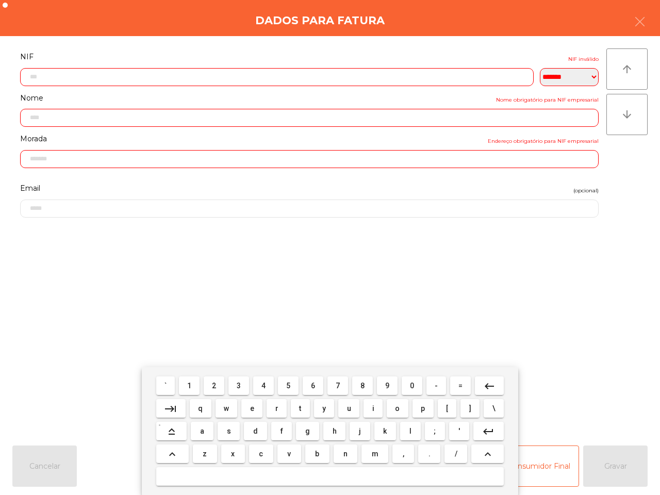
click at [491, 388] on mat-icon "keyboard_backspace" at bounding box center [489, 386] width 12 height 12
click at [491, 387] on mat-icon "keyboard_backspace" at bounding box center [489, 386] width 12 height 12
click at [491, 385] on mat-icon "keyboard_backspace" at bounding box center [489, 386] width 12 height 12
click at [490, 386] on mat-icon "keyboard_backspace" at bounding box center [489, 386] width 12 height 12
click at [490, 390] on button "keyboard_backspace" at bounding box center [489, 385] width 29 height 19
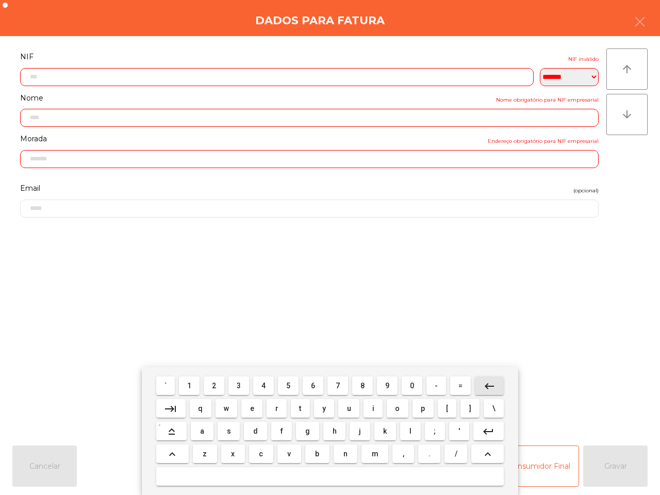
click at [488, 396] on mat-keyboard-key "keyboard_backspace" at bounding box center [489, 385] width 33 height 23
click at [488, 391] on button "keyboard_backspace" at bounding box center [489, 385] width 29 height 19
click at [483, 384] on mat-icon "keyboard_backspace" at bounding box center [489, 386] width 12 height 12
click at [384, 380] on button "9" at bounding box center [387, 385] width 21 height 19
click at [313, 382] on span "6" at bounding box center [313, 385] width 4 height 8
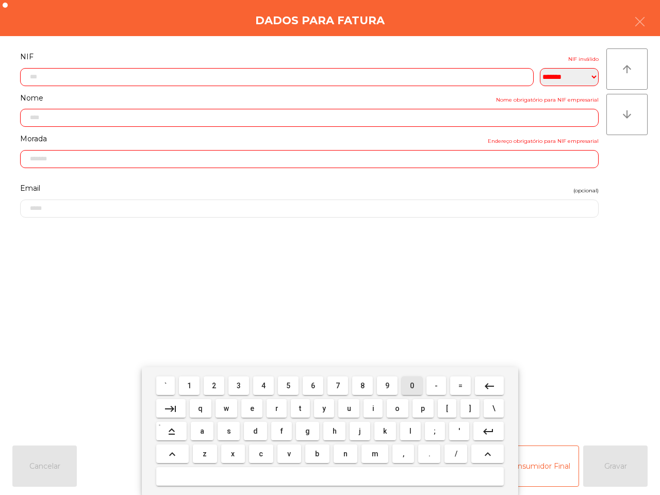
drag, startPoint x: 406, startPoint y: 385, endPoint x: 344, endPoint y: 376, distance: 62.5
click at [406, 385] on button "0" at bounding box center [411, 385] width 21 height 19
click at [261, 384] on button "4" at bounding box center [263, 385] width 21 height 19
drag, startPoint x: 309, startPoint y: 385, endPoint x: 315, endPoint y: 383, distance: 6.0
click at [312, 387] on button "6" at bounding box center [312, 385] width 21 height 19
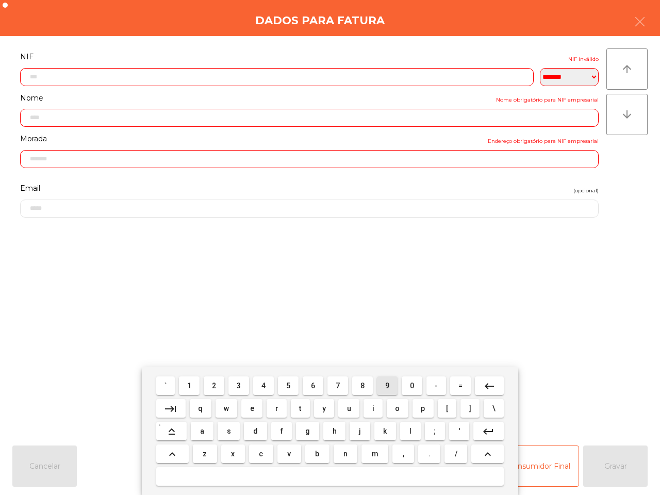
click at [392, 390] on button "9" at bounding box center [387, 385] width 21 height 19
click at [214, 381] on span "2" at bounding box center [214, 385] width 4 height 8
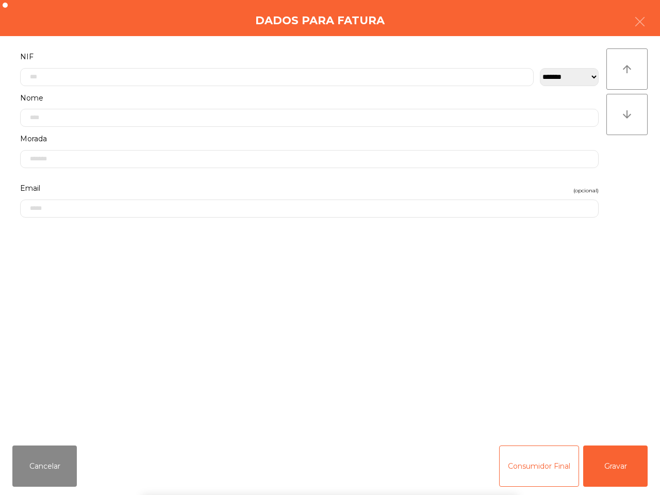
click at [622, 470] on div "` 1 2 3 4 5 6 7 8 9 0 - = keyboard_backspace keyboard_tab q w e r t y u i o p […" at bounding box center [330, 431] width 660 height 128
click at [622, 471] on button "Gravar" at bounding box center [615, 465] width 64 height 41
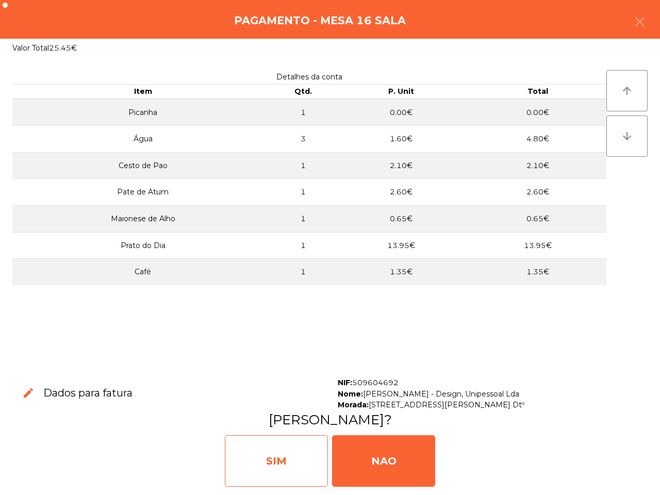
drag, startPoint x: 302, startPoint y: 448, endPoint x: 308, endPoint y: 447, distance: 5.8
click at [308, 449] on div "SIM" at bounding box center [276, 461] width 103 height 52
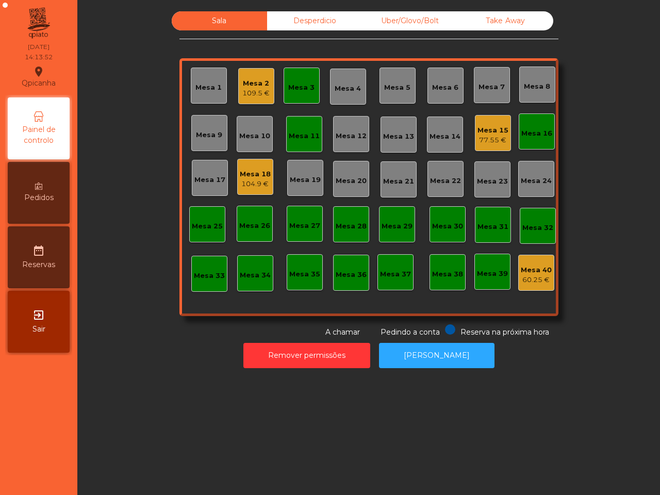
click at [198, 138] on div "Mesa 9" at bounding box center [209, 135] width 26 height 10
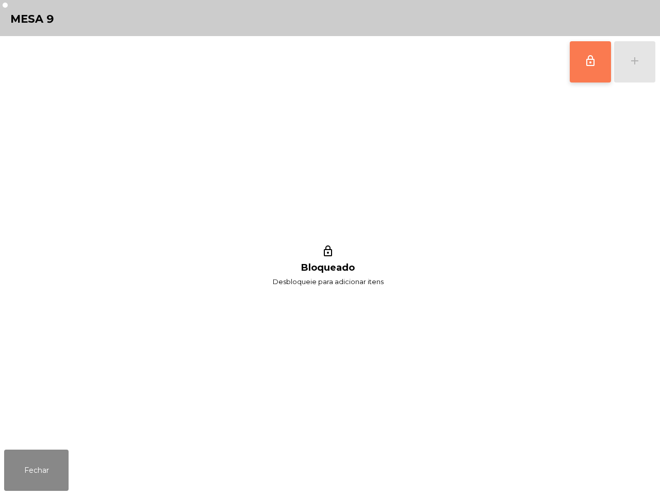
click at [584, 65] on span "lock_outline" at bounding box center [590, 61] width 12 height 12
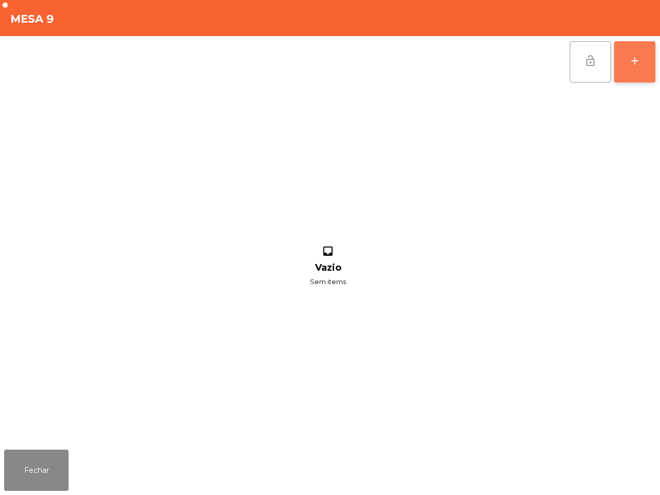
click at [621, 55] on button "add" at bounding box center [634, 61] width 41 height 41
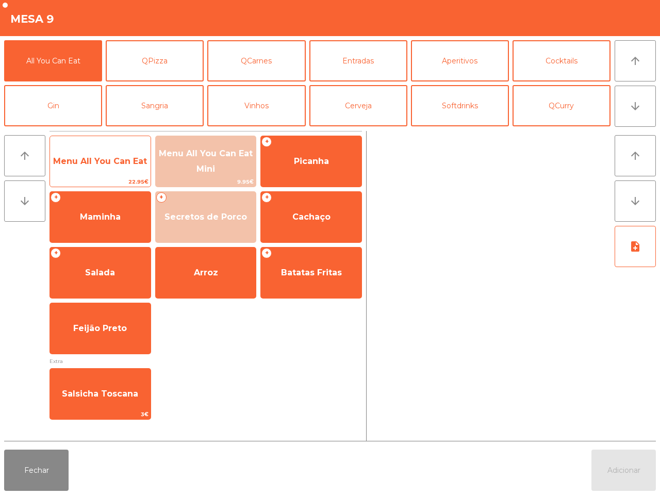
click at [104, 160] on span "Menu All You Can Eat" at bounding box center [100, 161] width 94 height 10
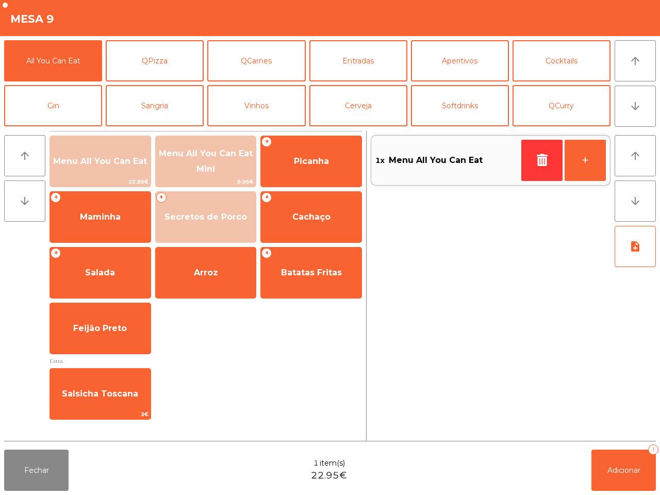
scroll to position [89, 0]
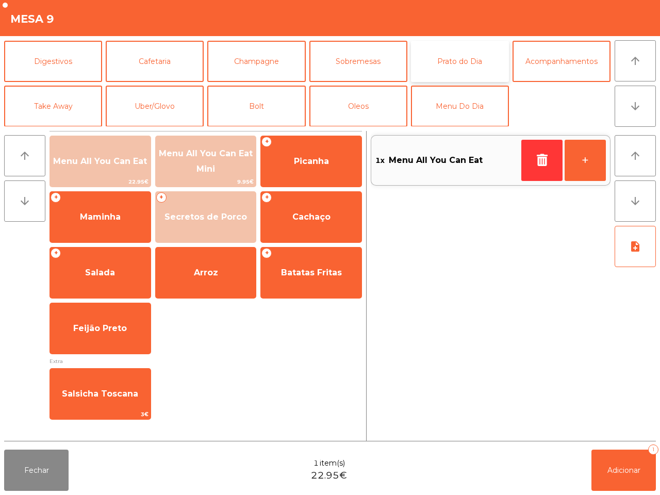
click at [457, 62] on button "Prato do Dia" at bounding box center [460, 61] width 98 height 41
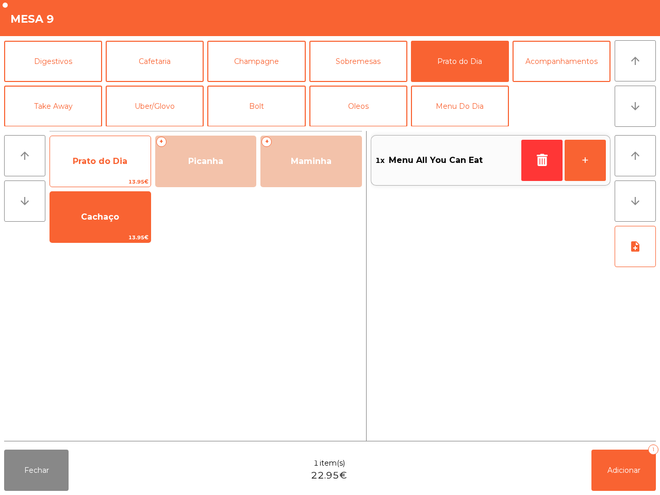
drag, startPoint x: 110, startPoint y: 156, endPoint x: 119, endPoint y: 154, distance: 9.6
click at [111, 156] on span "Prato do Dia" at bounding box center [100, 161] width 55 height 10
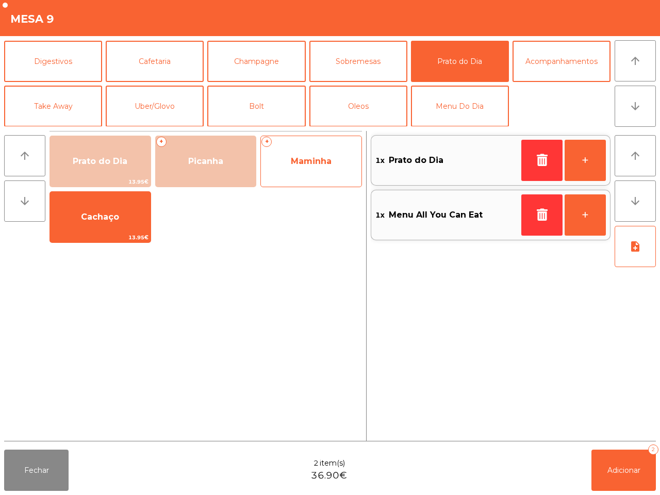
click at [299, 164] on span "Maminha" at bounding box center [311, 161] width 41 height 10
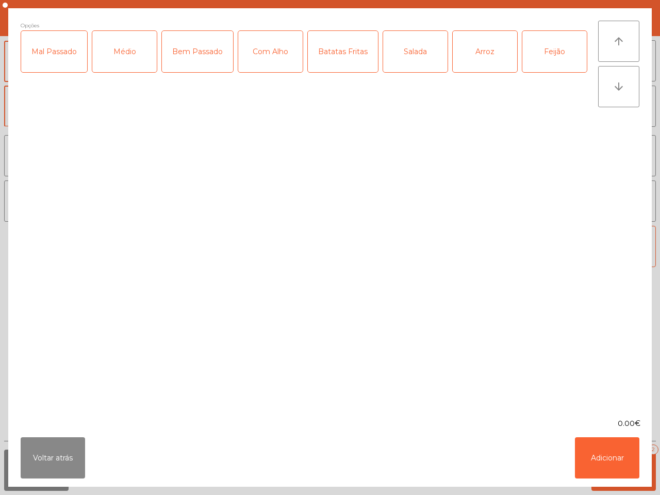
click at [115, 55] on div "Médio" at bounding box center [124, 51] width 64 height 41
click at [259, 60] on div "Com Alho" at bounding box center [270, 51] width 64 height 41
drag, startPoint x: 349, startPoint y: 58, endPoint x: 416, endPoint y: 57, distance: 67.0
click at [353, 58] on div "Batatas Fritas" at bounding box center [343, 51] width 70 height 41
click at [459, 47] on div "Arroz" at bounding box center [484, 51] width 64 height 41
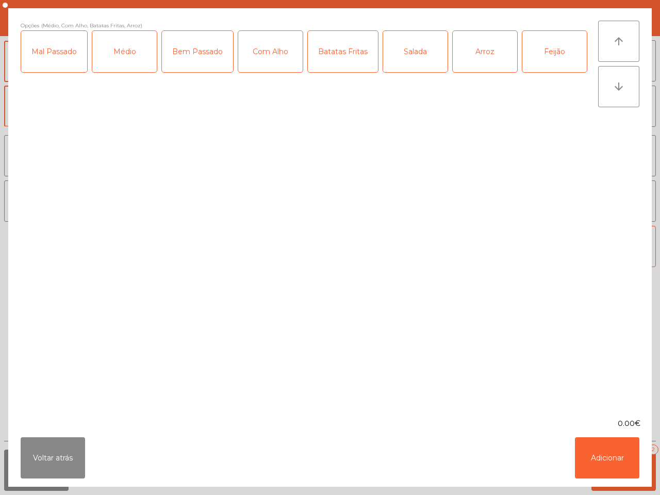
click at [538, 47] on div "Feijão" at bounding box center [554, 51] width 64 height 41
click at [588, 450] on button "Adicionar" at bounding box center [607, 457] width 64 height 41
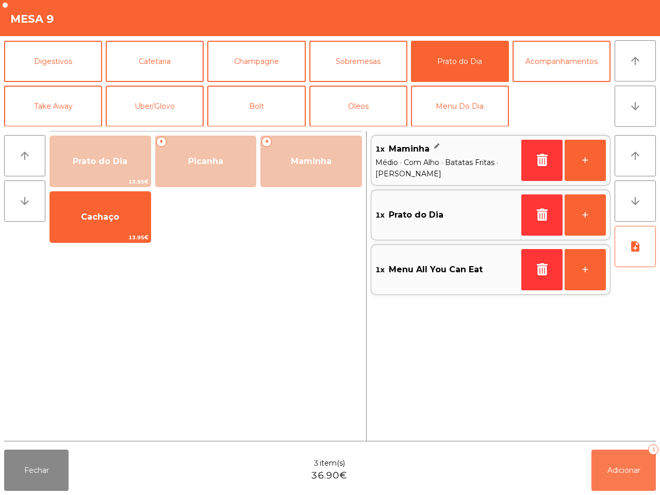
click at [615, 469] on span "Adicionar" at bounding box center [623, 469] width 33 height 9
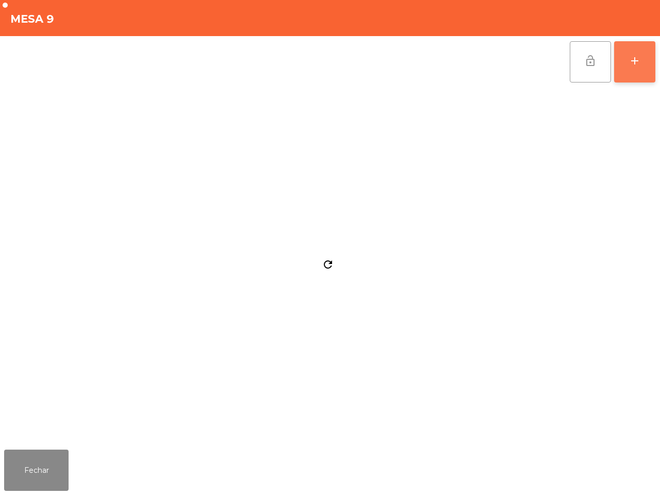
click at [624, 55] on button "add" at bounding box center [634, 61] width 41 height 41
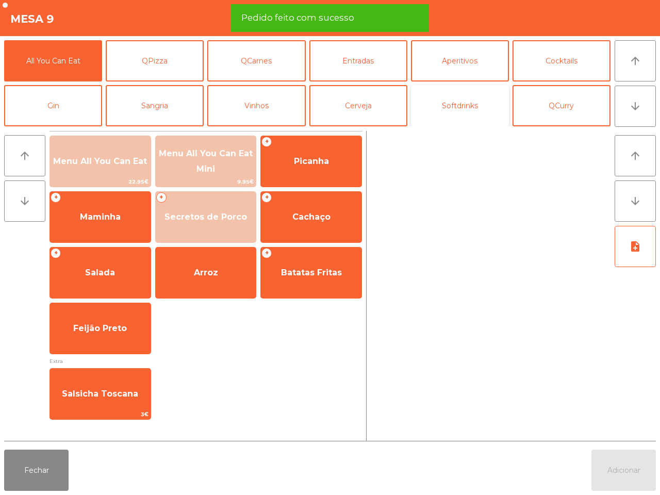
click at [466, 101] on button "Softdrinks" at bounding box center [460, 105] width 98 height 41
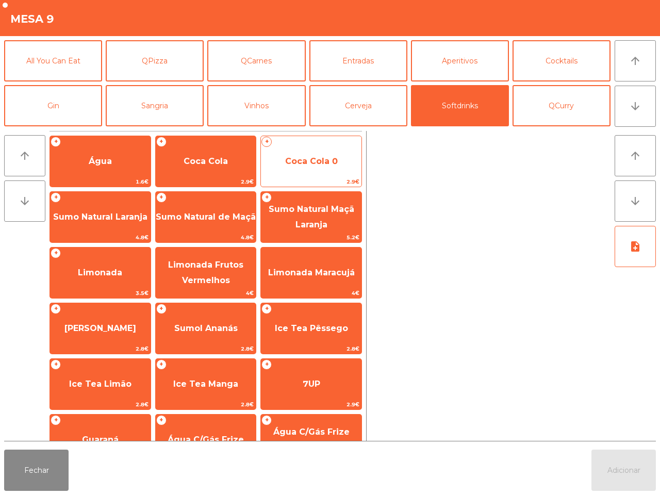
click at [321, 165] on span "Coca Cola 0" at bounding box center [311, 161] width 53 height 10
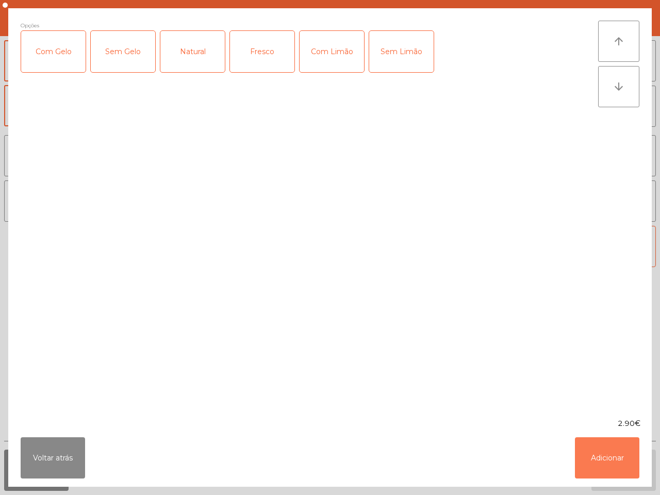
click at [600, 462] on button "Adicionar" at bounding box center [607, 457] width 64 height 41
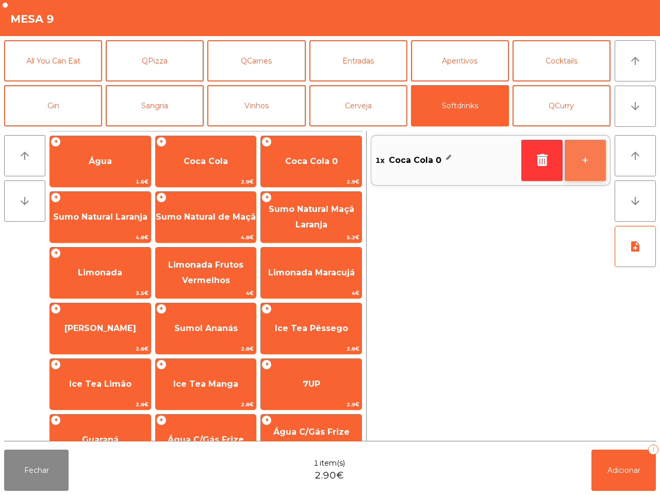
click at [575, 170] on button "+" at bounding box center [584, 160] width 41 height 41
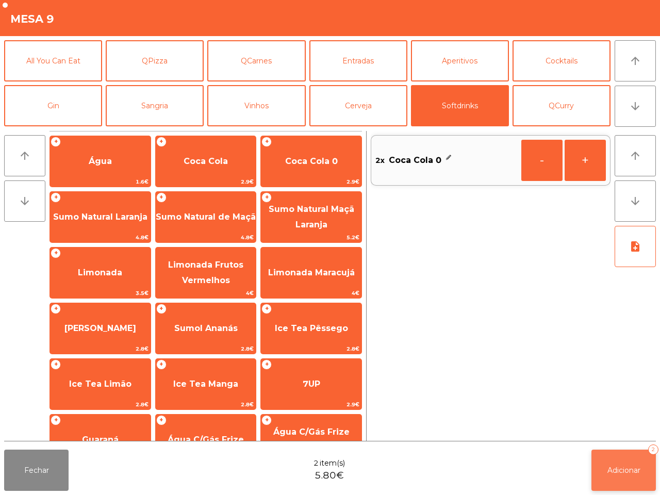
drag, startPoint x: 600, startPoint y: 441, endPoint x: 604, endPoint y: 462, distance: 21.5
click at [604, 457] on app-item-chooser-modal "Mesa 9 All You Can Eat QPizza QCarnes Entradas Aperitivos Cocktails Gin Sangria…" at bounding box center [330, 247] width 660 height 495
click at [610, 470] on span "Adicionar" at bounding box center [623, 469] width 33 height 9
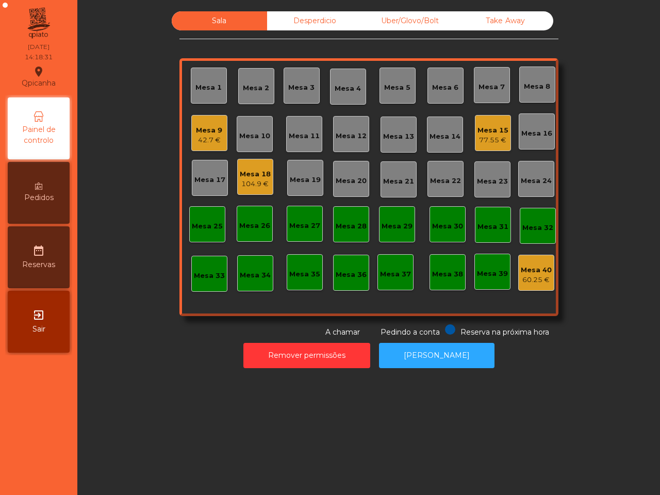
drag, startPoint x: 532, startPoint y: 439, endPoint x: 501, endPoint y: 392, distance: 55.9
click at [531, 434] on div "Sala Desperdicio Uber/Glovo/Bolt Take Away Mesa 1 Mesa 2 Mesa 3 Mesa 4 Mesa 5 M…" at bounding box center [368, 247] width 582 height 495
click at [251, 171] on div "Mesa 18" at bounding box center [255, 174] width 31 height 10
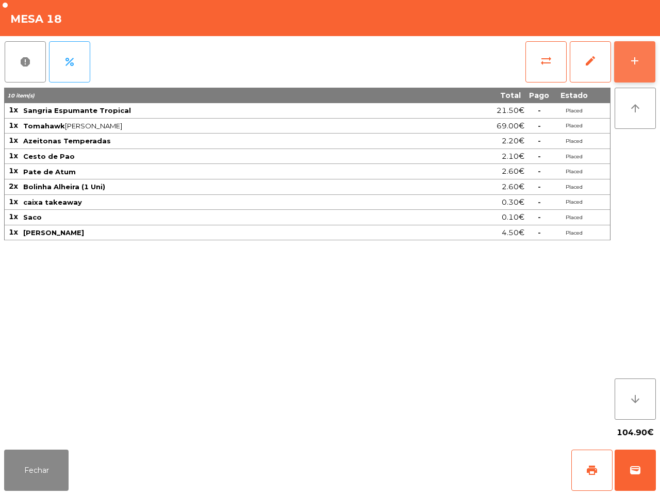
click at [638, 62] on div "add" at bounding box center [634, 61] width 12 height 12
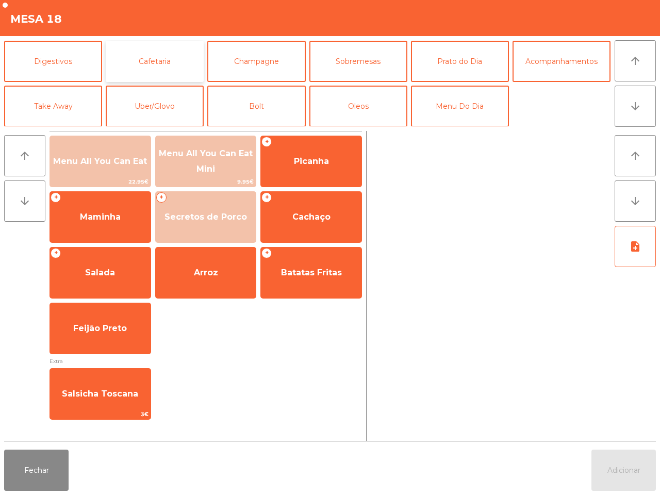
click at [148, 60] on button "Cafetaria" at bounding box center [155, 61] width 98 height 41
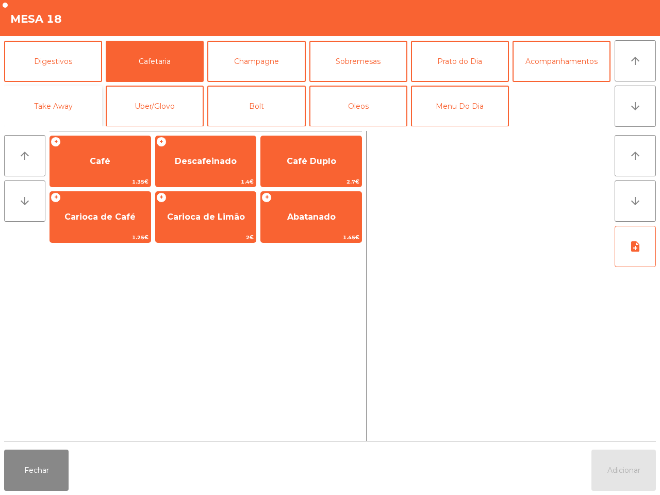
click at [65, 106] on button "Take Away" at bounding box center [53, 106] width 98 height 41
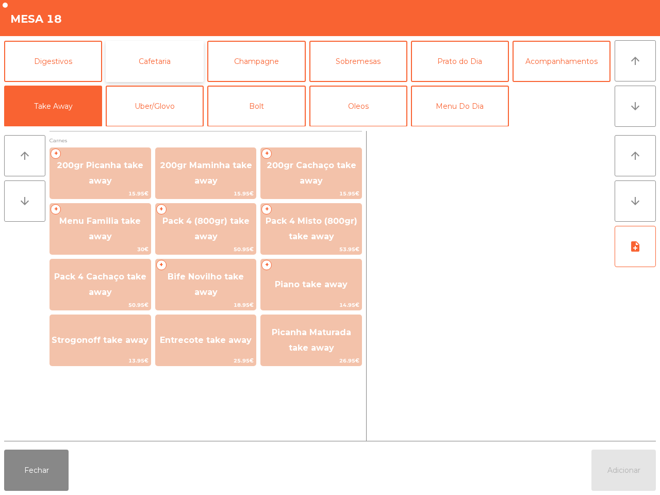
click at [166, 65] on button "Cafetaria" at bounding box center [155, 61] width 98 height 41
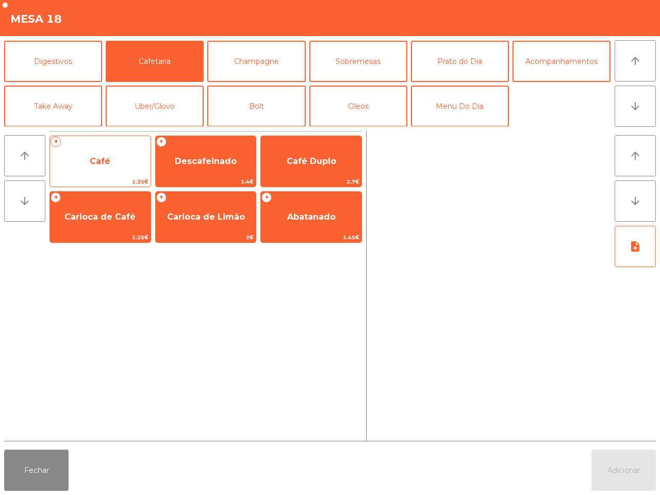
click at [103, 149] on span "Café" at bounding box center [100, 161] width 100 height 28
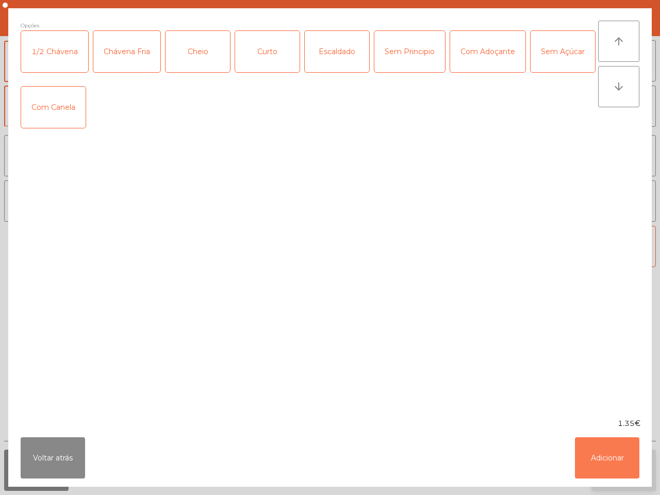
click at [614, 465] on button "Adicionar" at bounding box center [607, 457] width 64 height 41
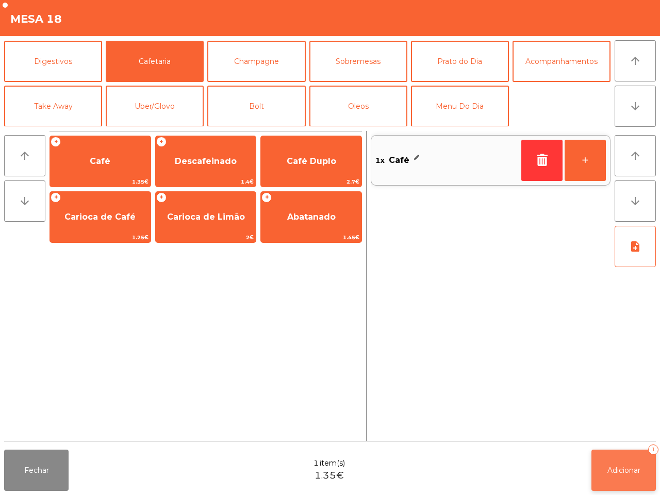
click at [618, 469] on span "Adicionar" at bounding box center [623, 469] width 33 height 9
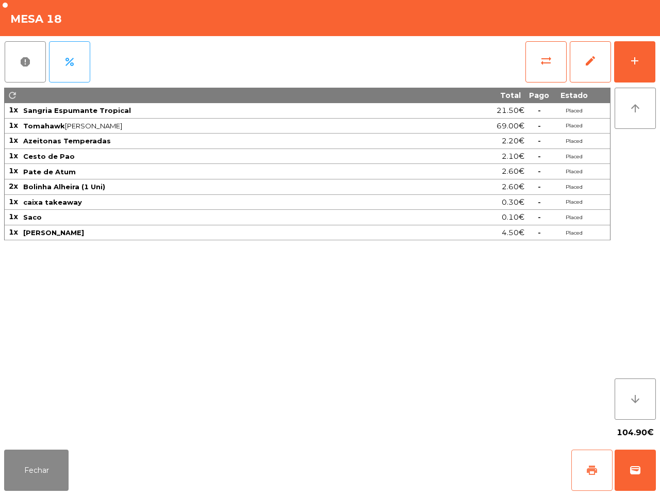
click at [601, 473] on button "print" at bounding box center [591, 469] width 41 height 41
click at [536, 60] on button "sync_alt" at bounding box center [545, 61] width 41 height 41
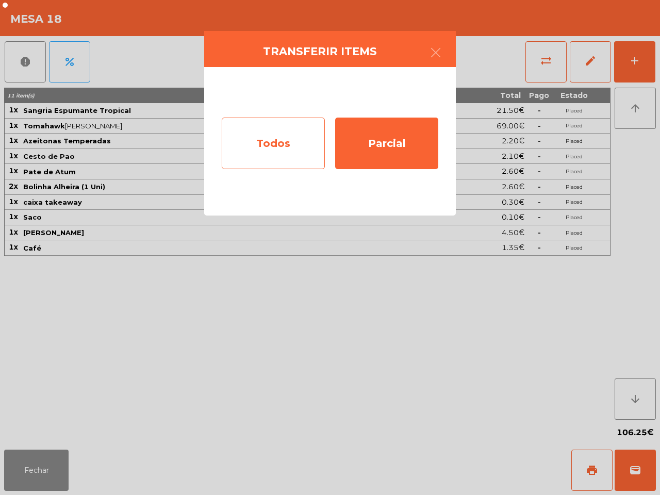
click at [282, 140] on div "Todos" at bounding box center [273, 143] width 103 height 52
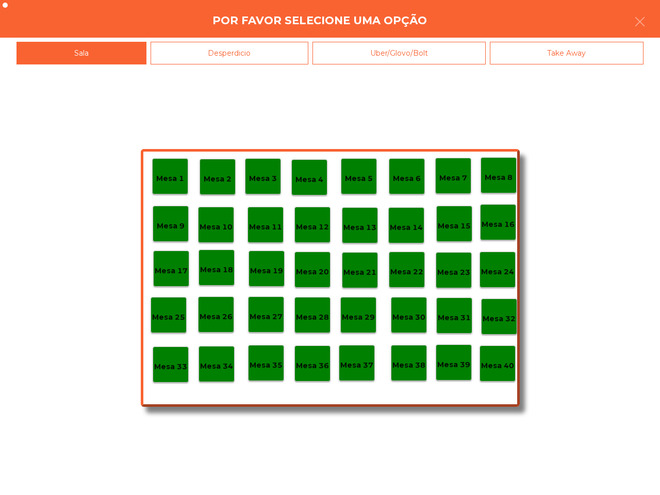
click at [495, 367] on p "Mesa 40" at bounding box center [497, 366] width 33 height 12
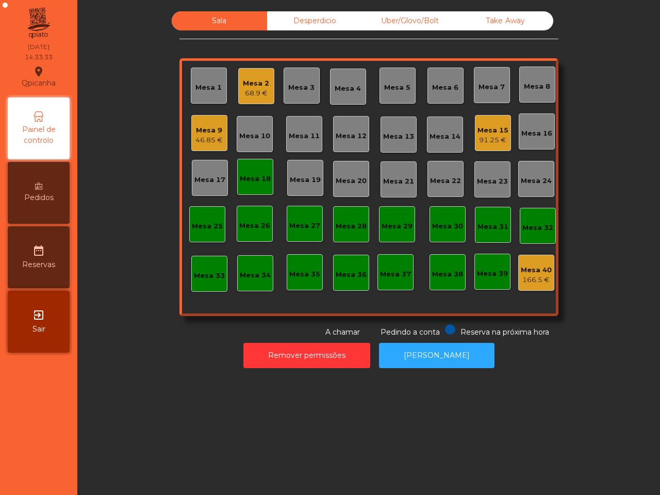
click at [306, 124] on div "Mesa 11" at bounding box center [304, 134] width 36 height 36
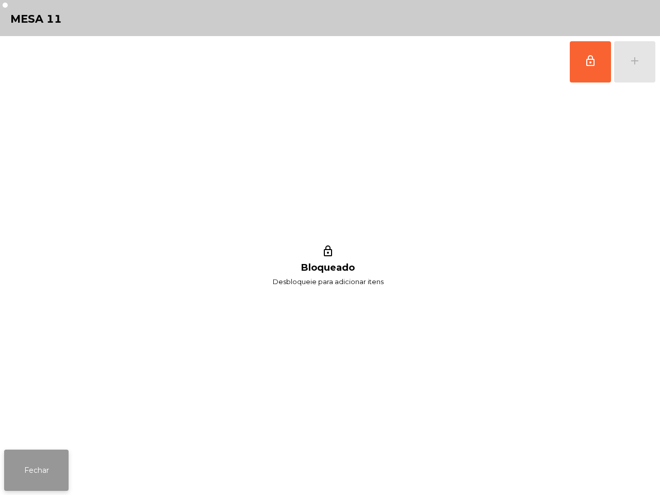
click at [34, 470] on button "Fechar" at bounding box center [36, 469] width 64 height 41
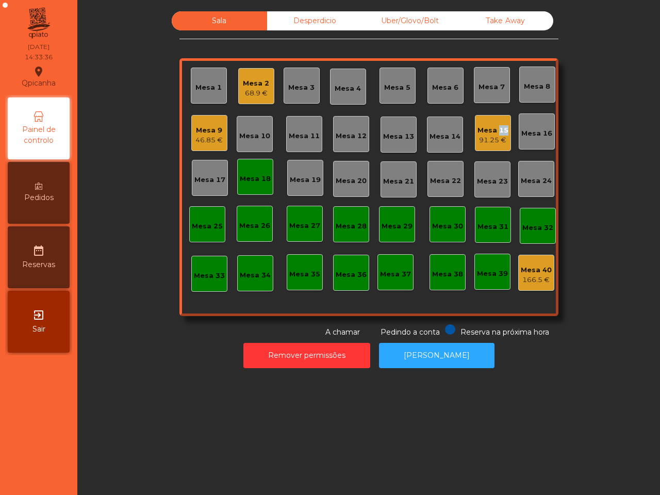
click at [490, 134] on div "Mesa 15" at bounding box center [492, 130] width 31 height 10
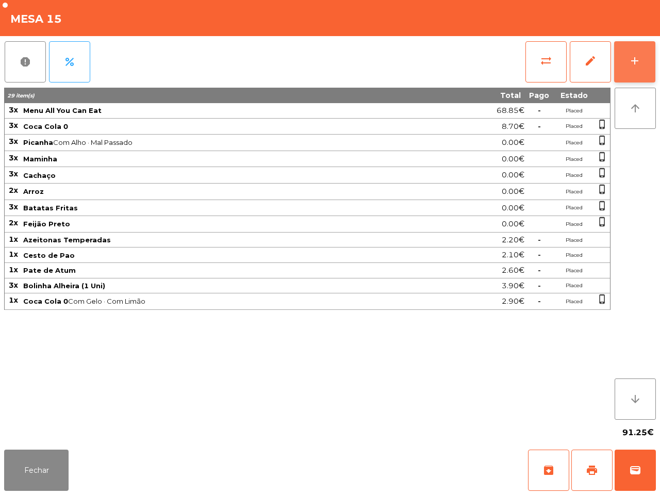
click at [624, 65] on button "add" at bounding box center [634, 61] width 41 height 41
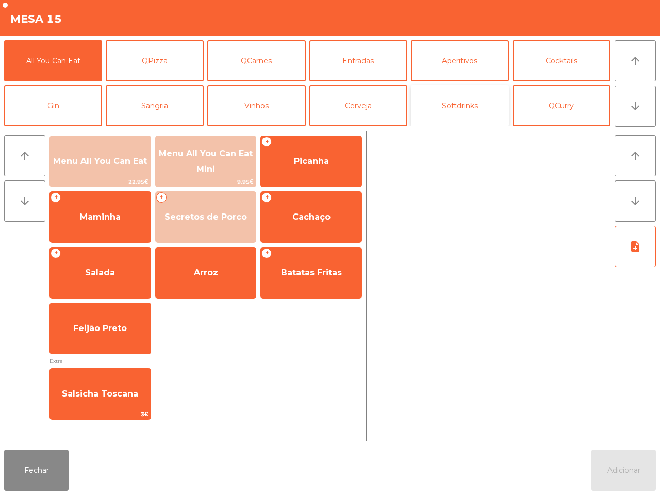
click at [464, 107] on button "Softdrinks" at bounding box center [460, 105] width 98 height 41
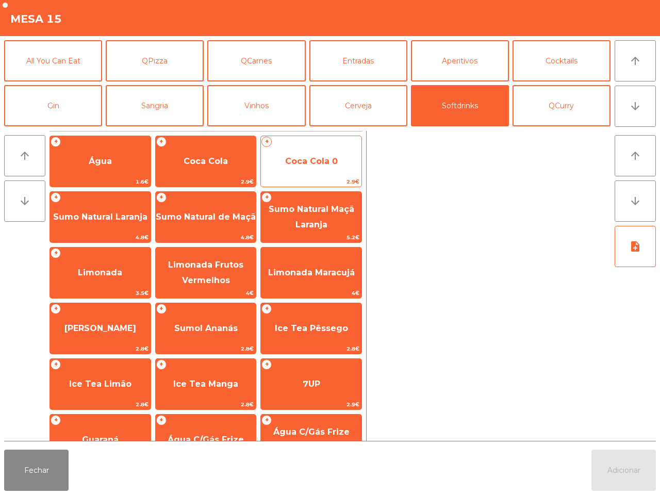
click at [325, 166] on span "Coca Cola 0" at bounding box center [311, 161] width 100 height 28
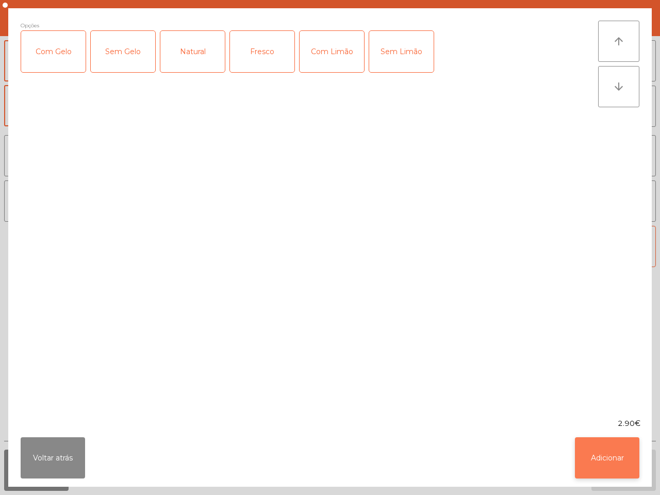
click at [617, 455] on button "Adicionar" at bounding box center [607, 457] width 64 height 41
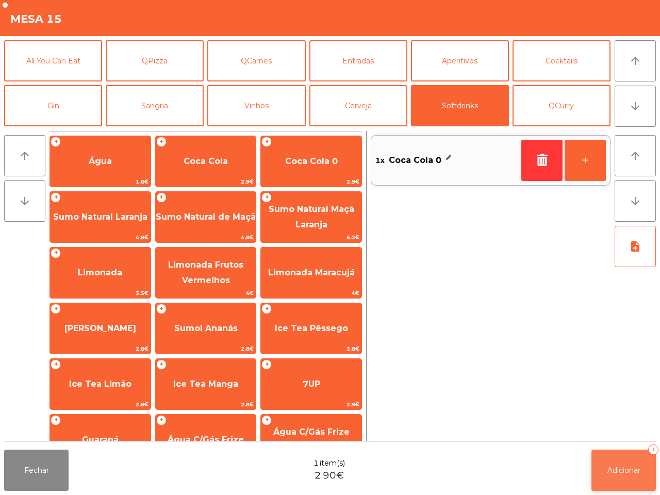
click at [619, 469] on span "Adicionar" at bounding box center [623, 469] width 33 height 9
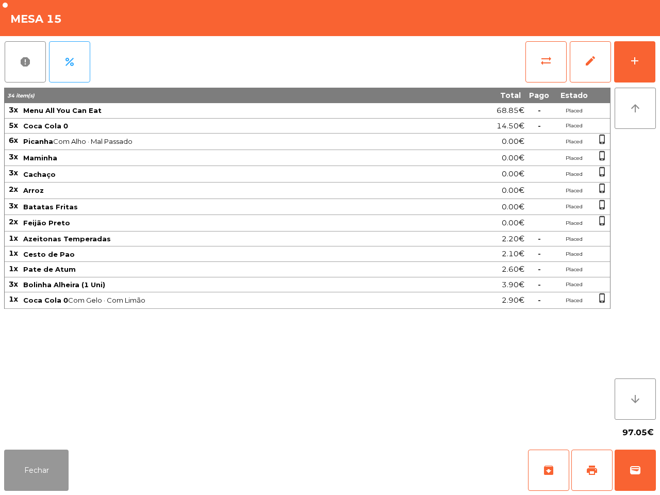
drag, startPoint x: 15, startPoint y: 449, endPoint x: 150, endPoint y: 390, distance: 147.4
click at [21, 449] on button "Fechar" at bounding box center [36, 469] width 64 height 41
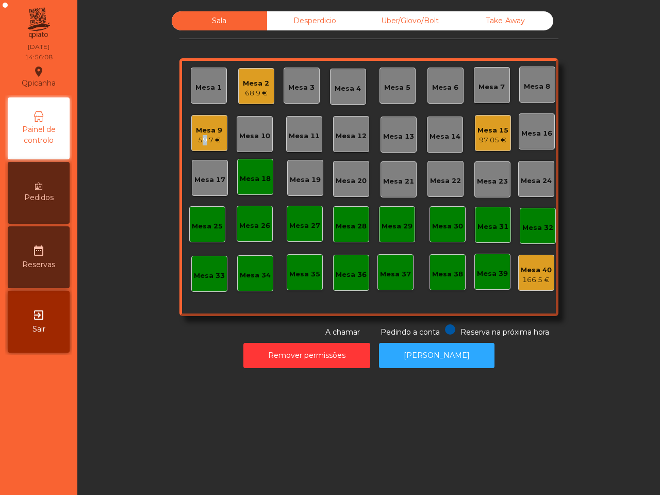
click at [200, 137] on div "59.7 €" at bounding box center [209, 140] width 26 height 10
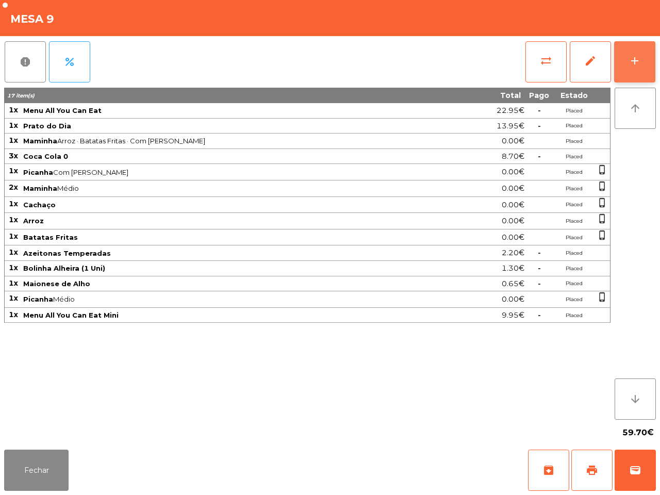
click at [635, 57] on div "add" at bounding box center [634, 61] width 12 height 12
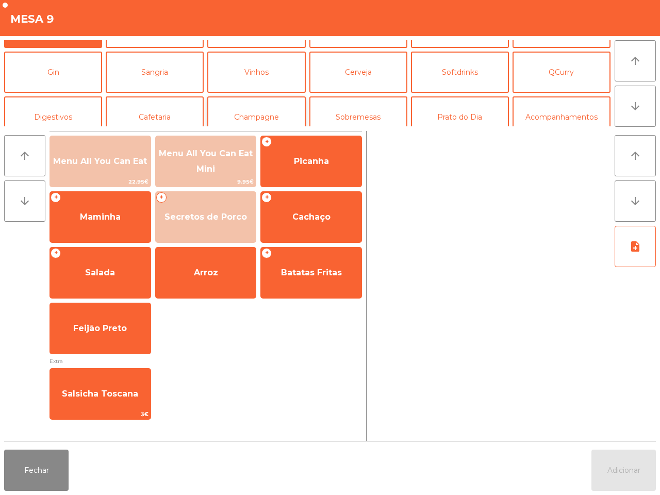
scroll to position [64, 0]
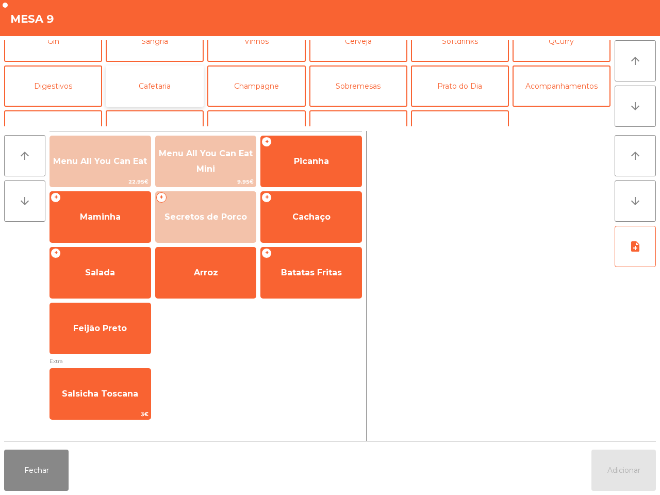
click at [145, 74] on button "Cafetaria" at bounding box center [155, 85] width 98 height 41
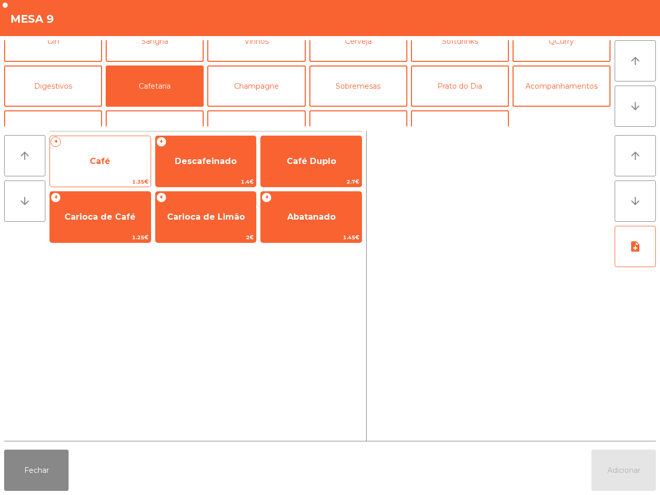
click at [98, 152] on span "Café" at bounding box center [100, 161] width 100 height 28
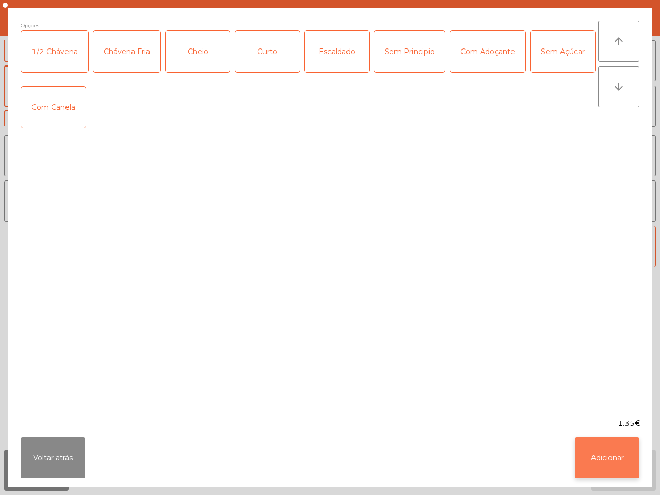
click at [604, 456] on button "Adicionar" at bounding box center [607, 457] width 64 height 41
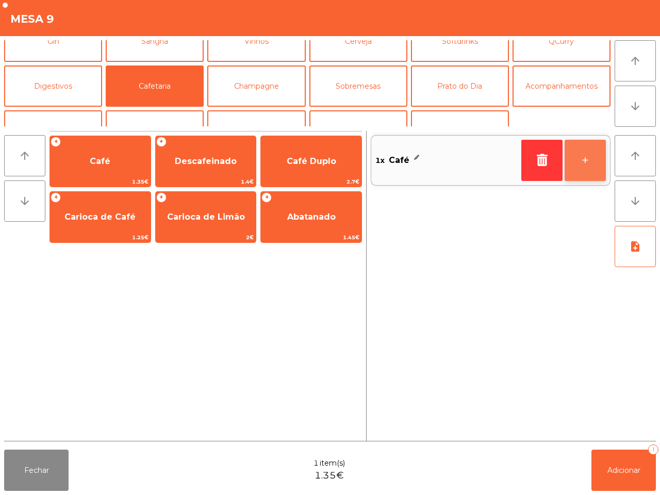
click at [581, 167] on button "+" at bounding box center [584, 160] width 41 height 41
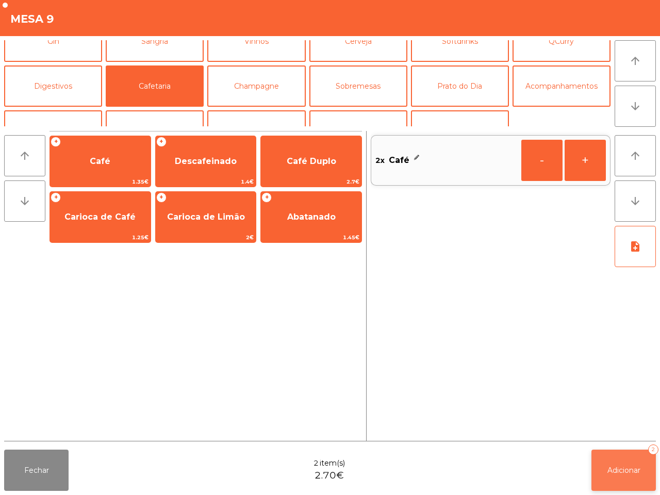
click at [610, 462] on button "Adicionar 2" at bounding box center [623, 469] width 64 height 41
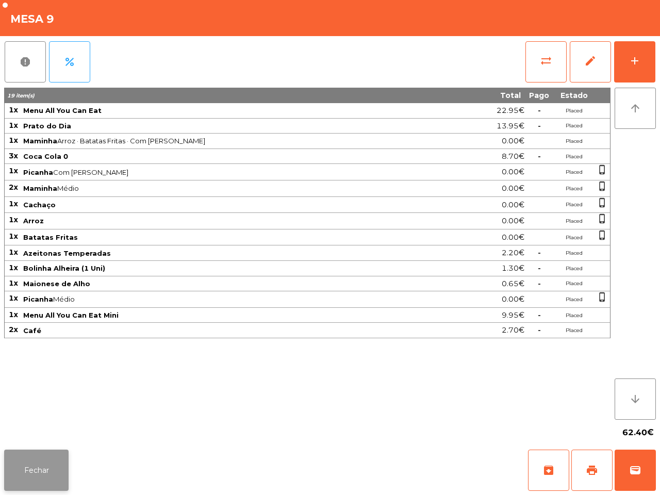
click at [45, 470] on button "Fechar" at bounding box center [36, 469] width 64 height 41
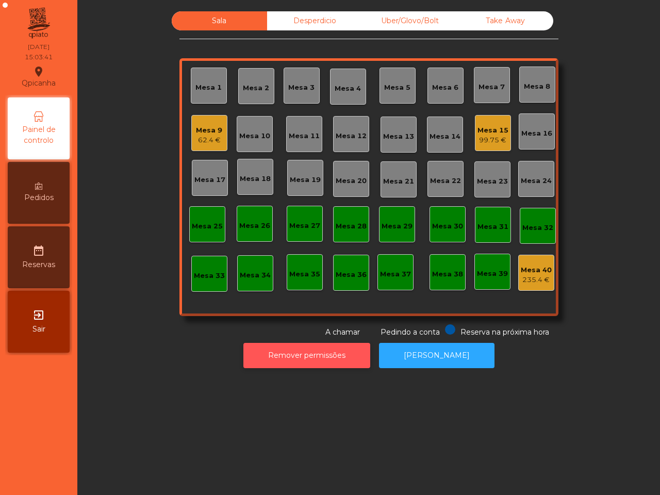
click at [312, 352] on button "Remover permissões" at bounding box center [306, 355] width 127 height 25
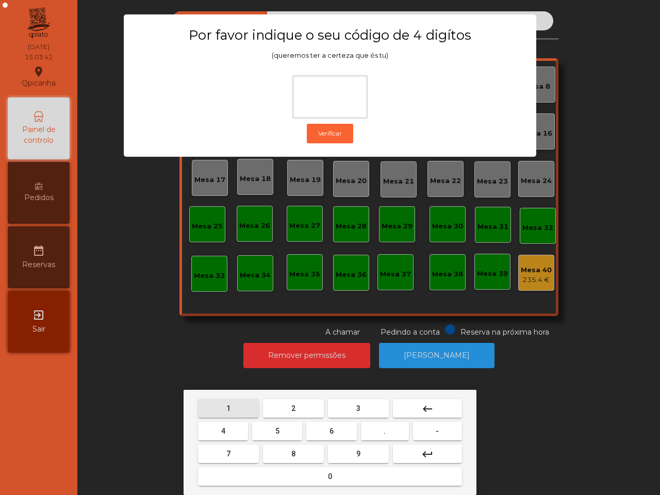
click at [232, 407] on button "1" at bounding box center [228, 408] width 61 height 19
drag, startPoint x: 357, startPoint y: 454, endPoint x: 305, endPoint y: 451, distance: 51.6
click at [348, 453] on button "9" at bounding box center [358, 453] width 61 height 19
click at [217, 433] on button "4" at bounding box center [223, 431] width 50 height 19
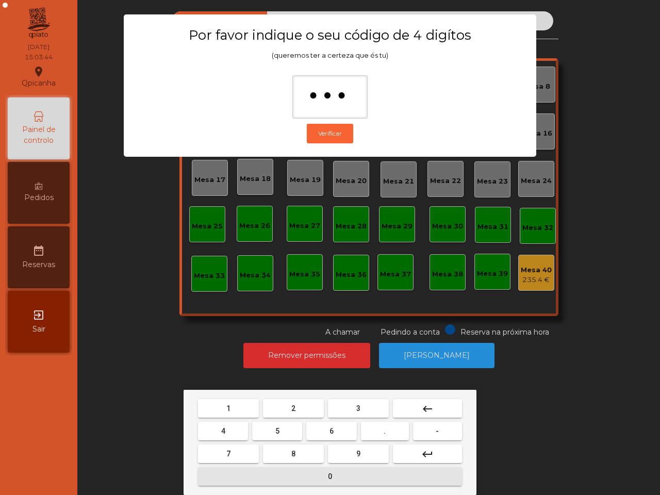
click at [275, 471] on button "0" at bounding box center [330, 476] width 264 height 19
type input "****"
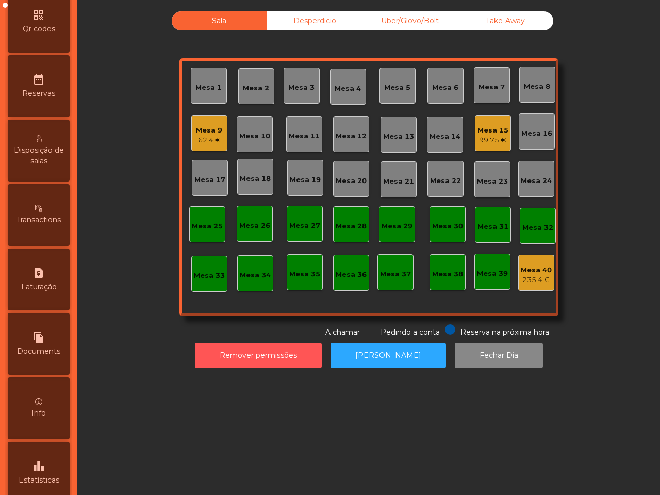
scroll to position [386, 0]
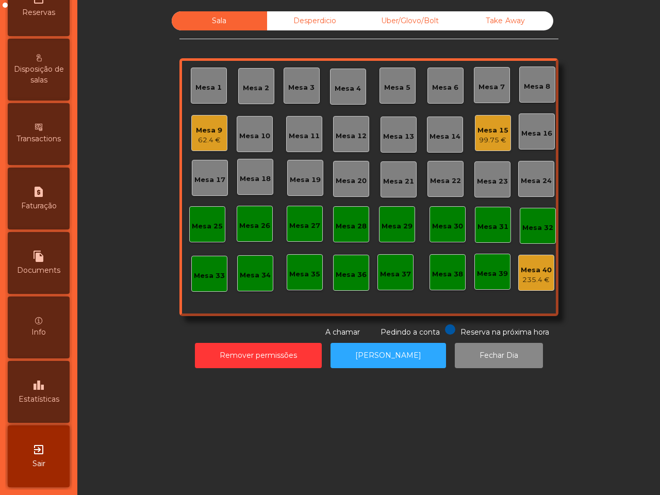
click at [57, 394] on span "Estatísticas" at bounding box center [39, 399] width 41 height 11
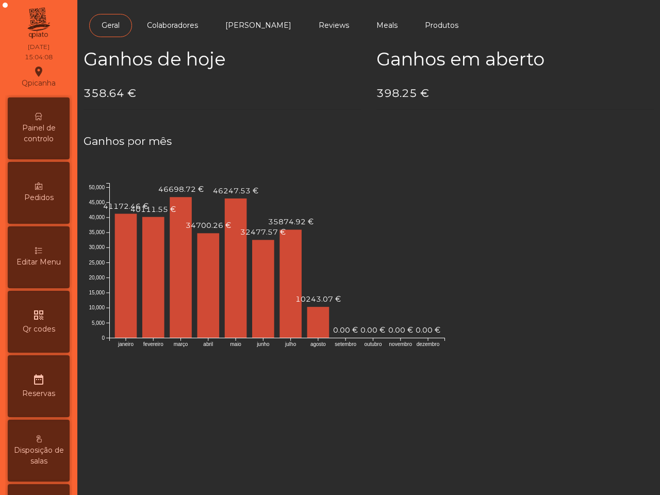
click at [62, 99] on div "Painel de controlo" at bounding box center [39, 128] width 62 height 62
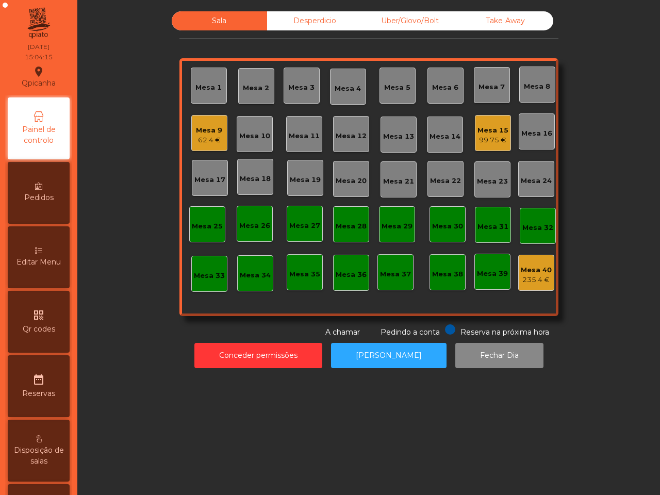
click at [206, 137] on div "62.4 €" at bounding box center [209, 140] width 26 height 10
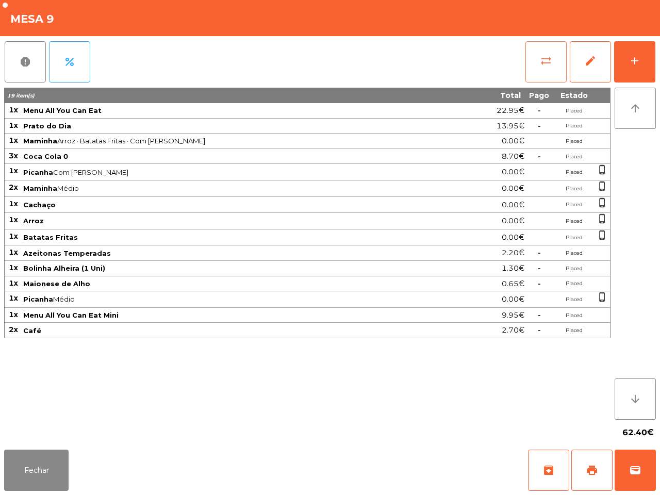
click at [542, 57] on span "sync_alt" at bounding box center [546, 61] width 12 height 12
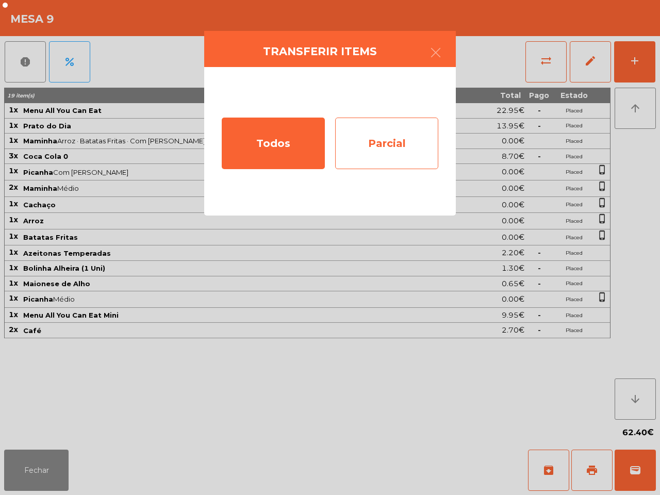
click at [384, 141] on div "Parcial" at bounding box center [386, 143] width 103 height 52
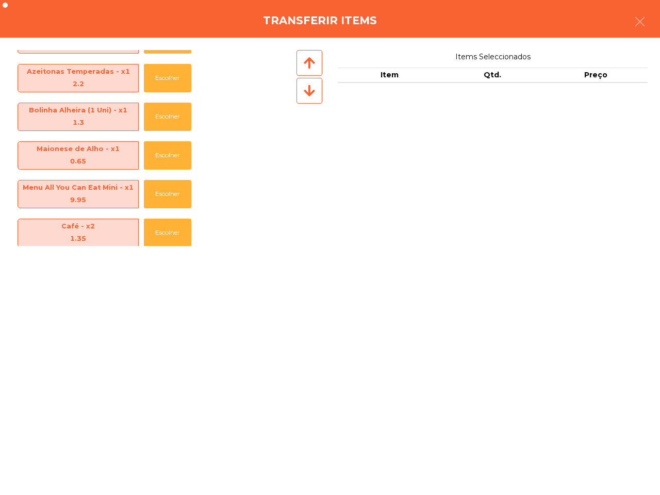
scroll to position [345, 0]
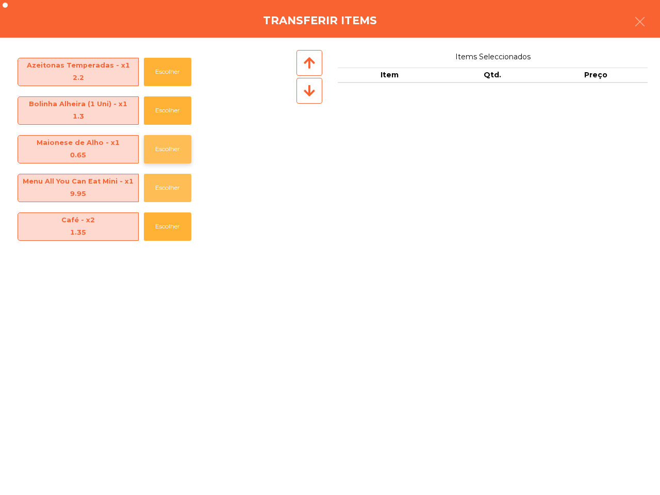
click at [161, 186] on button "Escolher" at bounding box center [167, 188] width 47 height 28
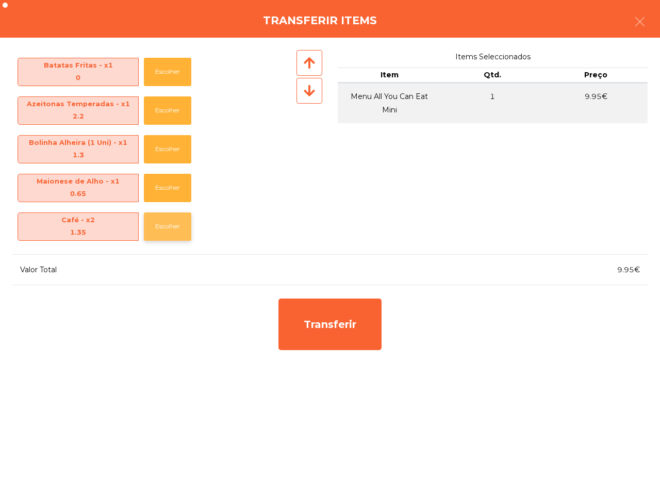
scroll to position [307, 0]
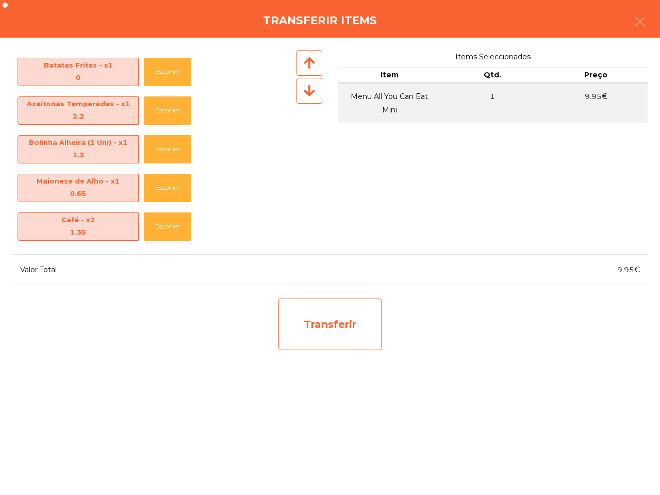
click at [298, 325] on div "Transferir" at bounding box center [329, 324] width 103 height 52
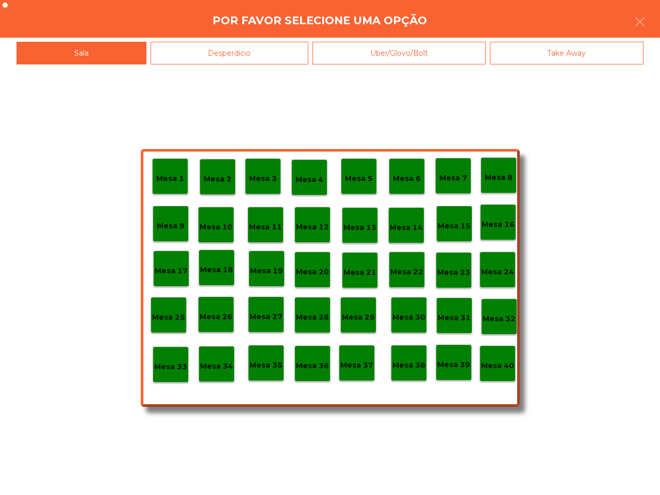
click at [231, 42] on div "Desperdicio" at bounding box center [229, 53] width 158 height 23
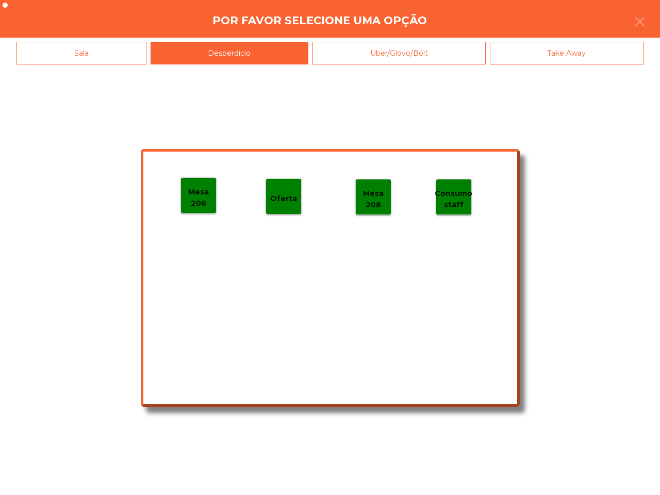
click at [204, 199] on p "Mesa 206" at bounding box center [198, 197] width 35 height 23
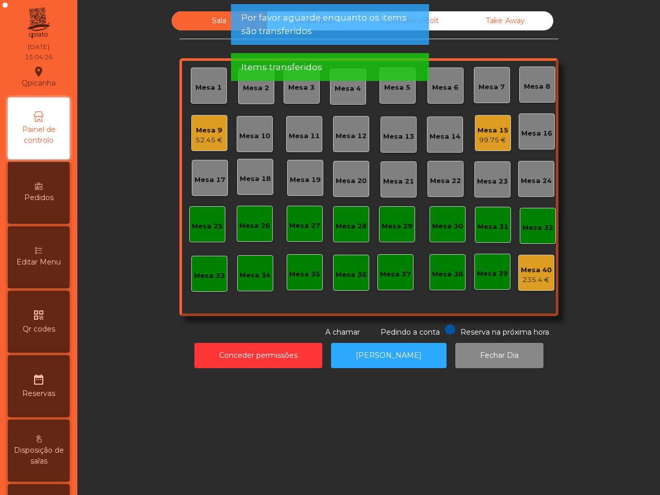
click at [204, 135] on div "52.45 €" at bounding box center [208, 140] width 27 height 10
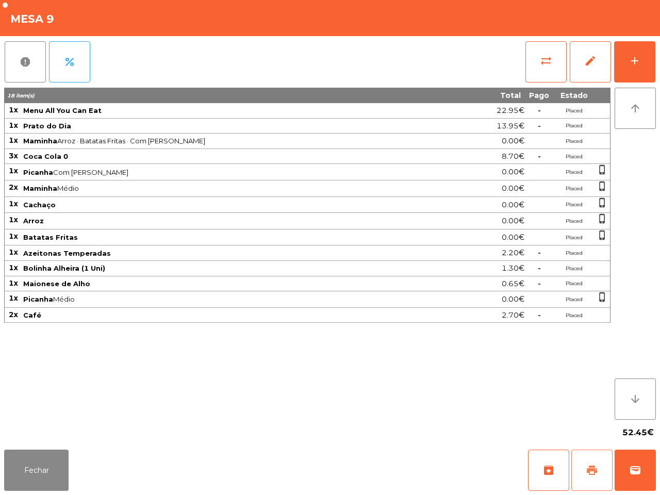
click at [576, 462] on button "print" at bounding box center [591, 469] width 41 height 41
click at [540, 70] on button "sync_alt" at bounding box center [545, 61] width 41 height 41
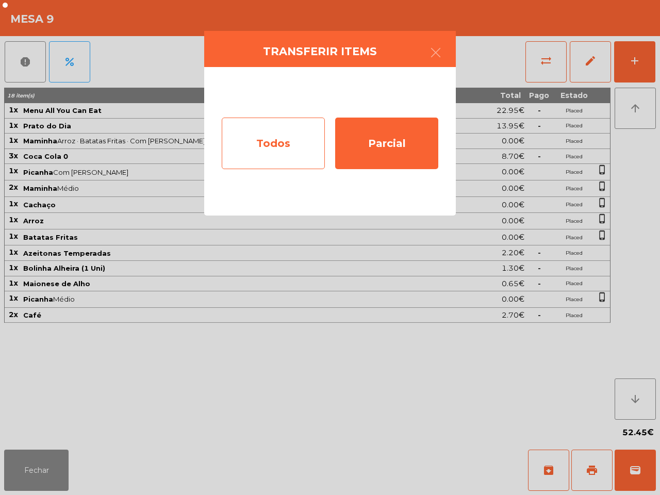
click at [280, 145] on div "Todos" at bounding box center [273, 143] width 103 height 52
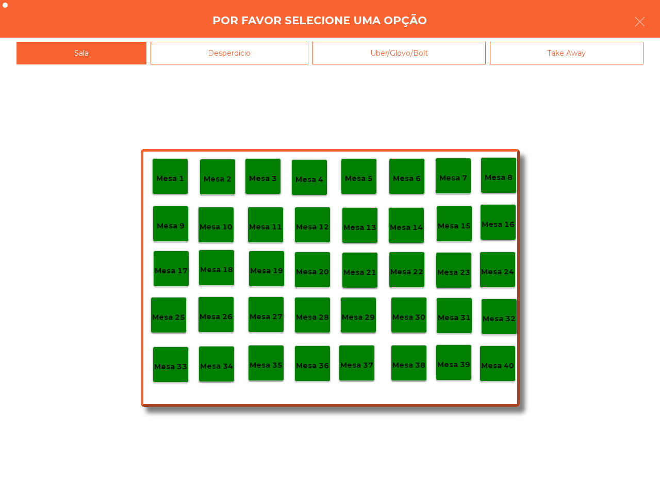
click at [243, 55] on div "Desperdicio" at bounding box center [229, 53] width 158 height 23
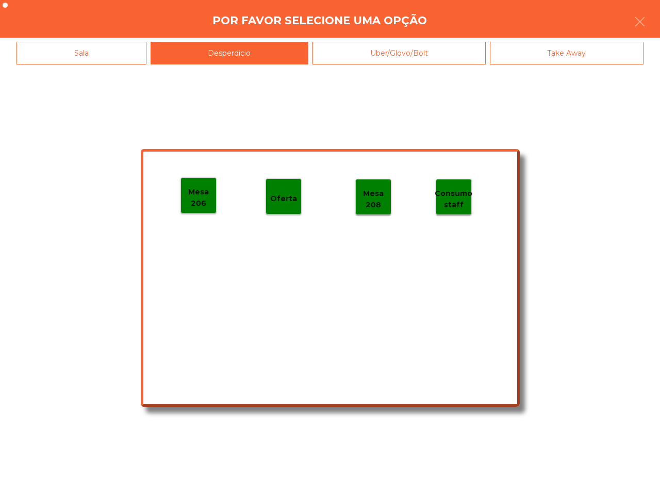
click at [131, 60] on div "Sala" at bounding box center [81, 53] width 130 height 23
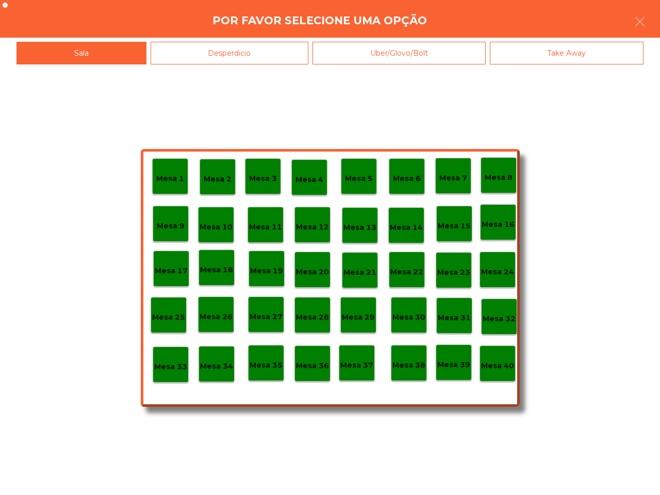
click at [499, 372] on div "Mesa 40" at bounding box center [497, 363] width 36 height 36
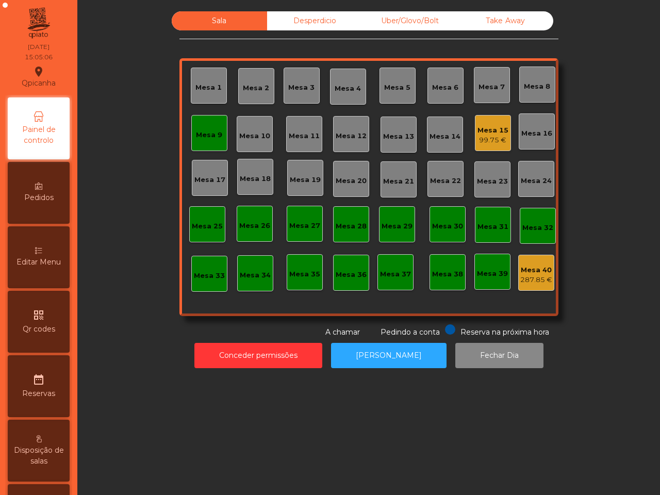
click at [207, 128] on div "Mesa 9" at bounding box center [209, 133] width 26 height 14
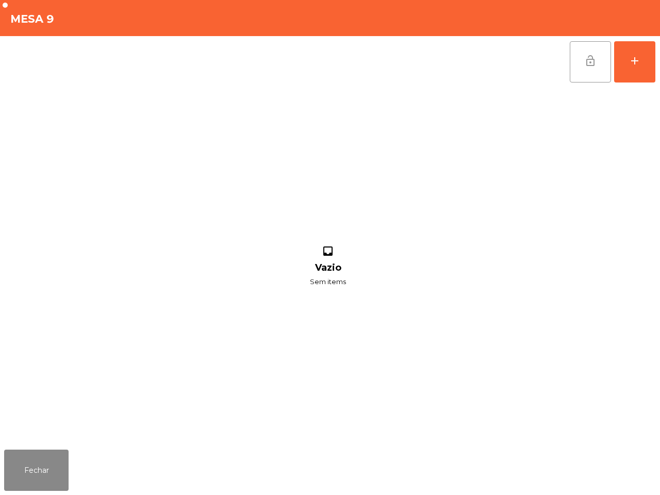
click at [584, 55] on span "lock_open" at bounding box center [590, 61] width 12 height 12
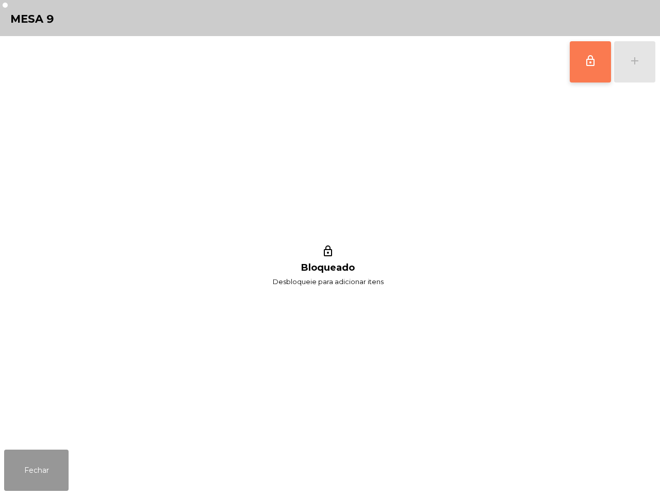
drag, startPoint x: 43, startPoint y: 457, endPoint x: 62, endPoint y: 442, distance: 24.2
click at [50, 454] on button "Fechar" at bounding box center [36, 469] width 64 height 41
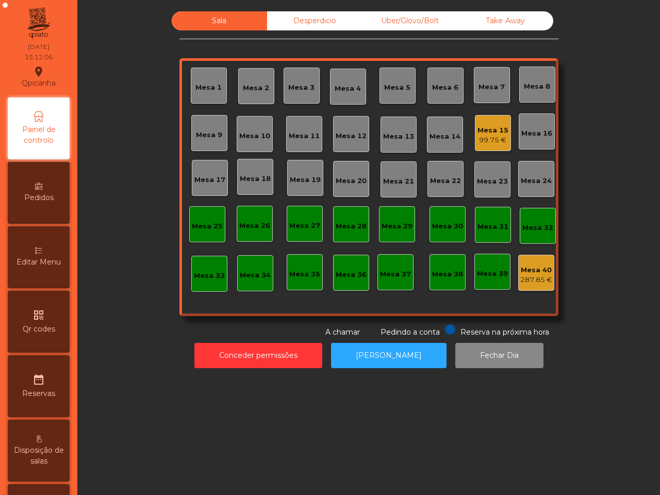
drag, startPoint x: 124, startPoint y: 415, endPoint x: 233, endPoint y: 268, distance: 182.6
click at [199, 318] on div "Sala Desperdicio Uber/Glovo/Bolt Take Away Mesa 1 Mesa 2 Mesa 3 Mesa 4 Mesa 5 M…" at bounding box center [368, 247] width 582 height 495
click at [485, 126] on div "Mesa 15 99.75 €" at bounding box center [492, 133] width 31 height 24
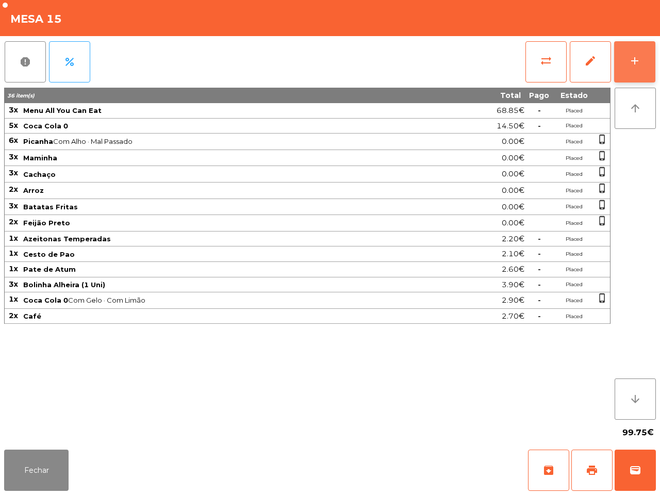
click at [626, 71] on button "add" at bounding box center [634, 61] width 41 height 41
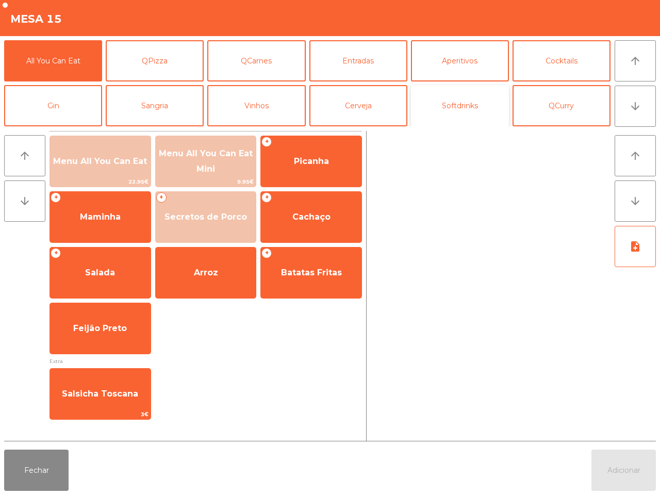
click at [462, 95] on button "Softdrinks" at bounding box center [460, 105] width 98 height 41
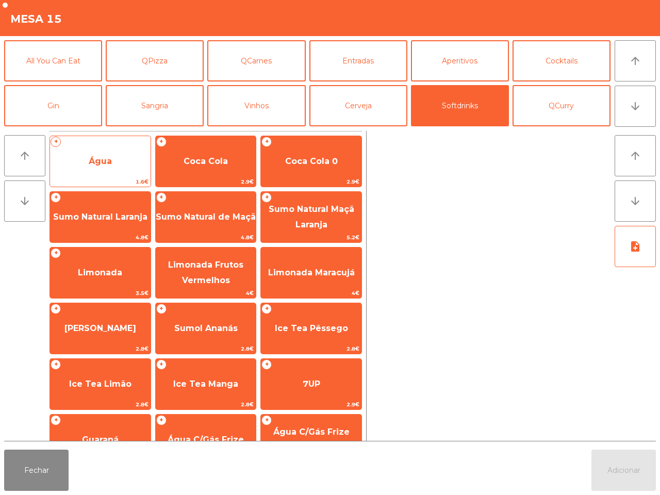
click at [129, 163] on span "Água" at bounding box center [100, 161] width 100 height 28
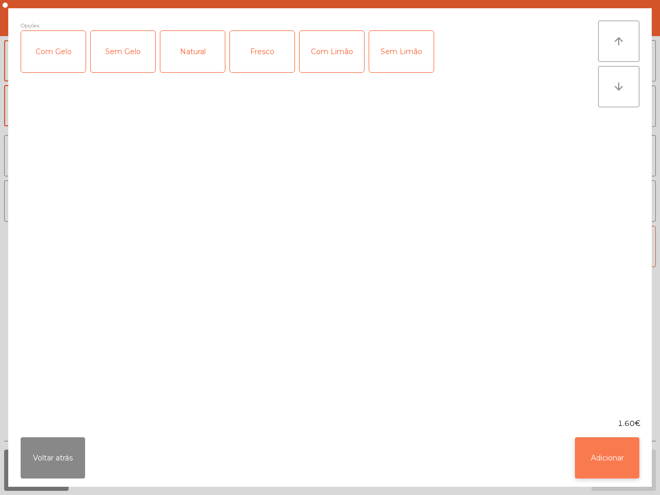
click at [603, 450] on button "Adicionar" at bounding box center [607, 457] width 64 height 41
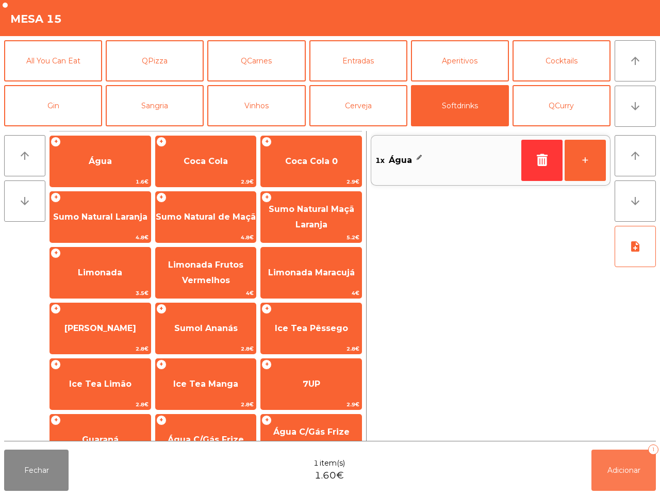
click at [605, 459] on button "Adicionar 1" at bounding box center [623, 469] width 64 height 41
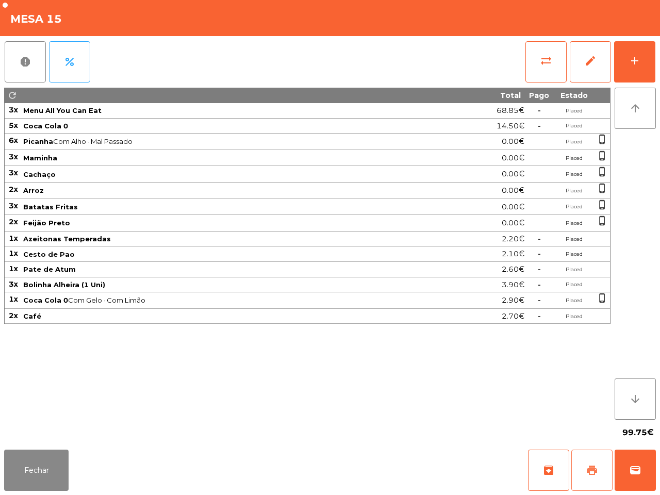
click at [586, 467] on span "print" at bounding box center [591, 470] width 12 height 12
